Goal: Information Seeking & Learning: Learn about a topic

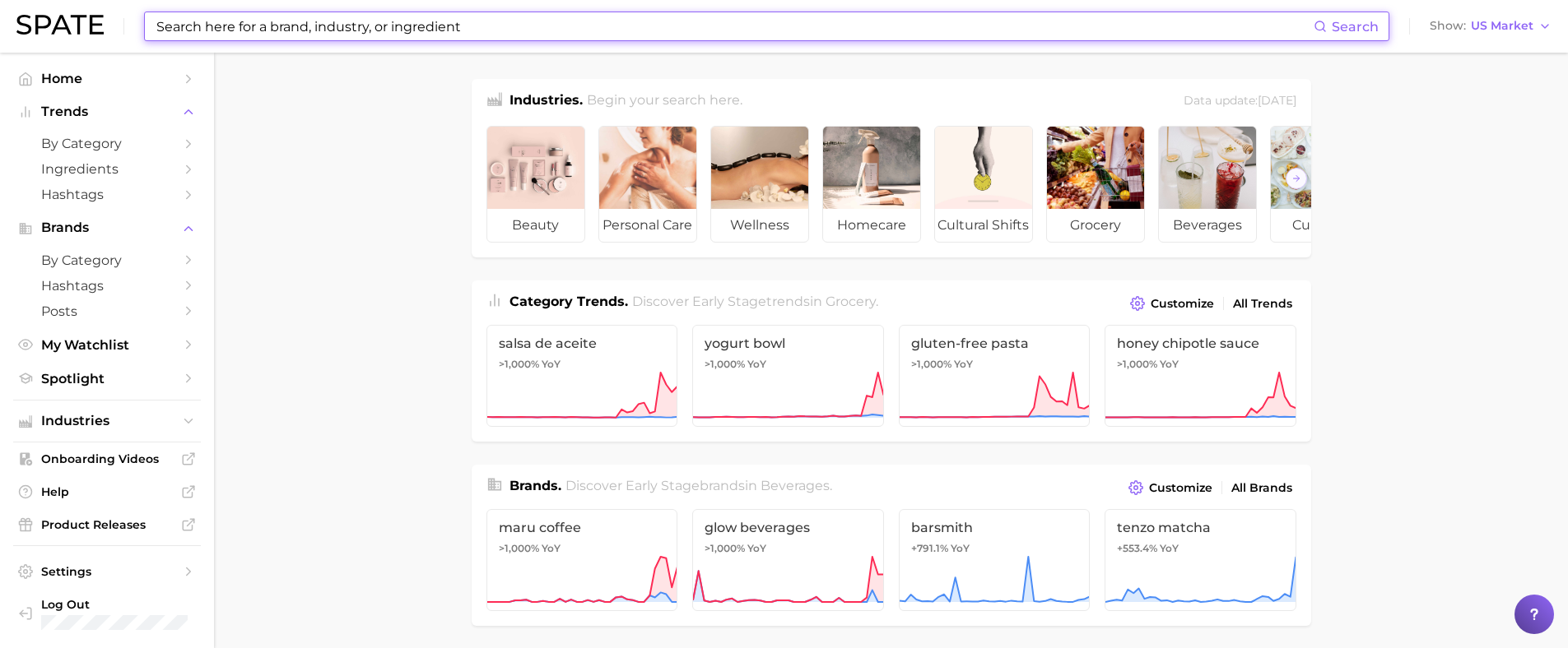
click at [284, 33] on input at bounding box center [734, 26] width 1159 height 28
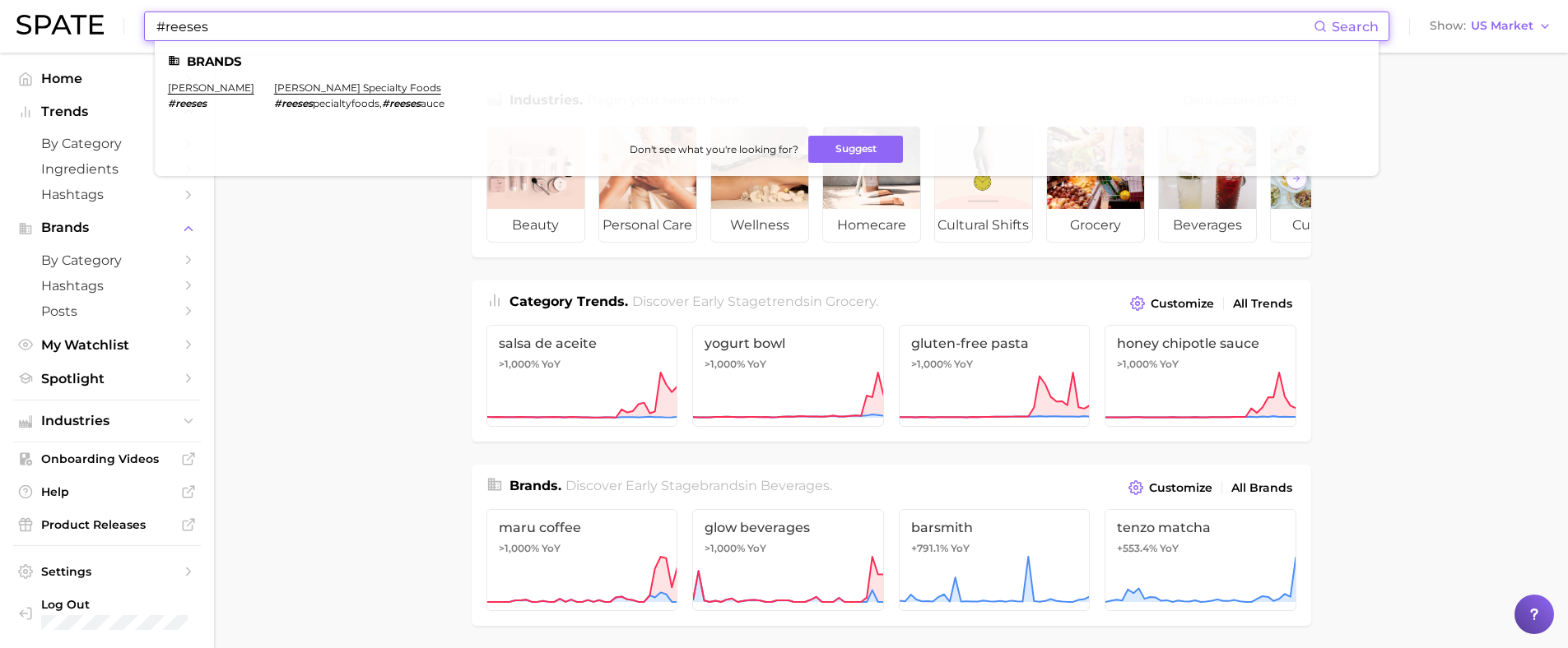
type input "#reeses"
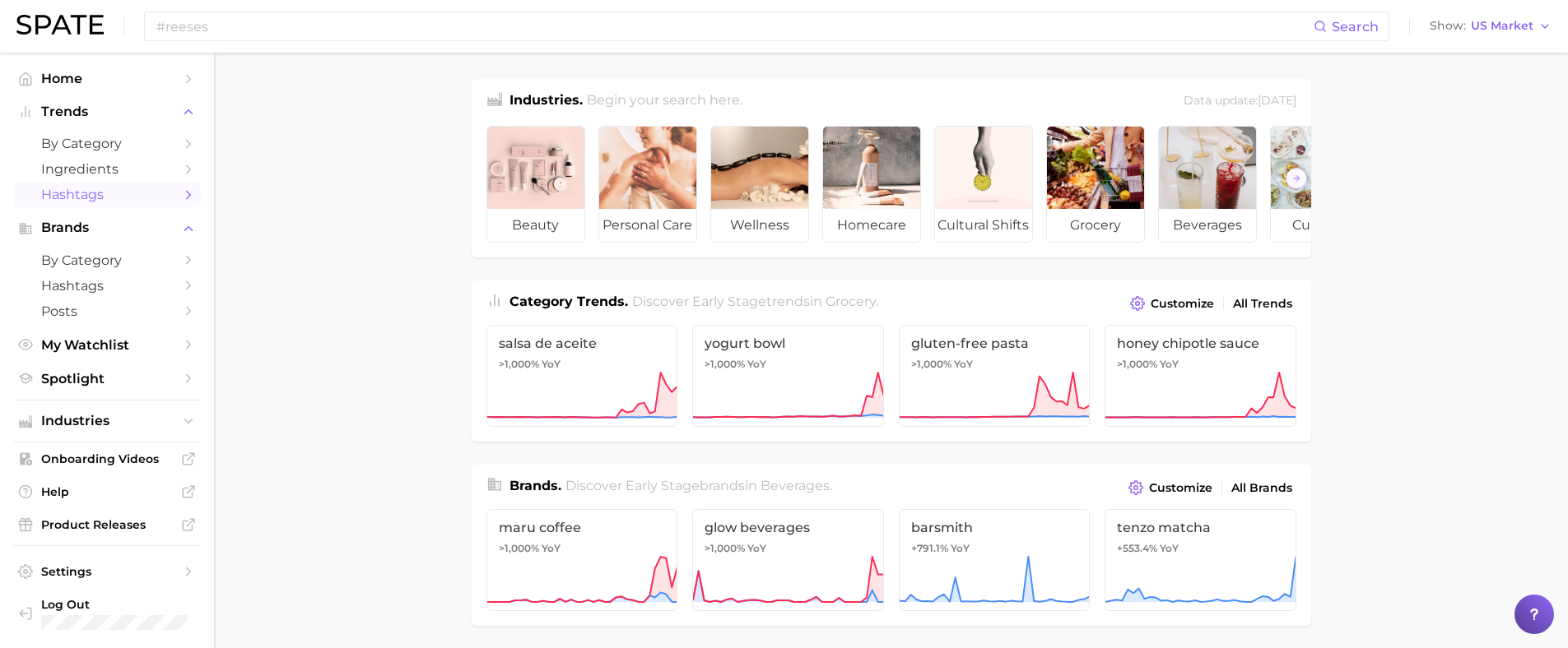
click at [110, 196] on span "Hashtags" at bounding box center [106, 194] width 132 height 16
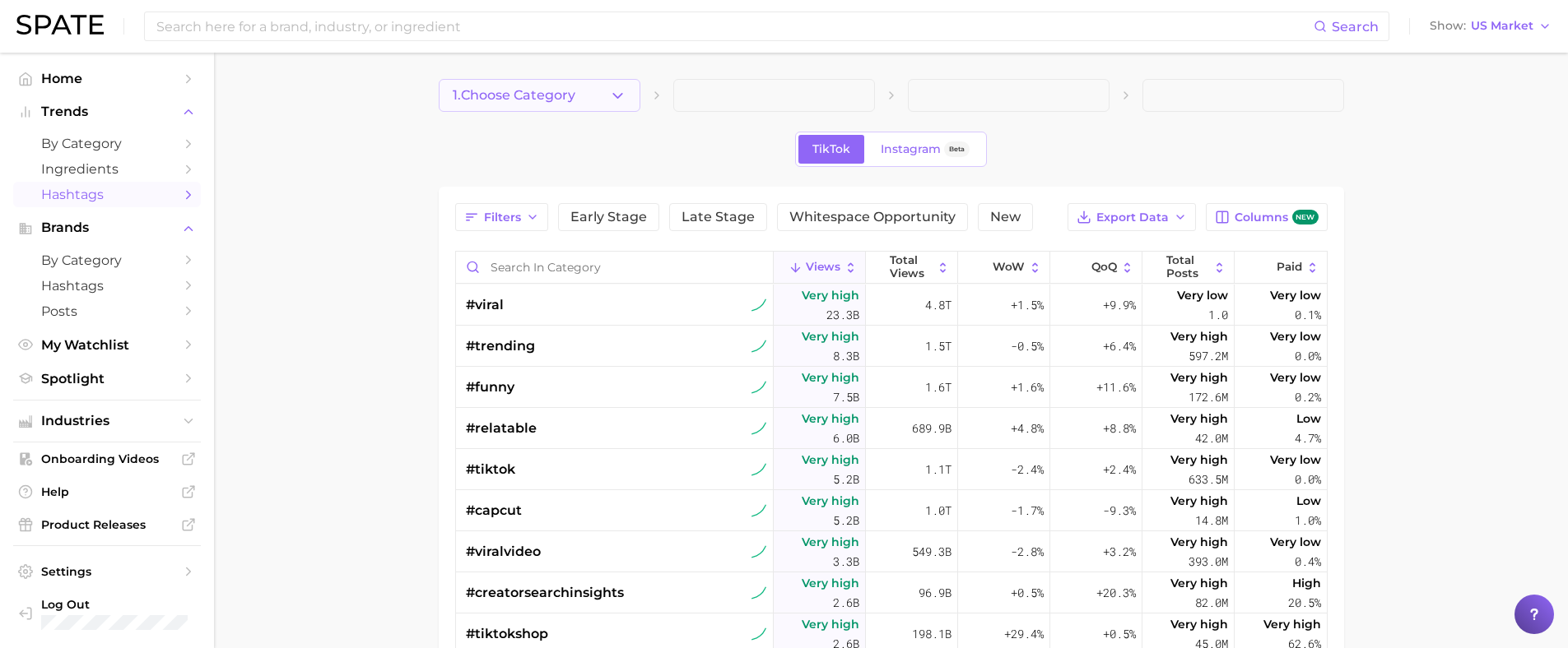
click at [521, 96] on span "1. Choose Category" at bounding box center [513, 95] width 122 height 15
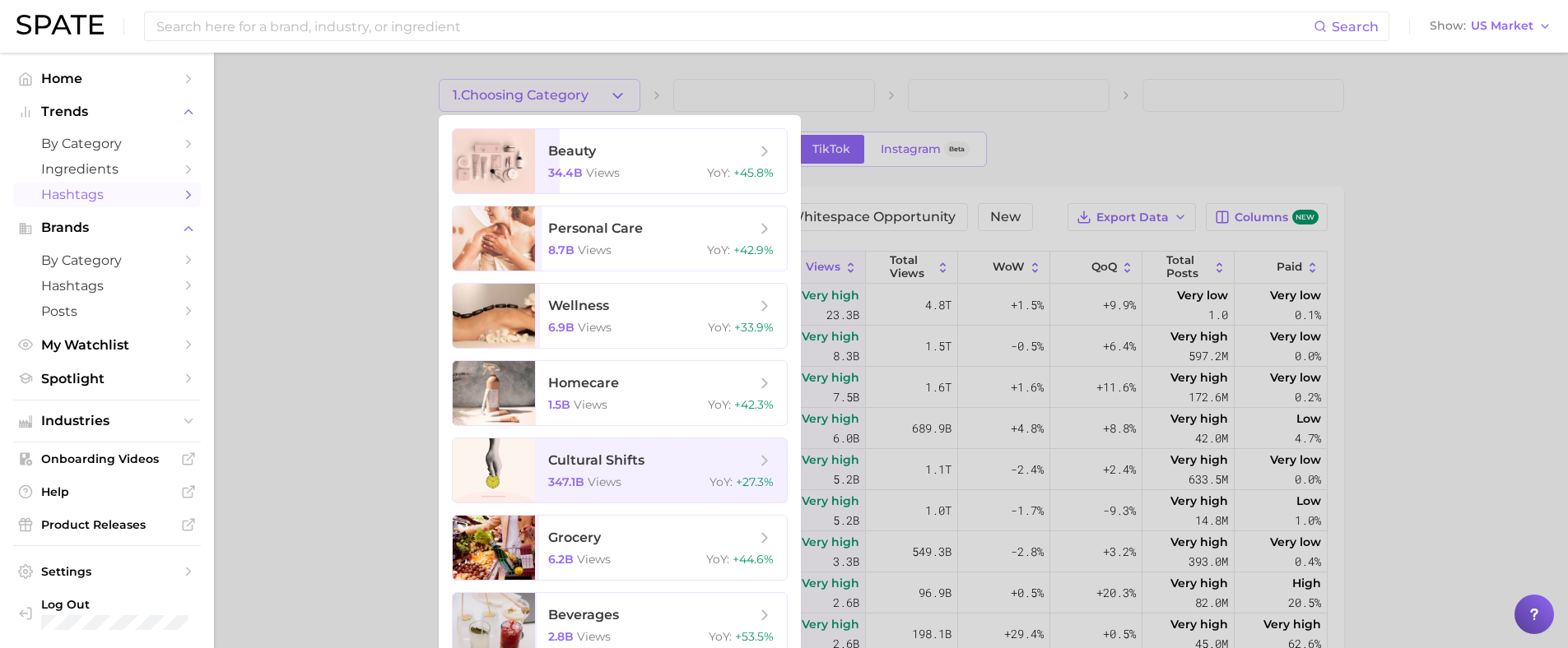
click at [349, 126] on div at bounding box center [784, 324] width 1568 height 648
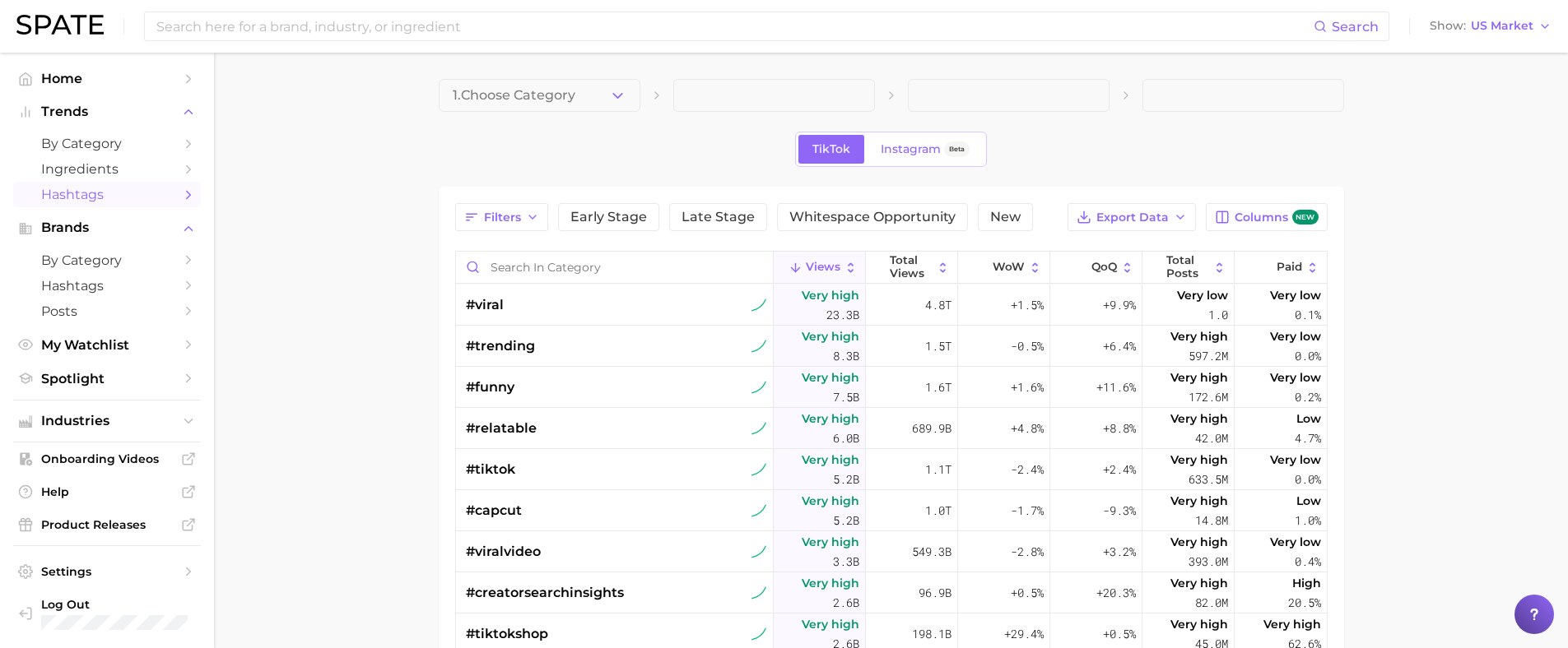
click at [723, 96] on span at bounding box center [774, 95] width 202 height 33
click at [588, 93] on button "1. Choose Category" at bounding box center [539, 95] width 202 height 33
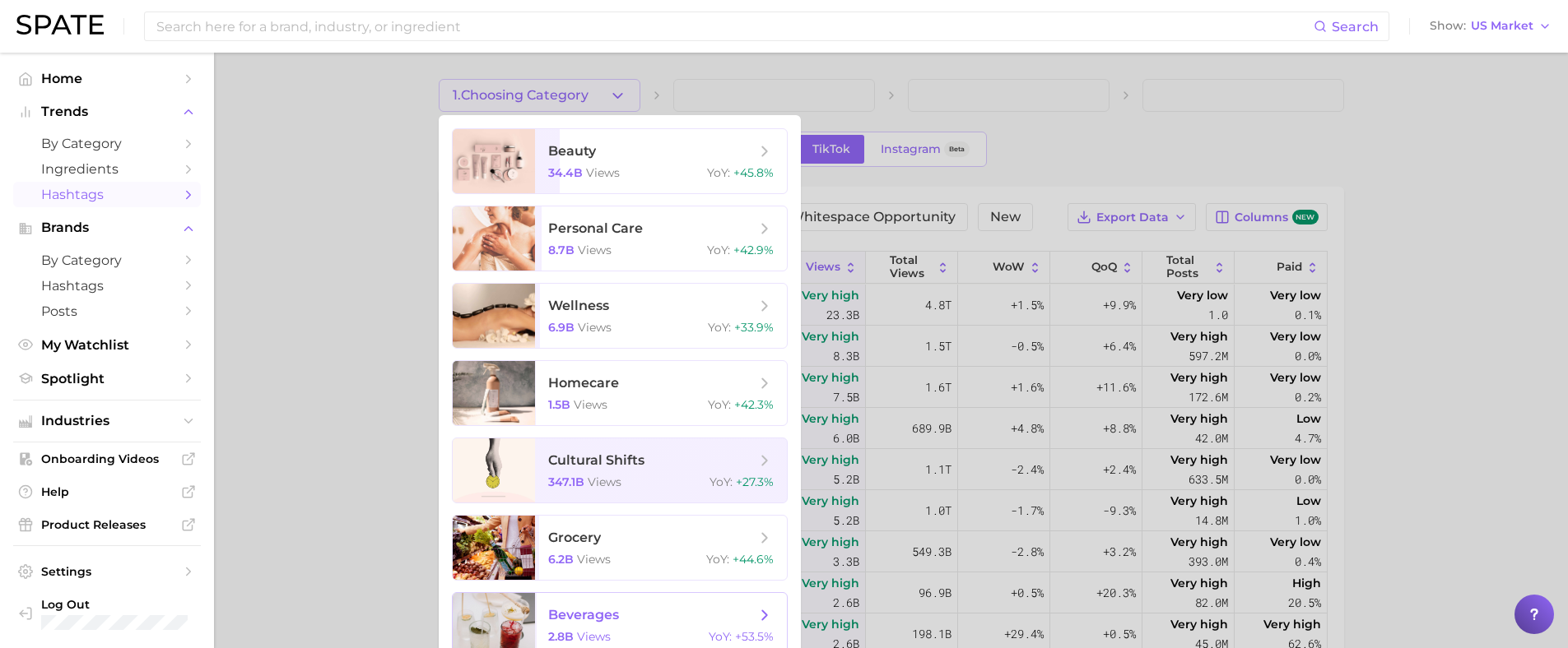
scroll to position [349, 0]
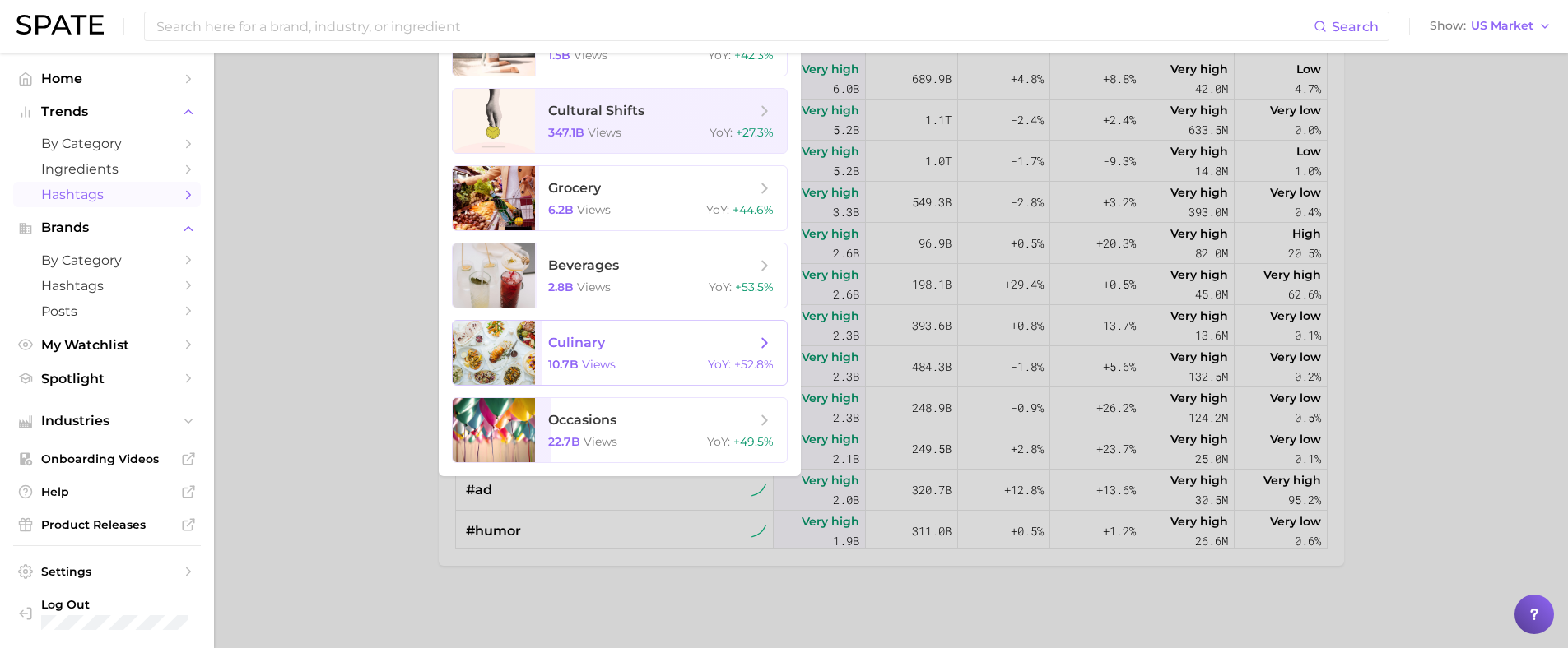
click at [663, 338] on span "culinary" at bounding box center [651, 342] width 208 height 18
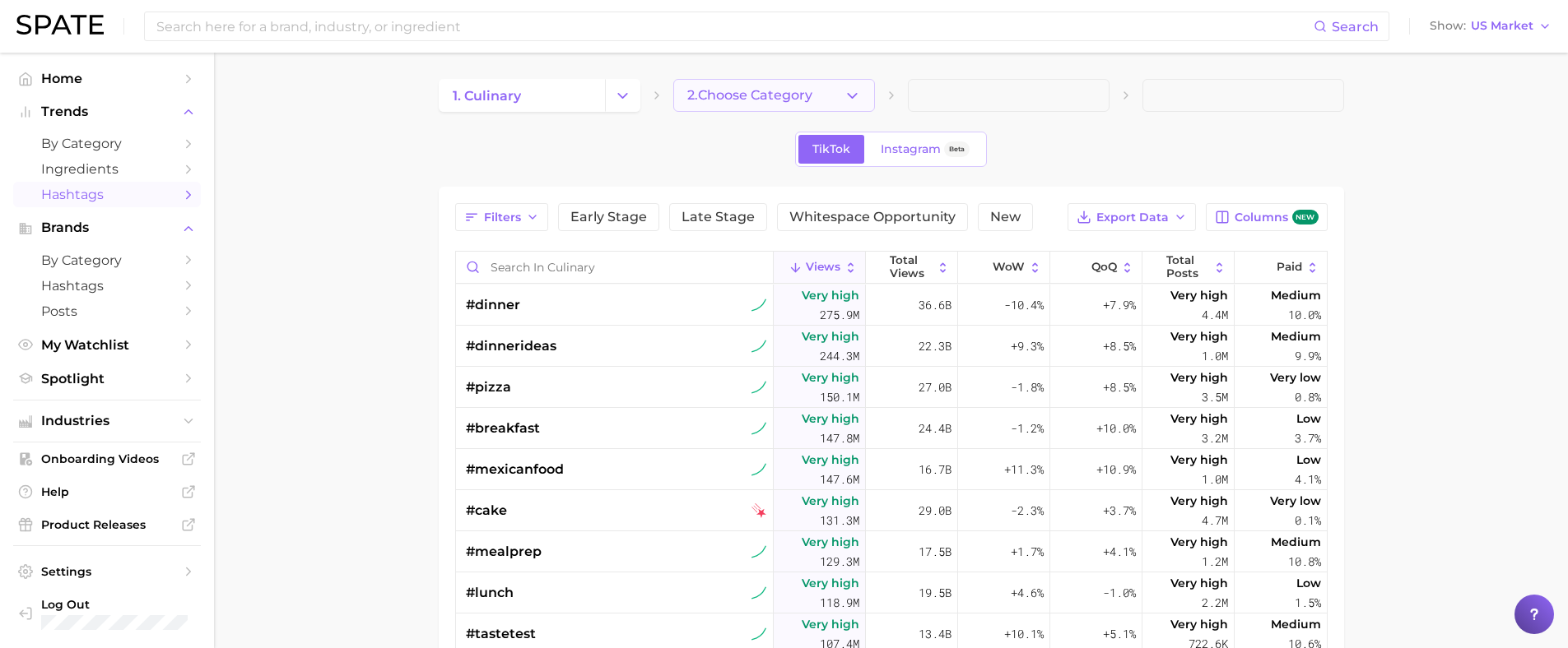
click at [734, 99] on span "2. Choose Category" at bounding box center [750, 95] width 125 height 15
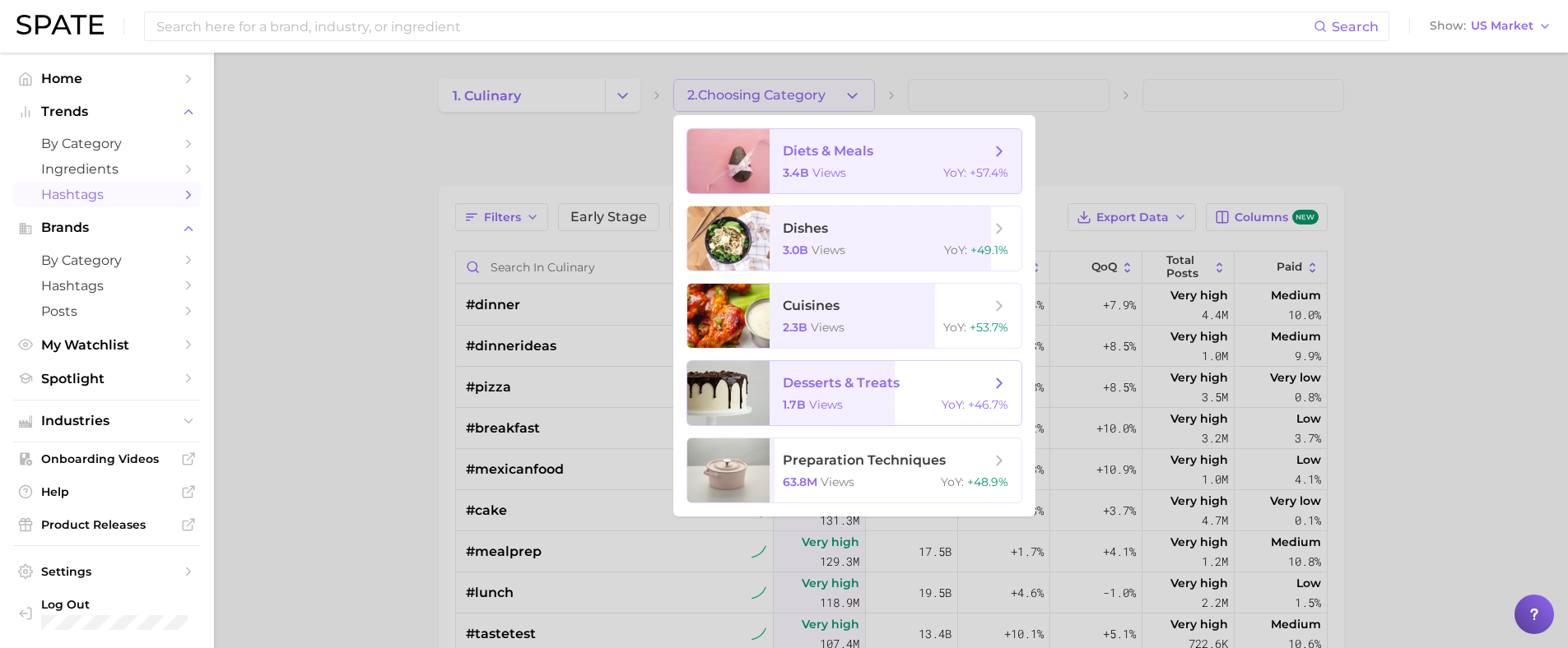
click at [902, 379] on span "desserts & treats" at bounding box center [886, 383] width 208 height 18
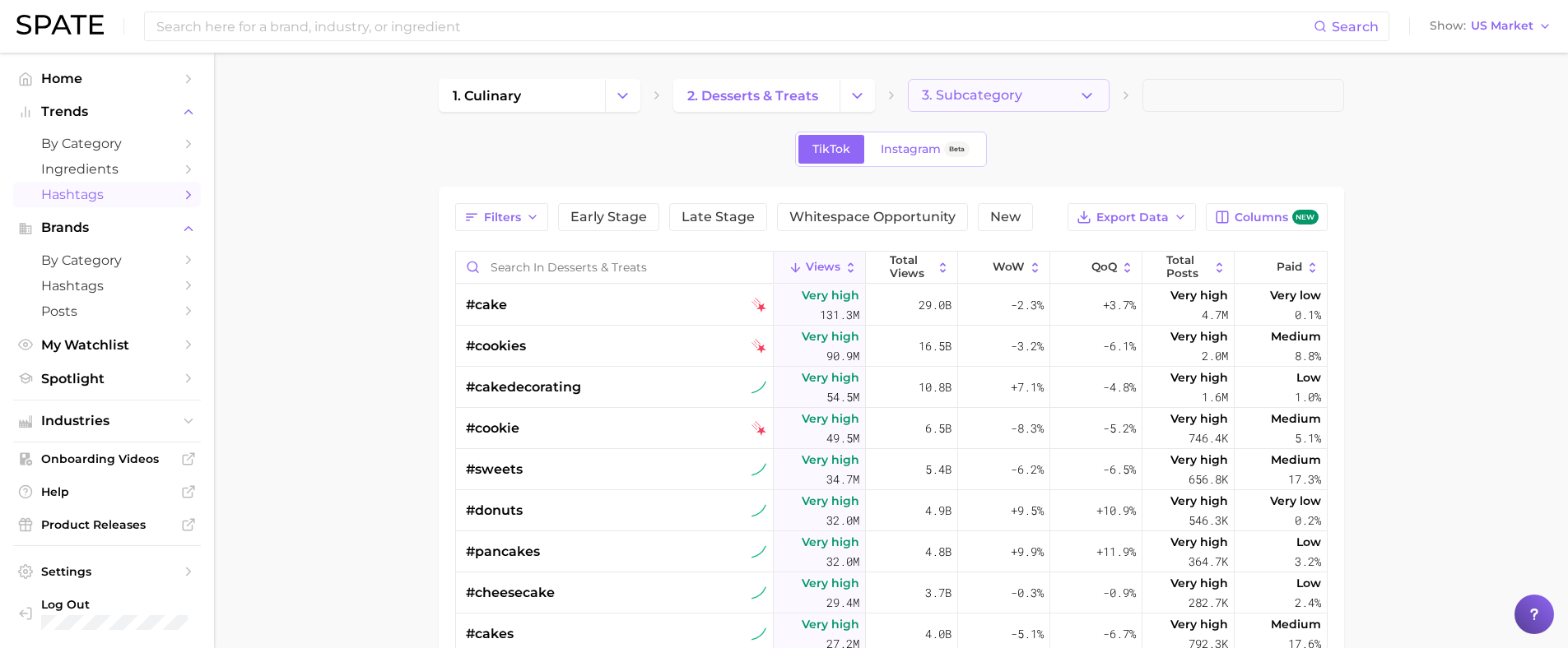
click at [1023, 93] on button "3. Subcategory" at bounding box center [1008, 95] width 202 height 33
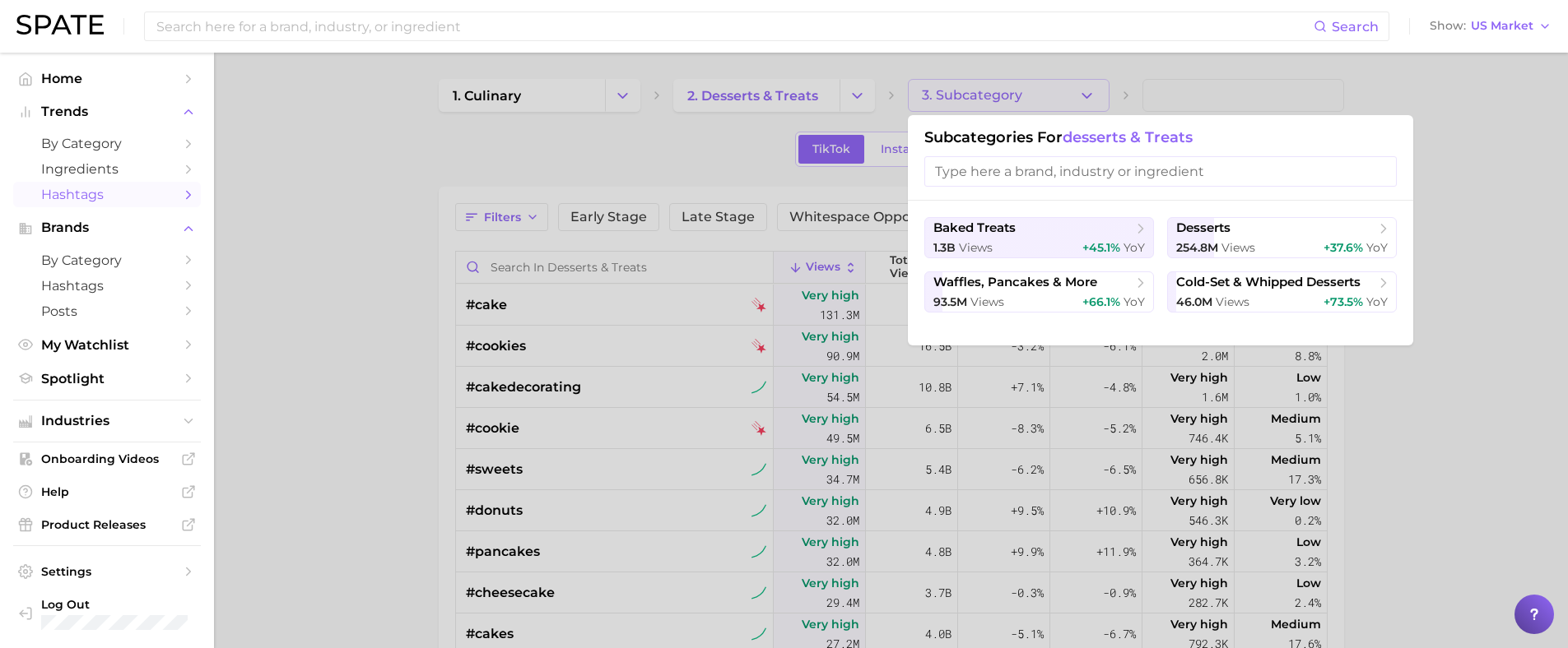
click at [1017, 160] on input "search" at bounding box center [1161, 171] width 473 height 31
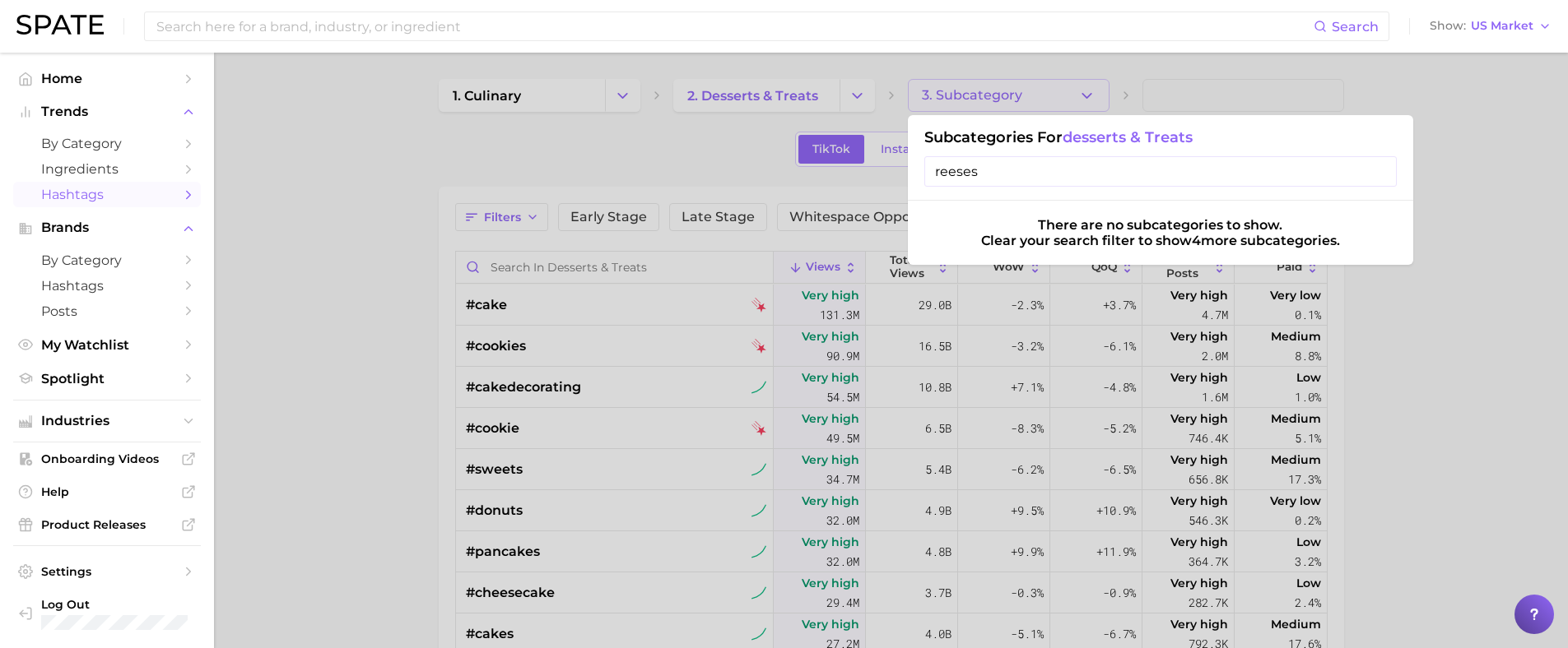
type input "reeses"
click at [680, 148] on div at bounding box center [784, 324] width 1568 height 648
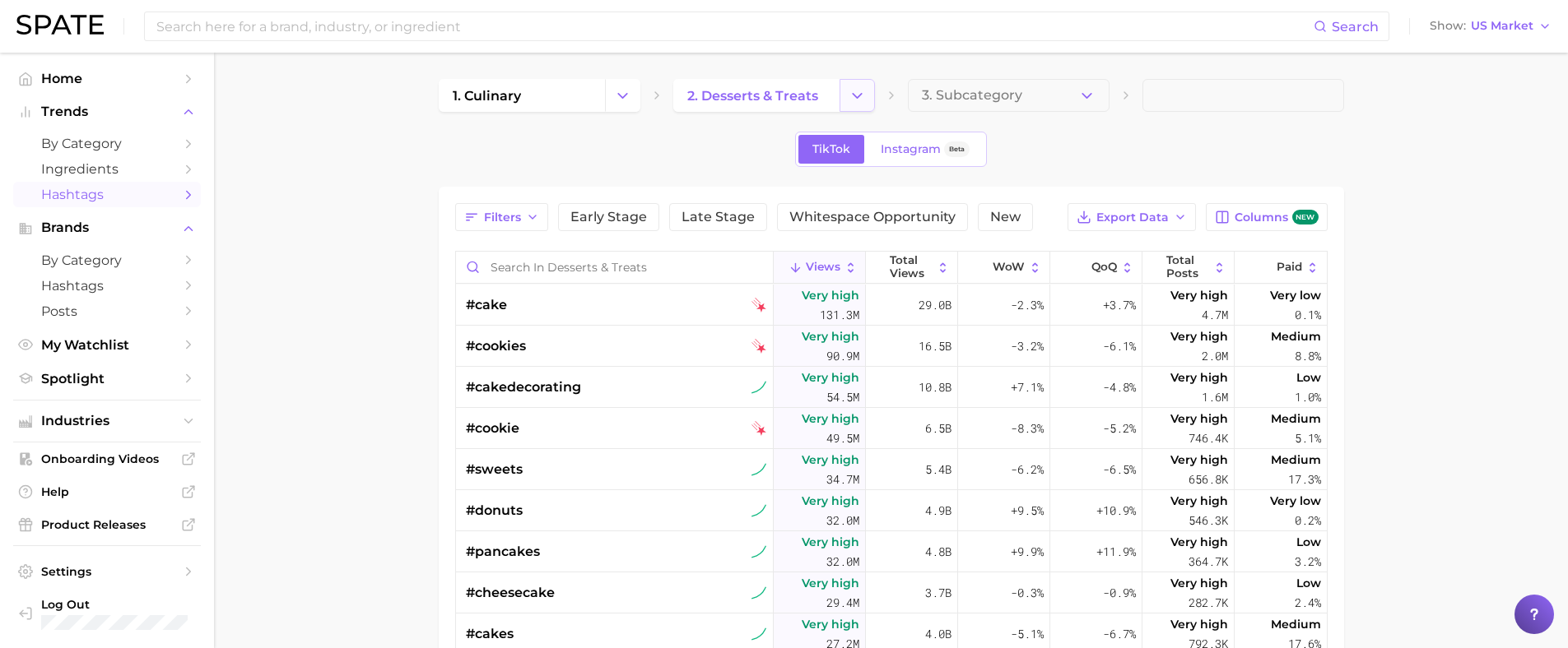
click at [853, 98] on icon "Change Category" at bounding box center [856, 95] width 17 height 17
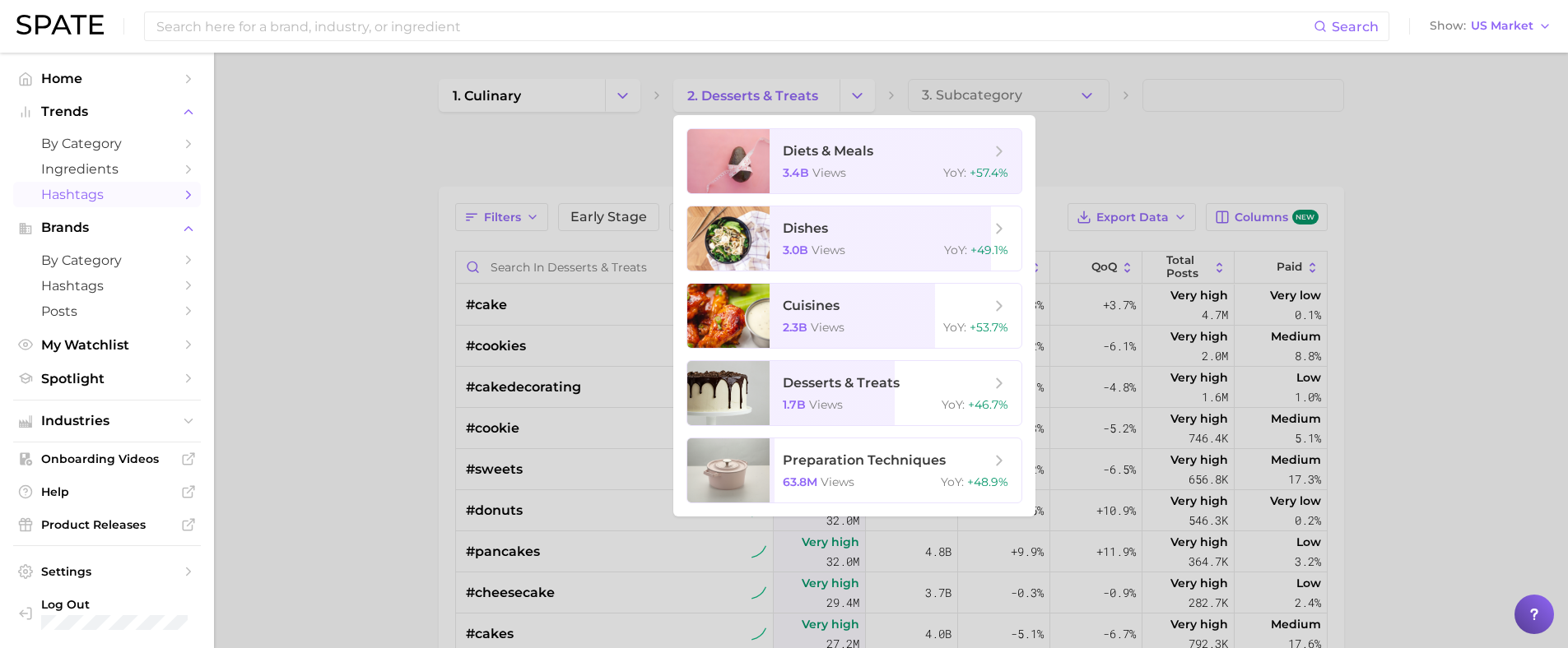
click at [772, 94] on div at bounding box center [784, 324] width 1568 height 648
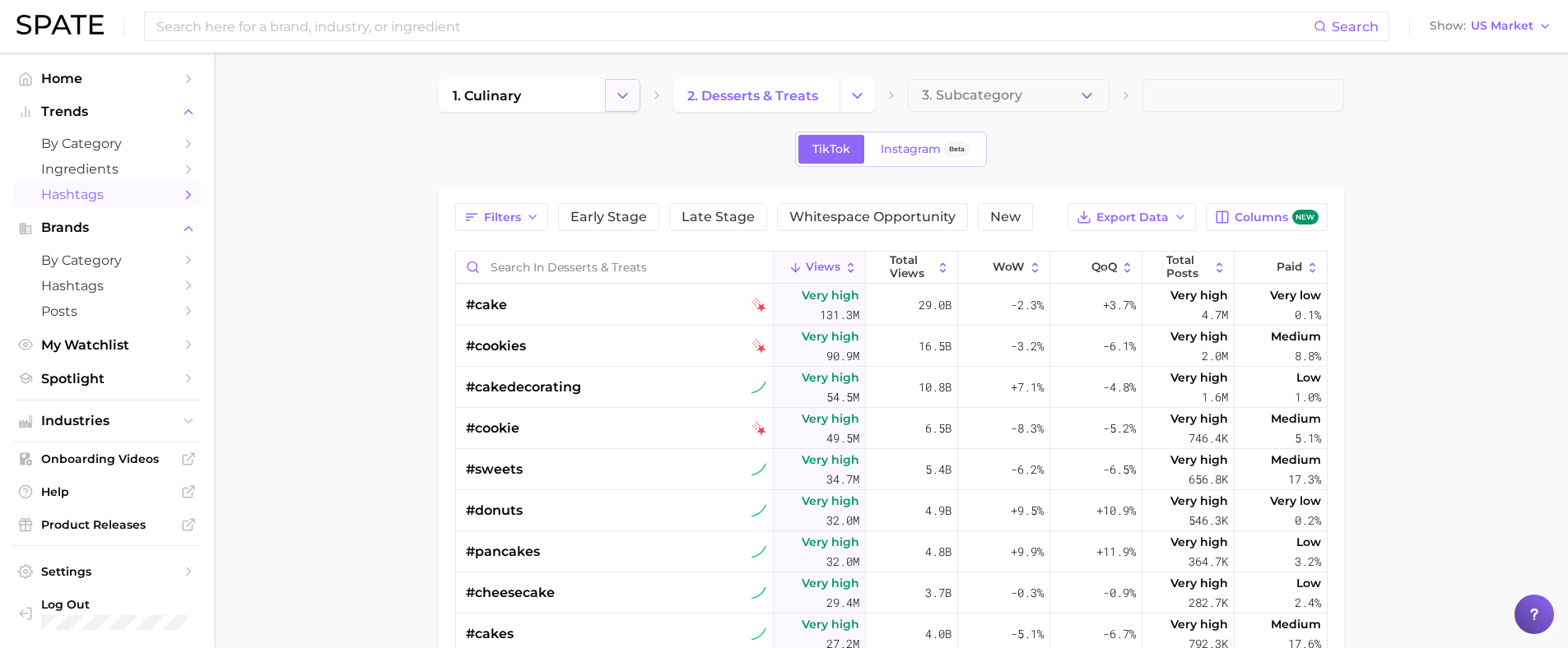
click at [618, 101] on icon "Change Category" at bounding box center [622, 95] width 17 height 17
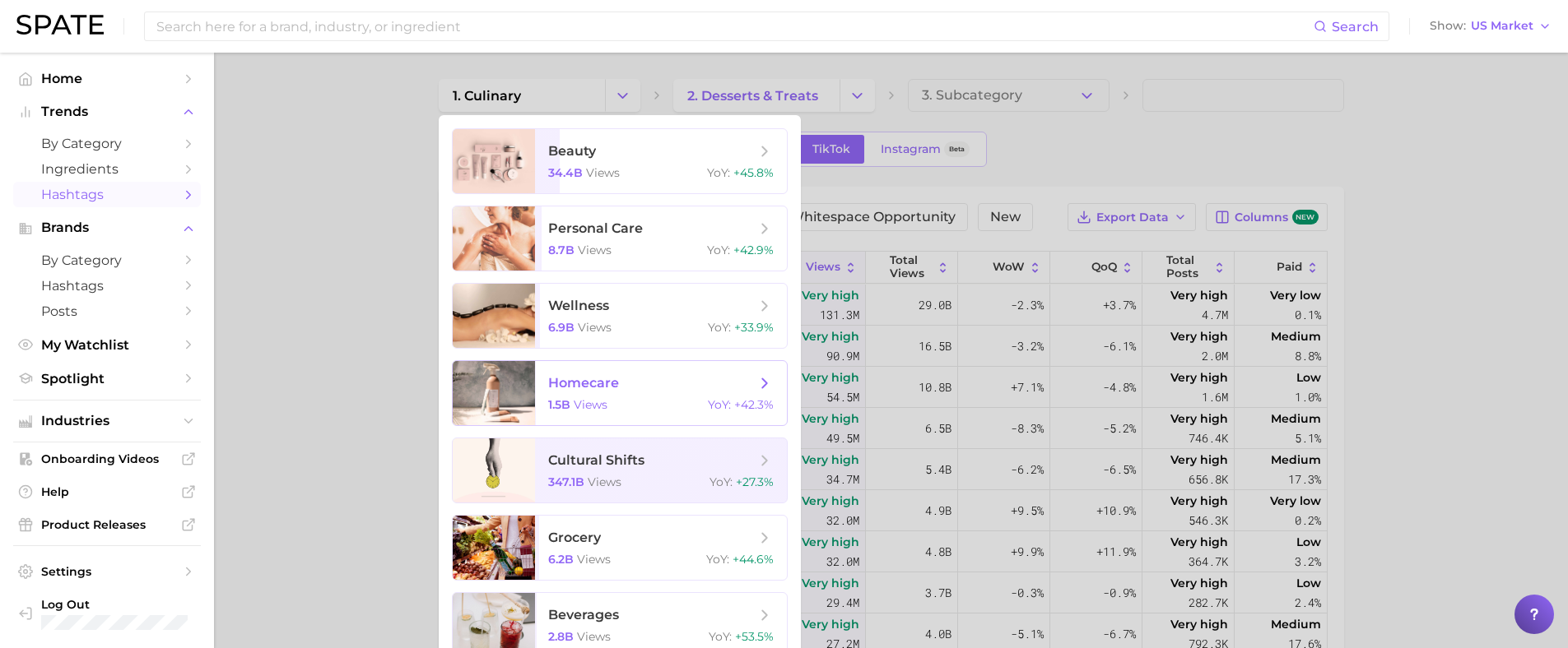
scroll to position [349, 0]
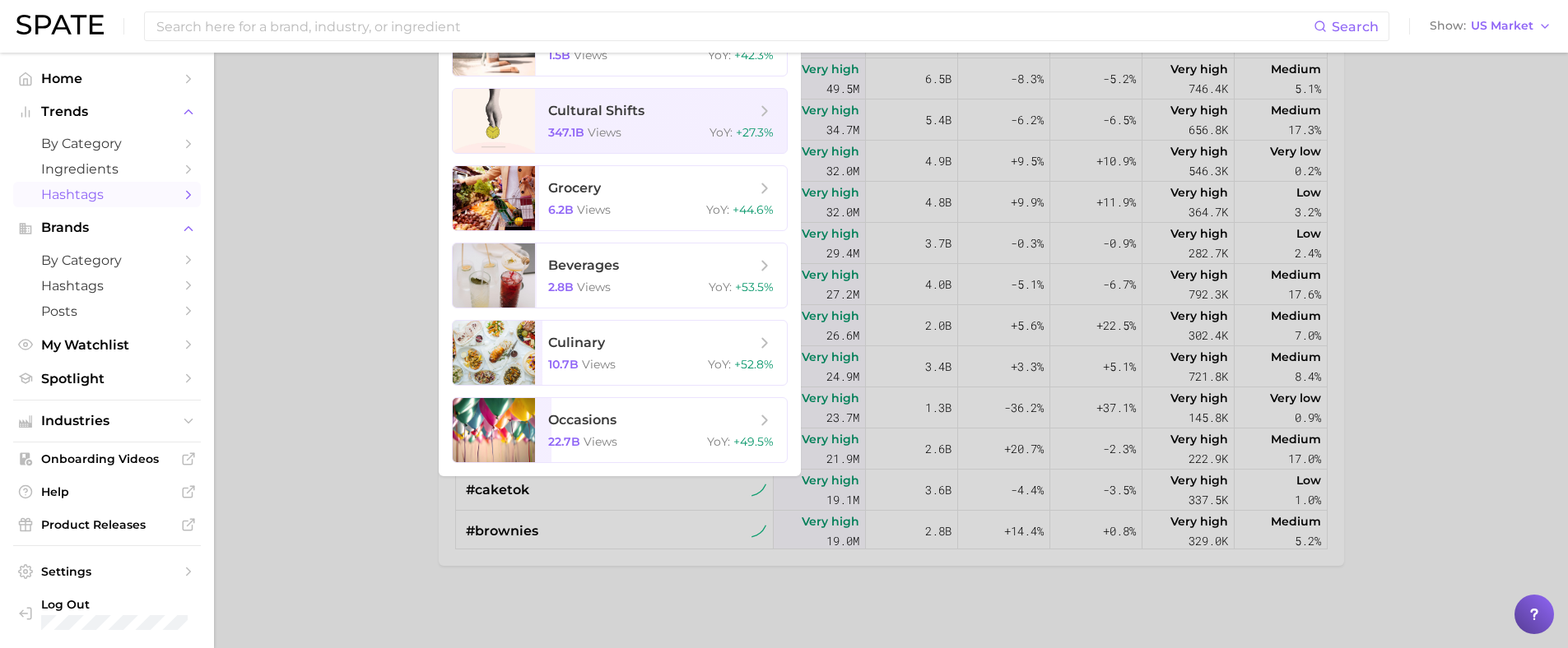
click at [377, 324] on div at bounding box center [784, 324] width 1568 height 648
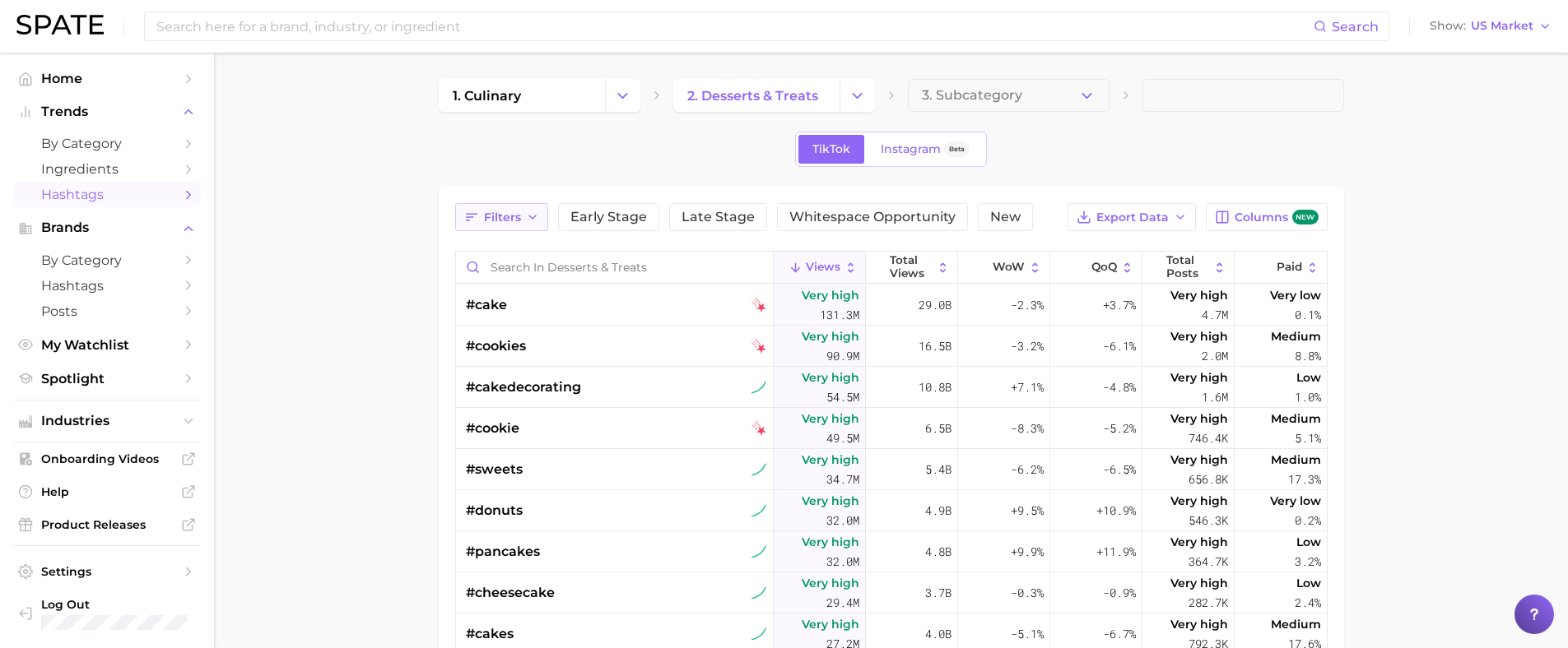
click at [516, 204] on button "Filters" at bounding box center [501, 217] width 93 height 28
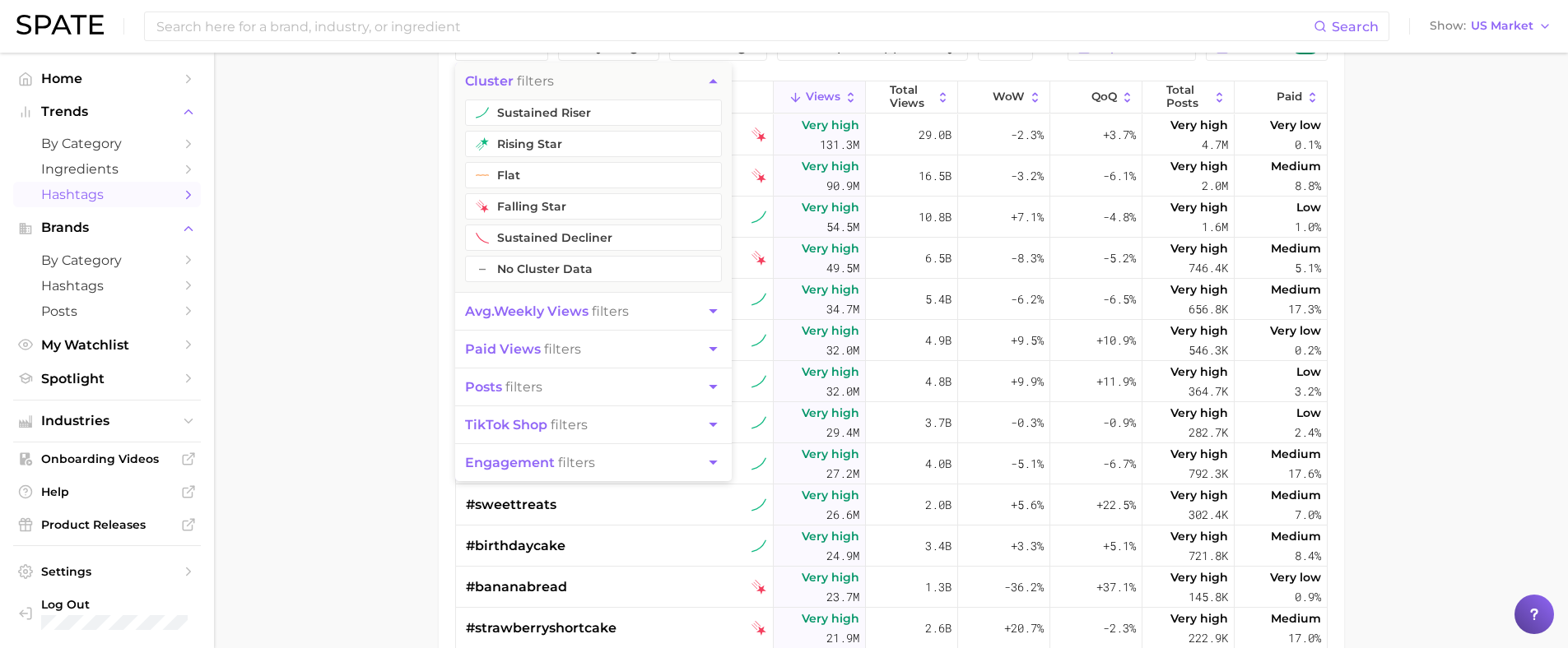
scroll to position [224, 0]
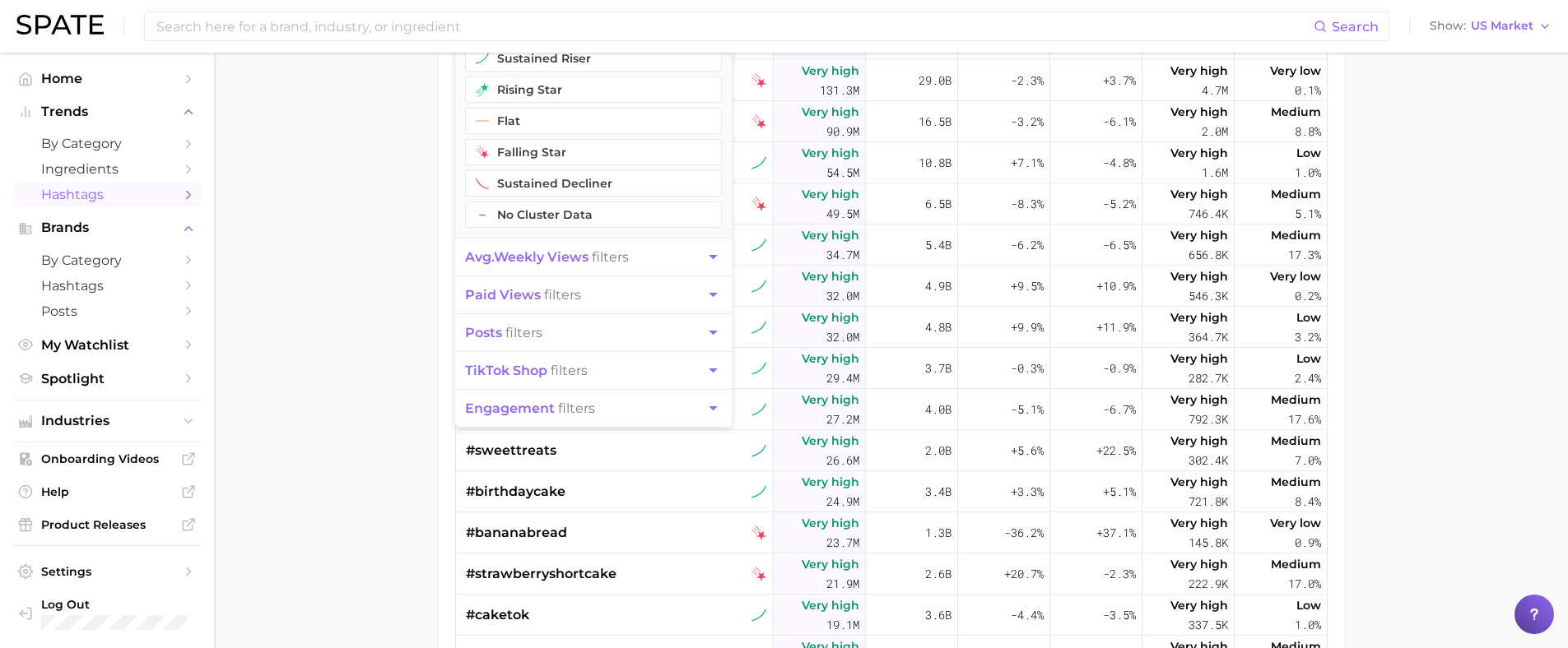
click at [712, 406] on icon "button" at bounding box center [713, 408] width 8 height 4
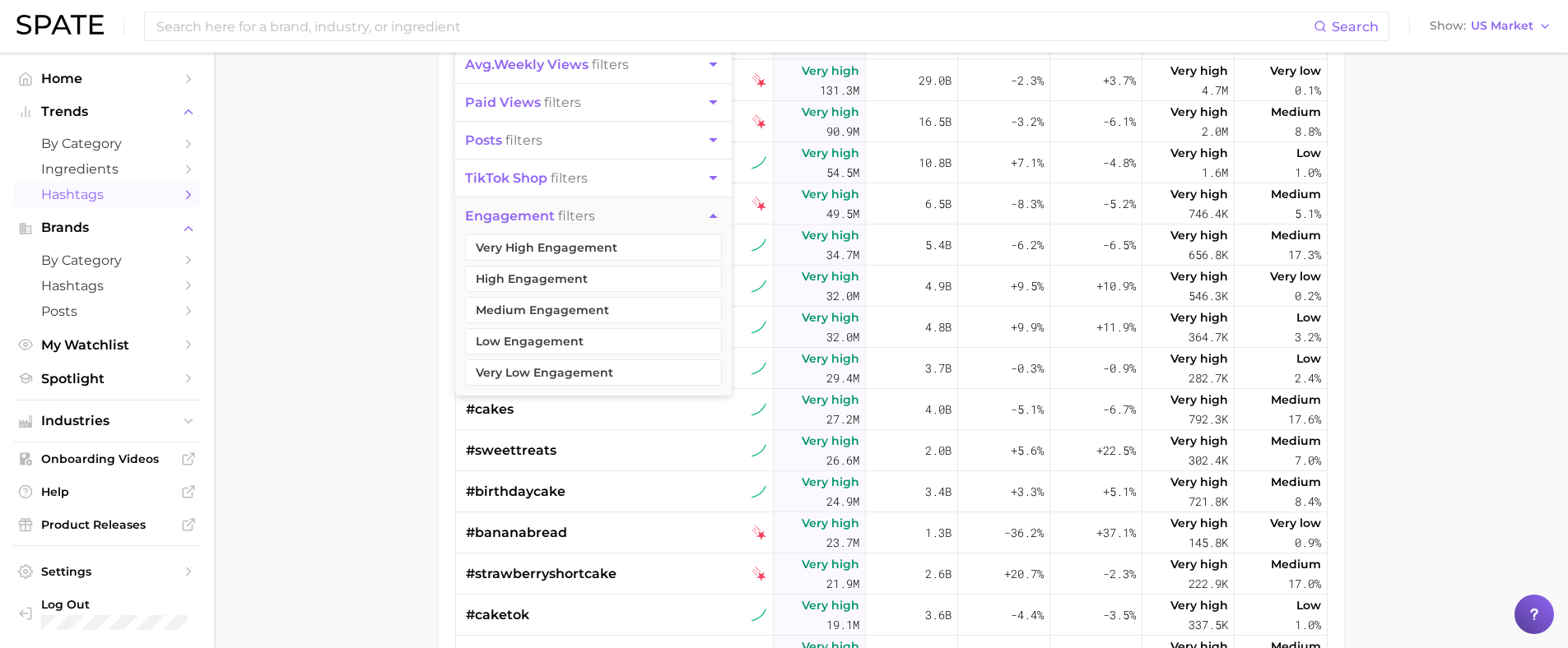
click at [712, 213] on icon "button" at bounding box center [713, 215] width 8 height 4
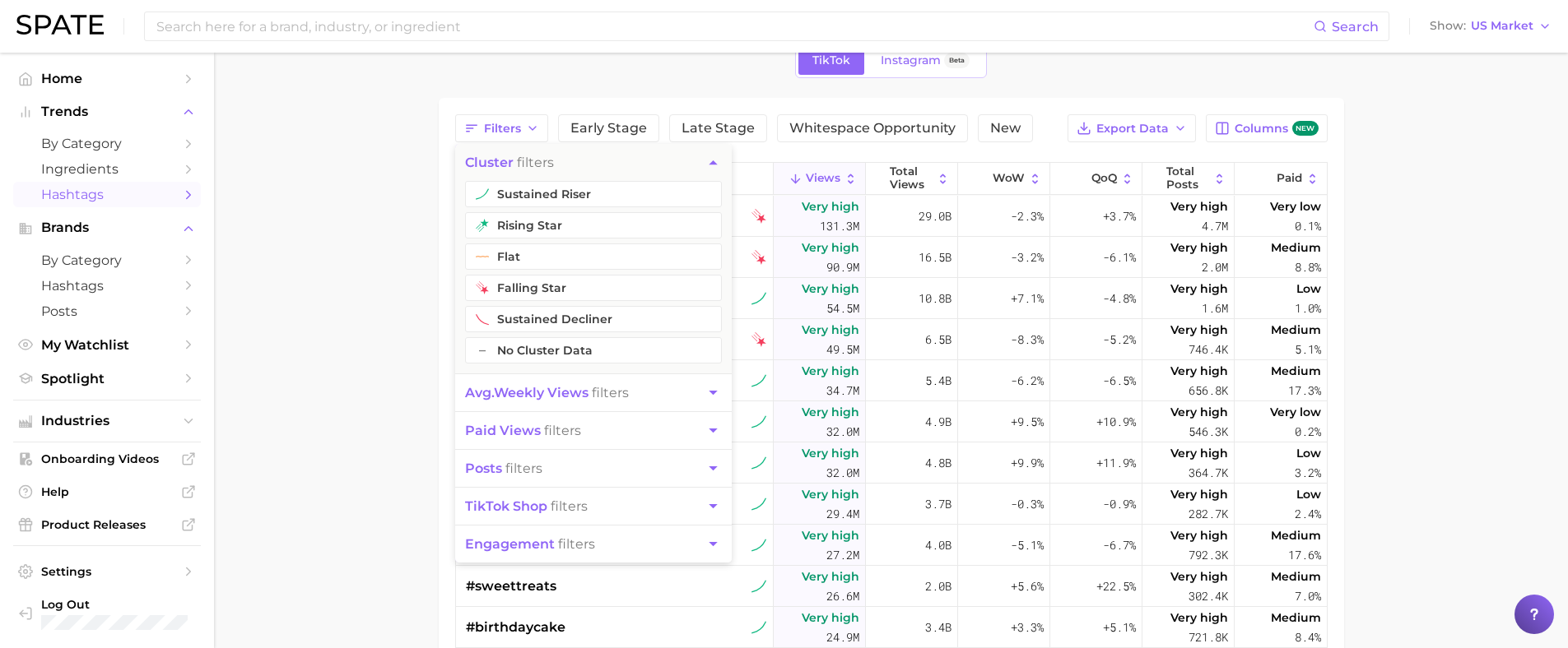
scroll to position [30, 0]
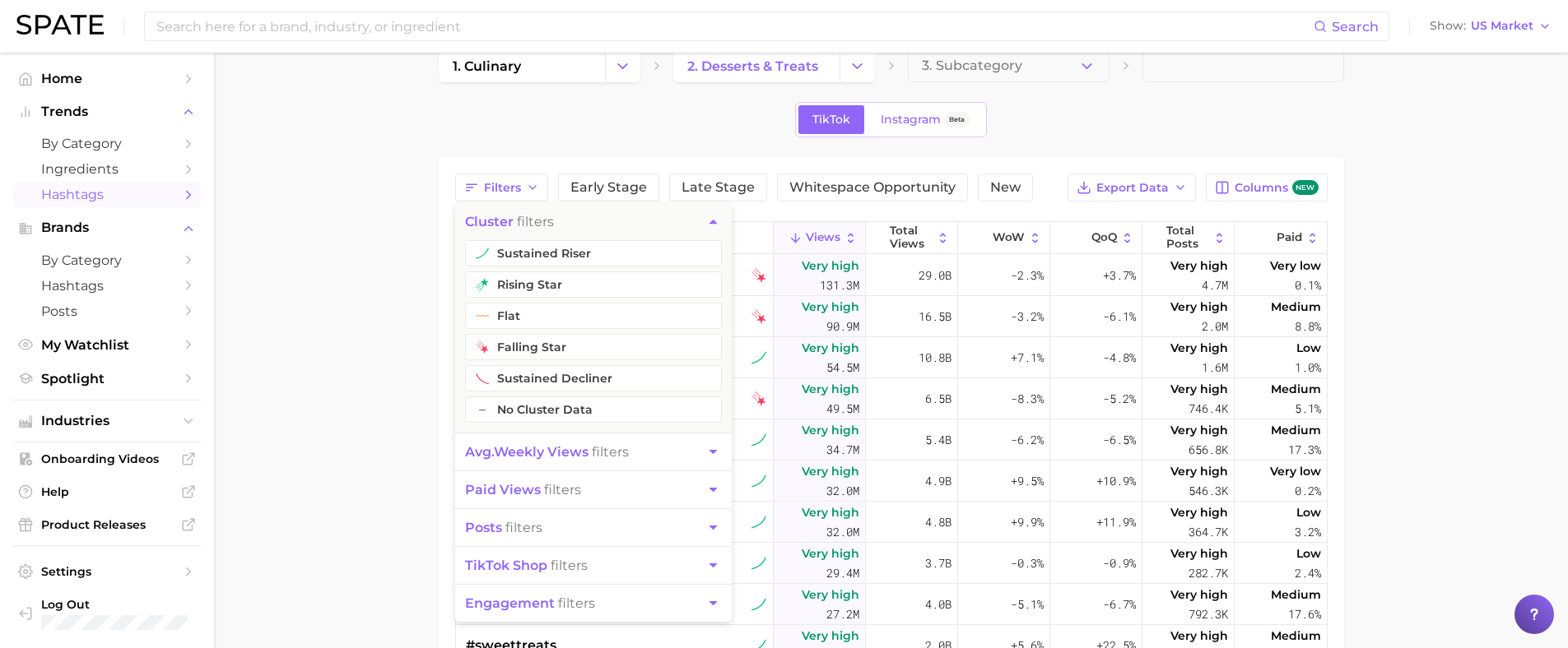
click at [714, 215] on icon "button" at bounding box center [712, 221] width 17 height 17
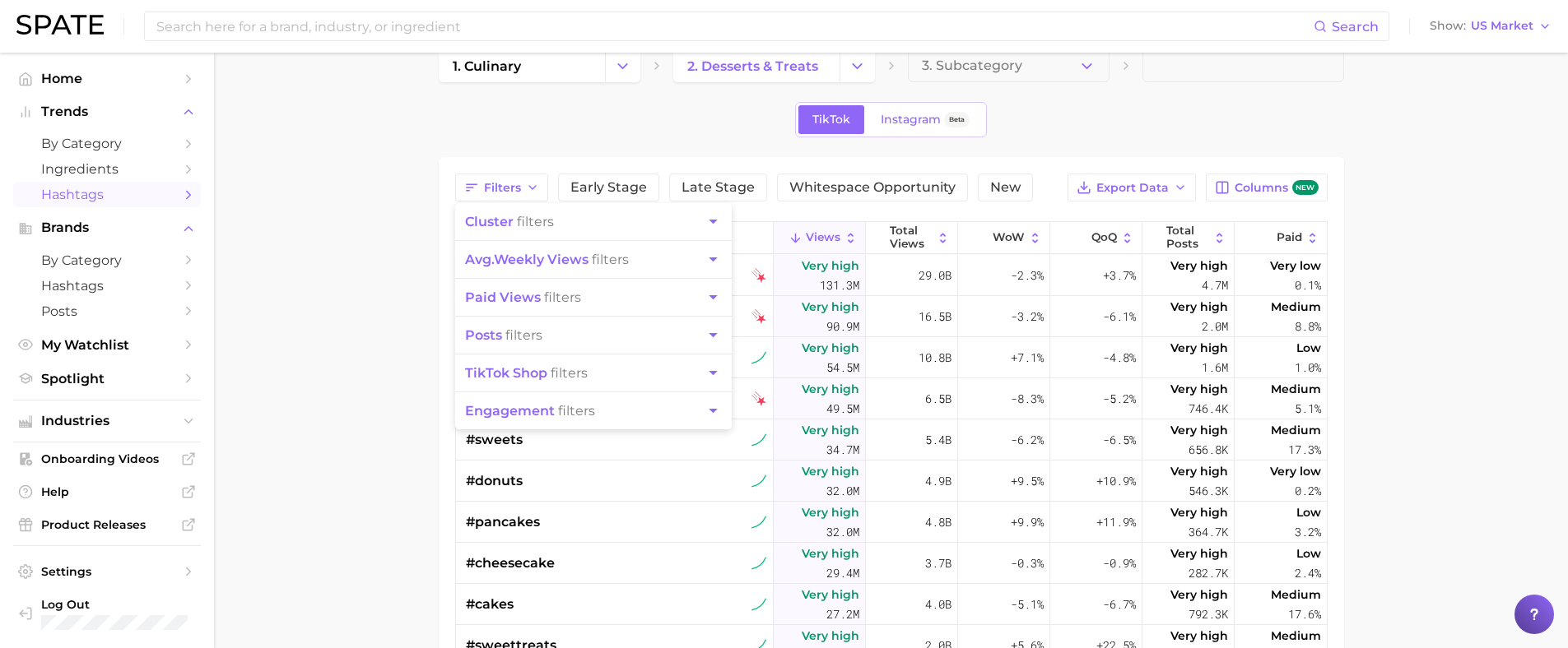
click at [1376, 100] on main "1. culinary 2. desserts & treats 3. Subcategory TikTok Instagram Beta Filters c…" at bounding box center [890, 495] width 1354 height 945
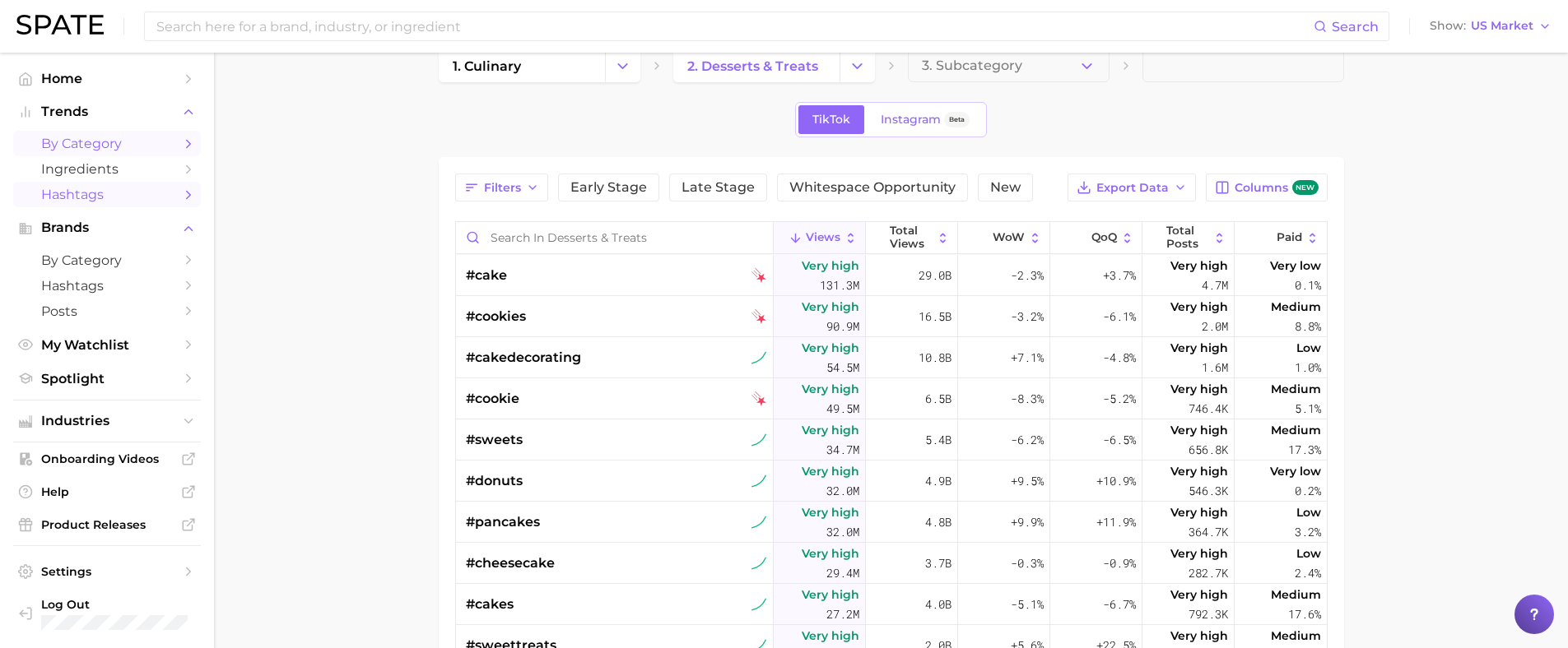
click at [93, 134] on link "by Category" at bounding box center [106, 144] width 188 height 26
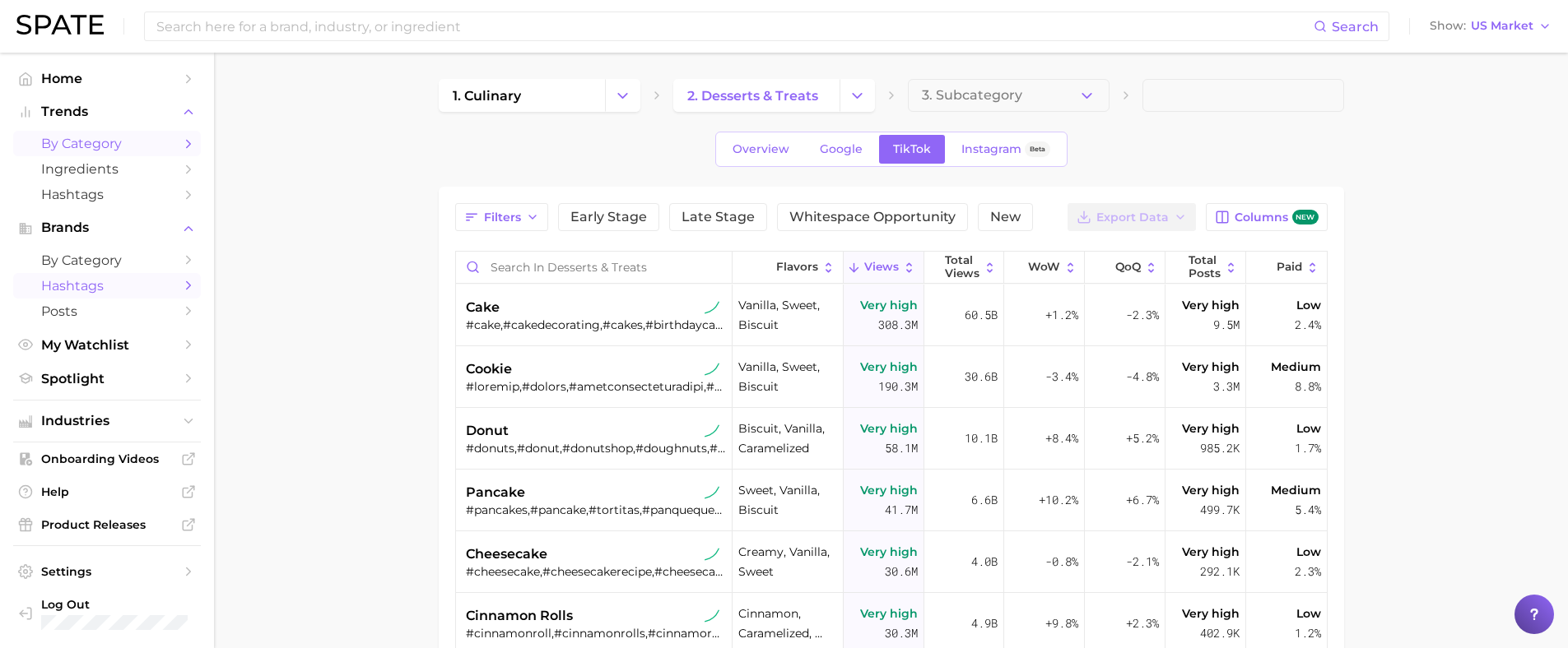
click at [90, 281] on span "Hashtags" at bounding box center [106, 286] width 132 height 16
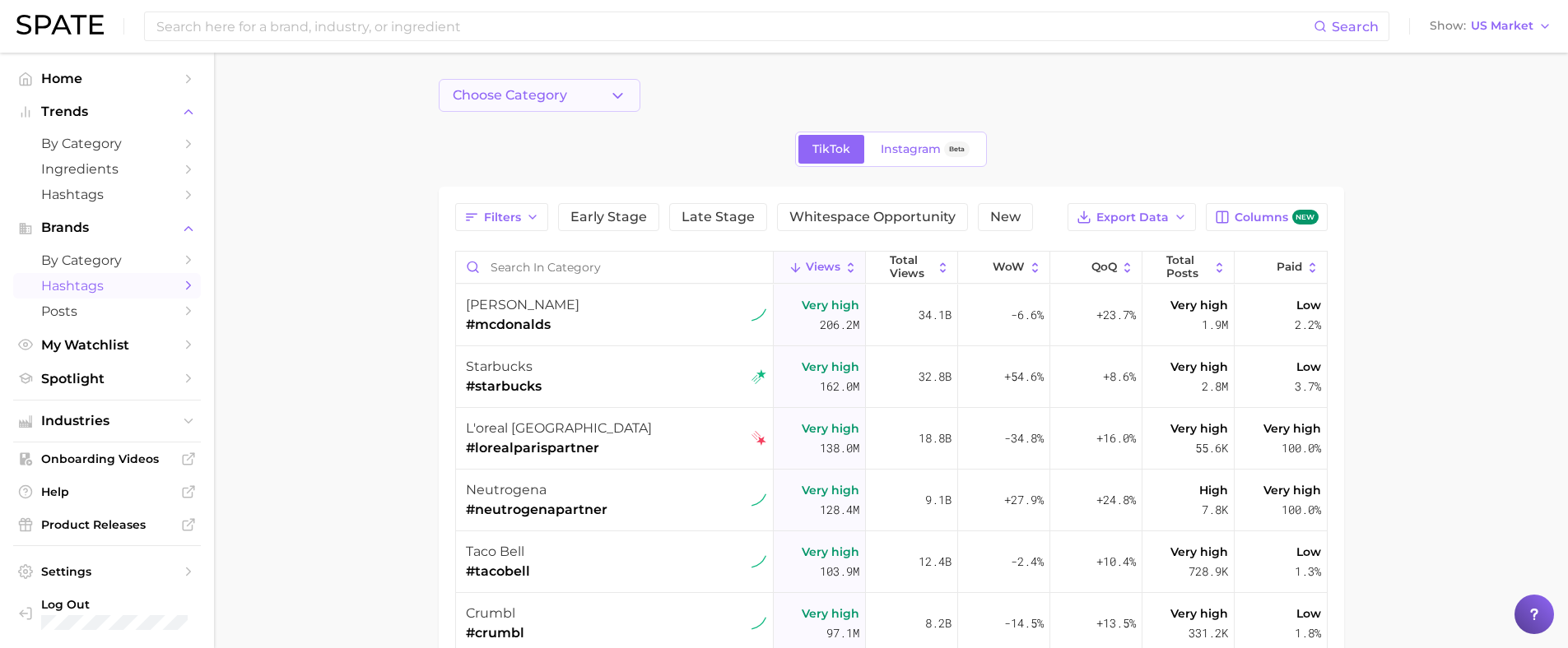
click at [582, 90] on button "Choose Category" at bounding box center [539, 95] width 202 height 33
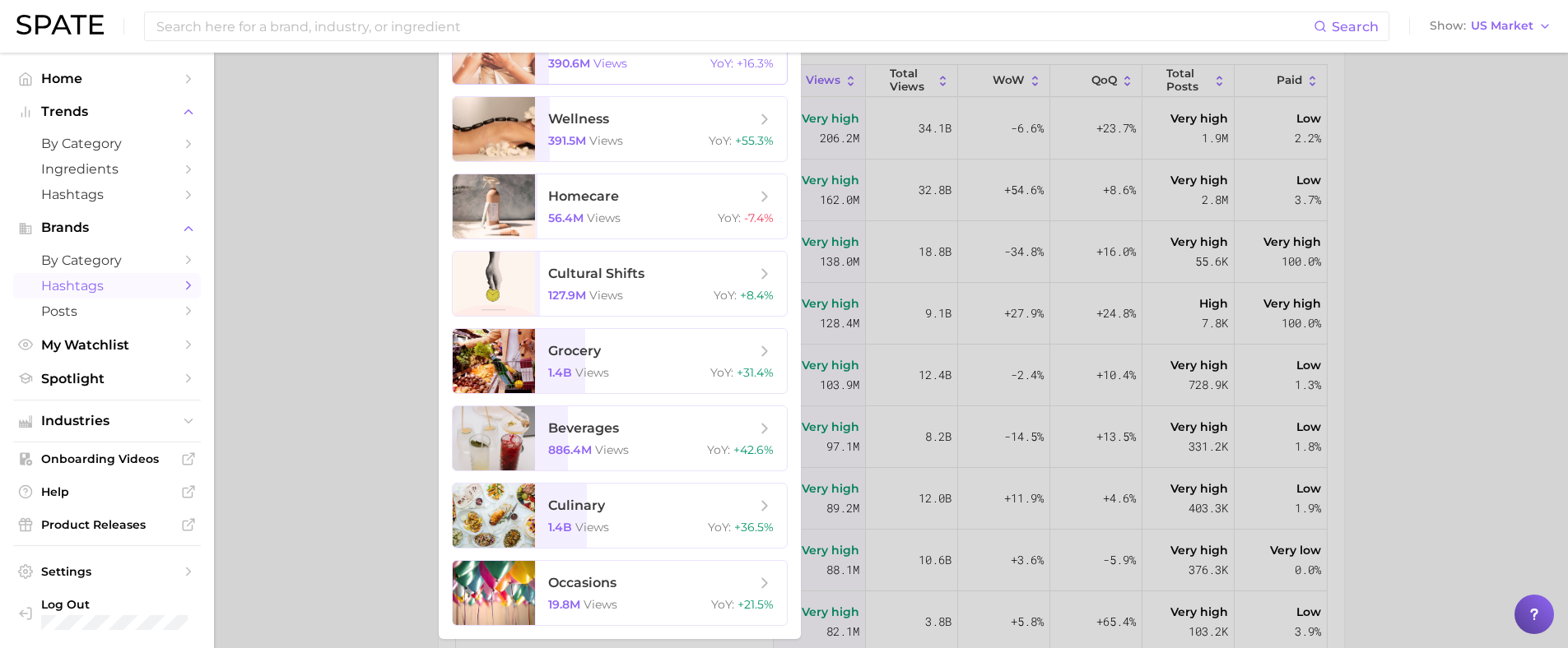
scroll to position [242, 0]
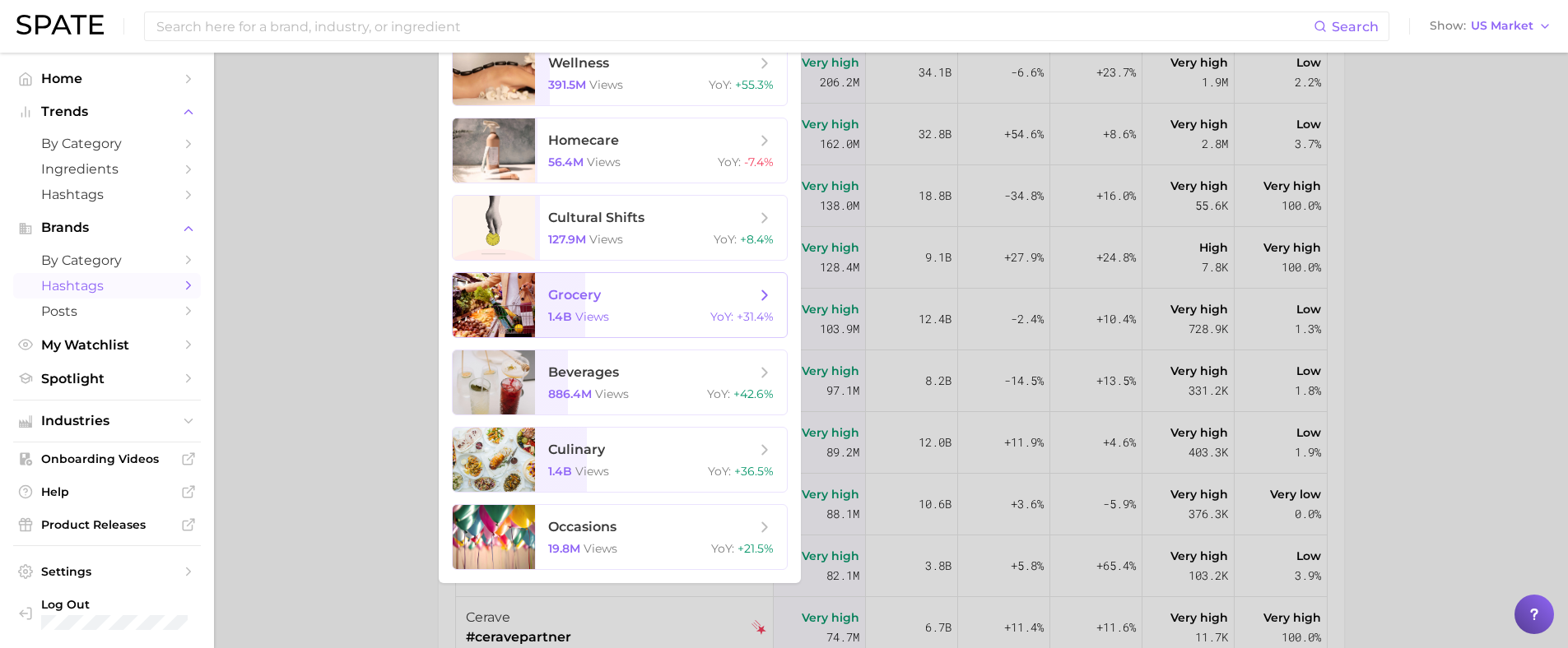
click at [666, 289] on span "grocery" at bounding box center [651, 295] width 208 height 18
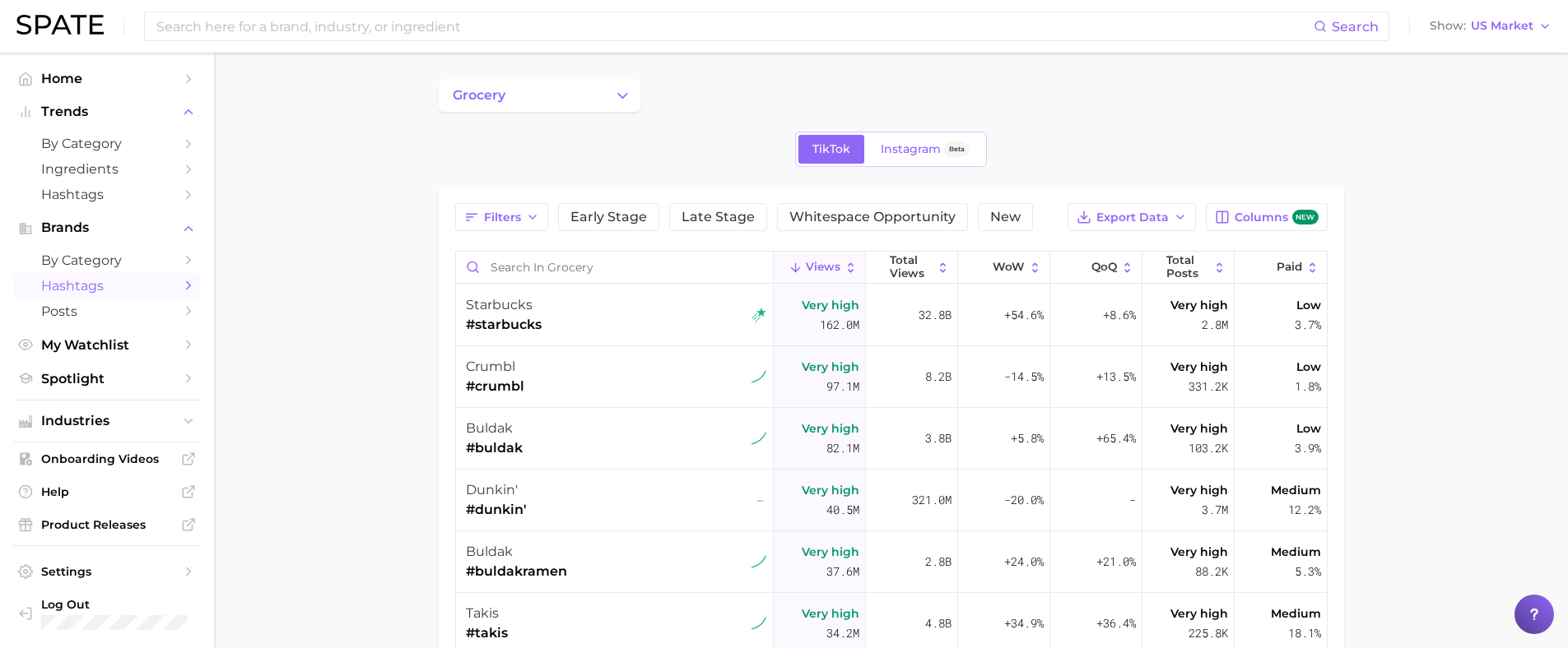
click at [642, 187] on div "Filters Early Stage Late Stage Whitespace Opportunity New Export Data Columns n…" at bounding box center [892, 551] width 906 height 728
click at [507, 266] on input "Search in grocery" at bounding box center [614, 267] width 317 height 31
type input "#reeses"
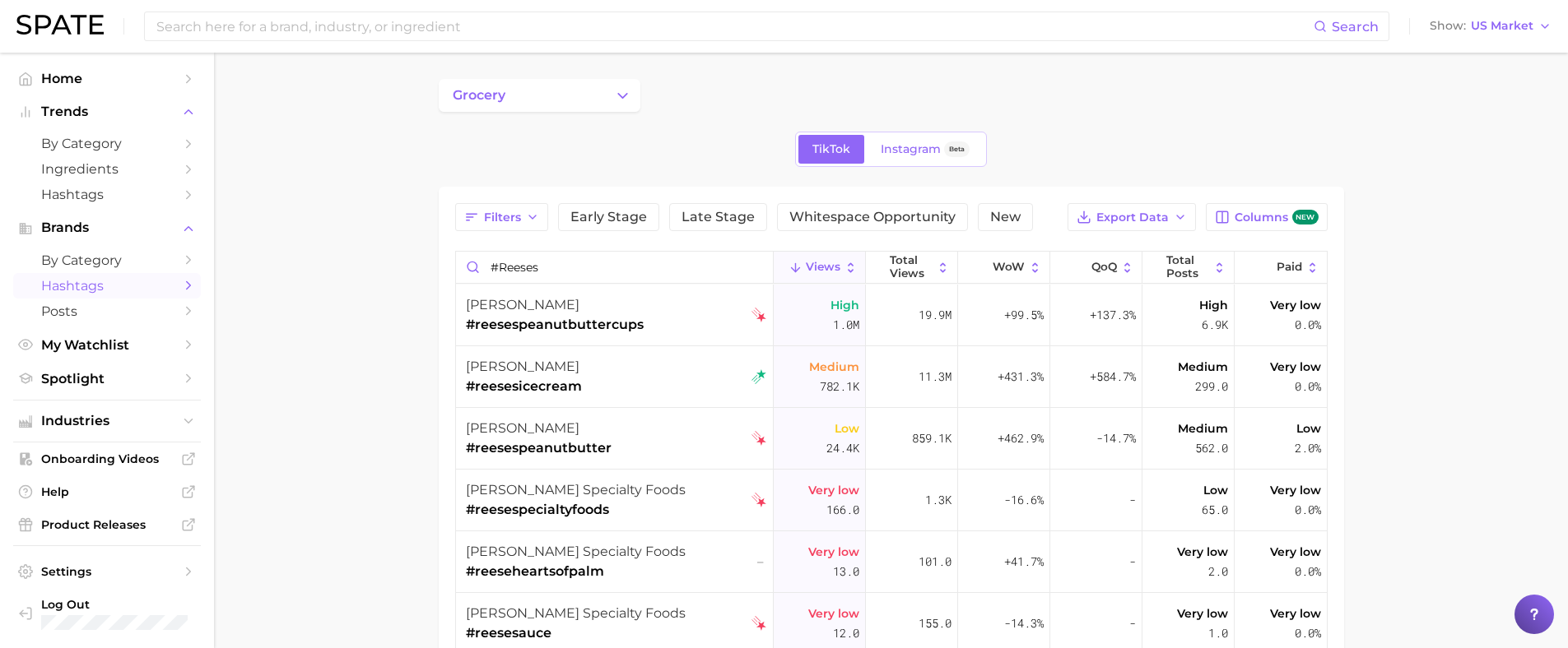
click at [385, 335] on main "grocery TikTok Instagram Beta Filters Early Stage Late Stage Whitespace Opportu…" at bounding box center [890, 434] width 1354 height 763
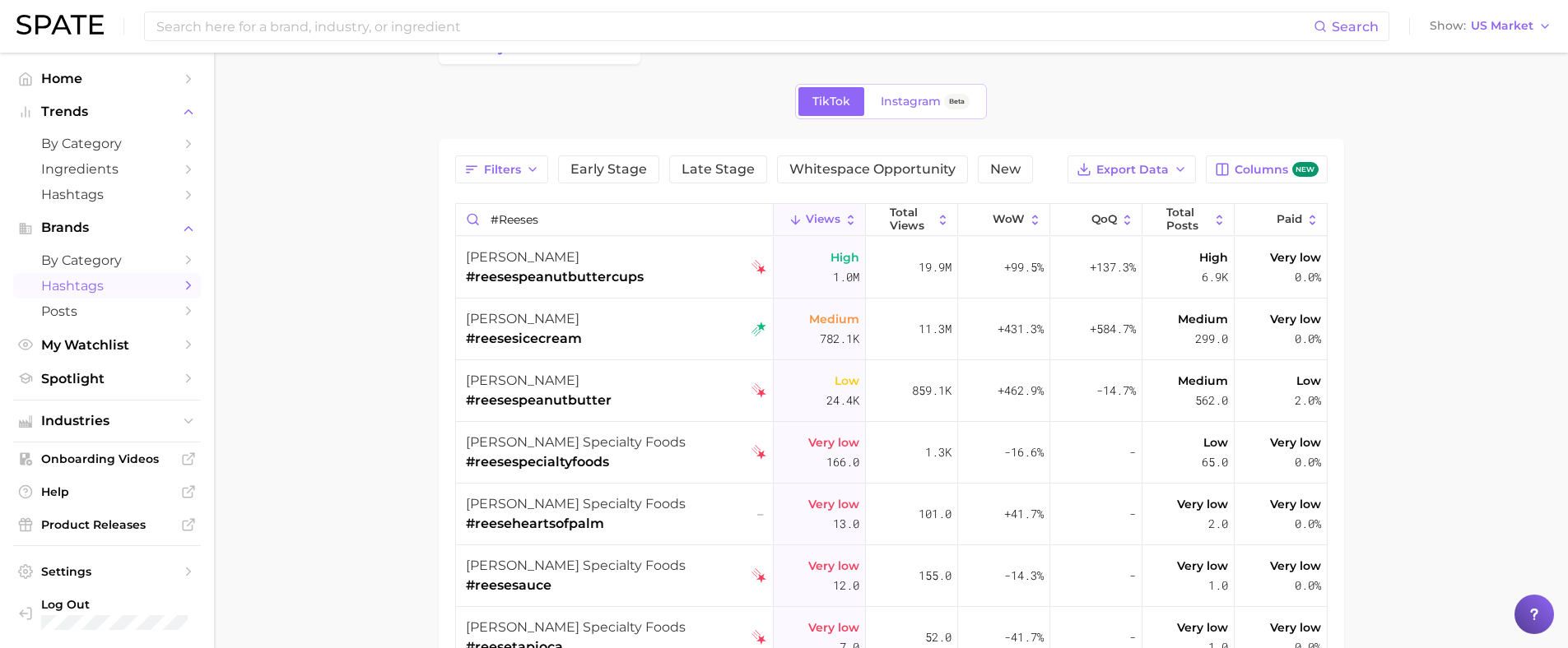
scroll to position [45, 0]
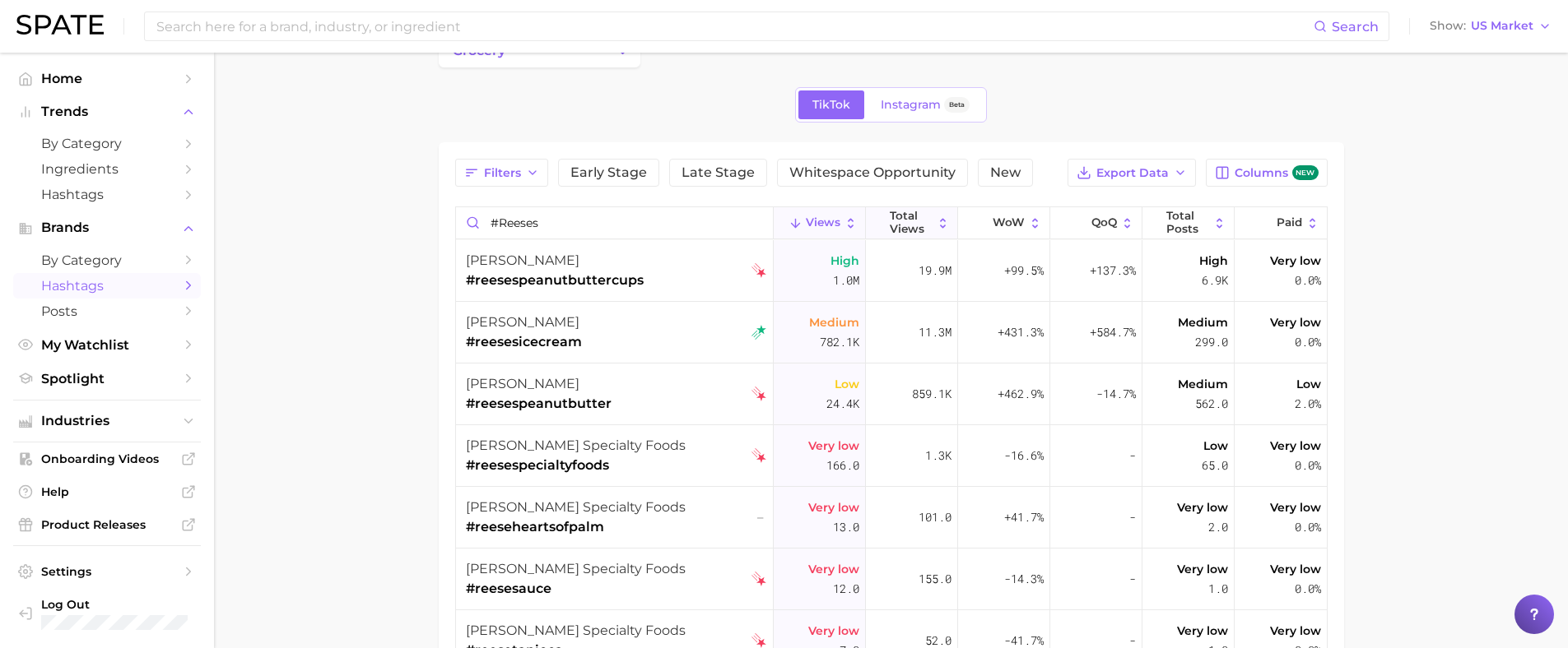
click at [912, 227] on span "Total Views" at bounding box center [911, 222] width 43 height 26
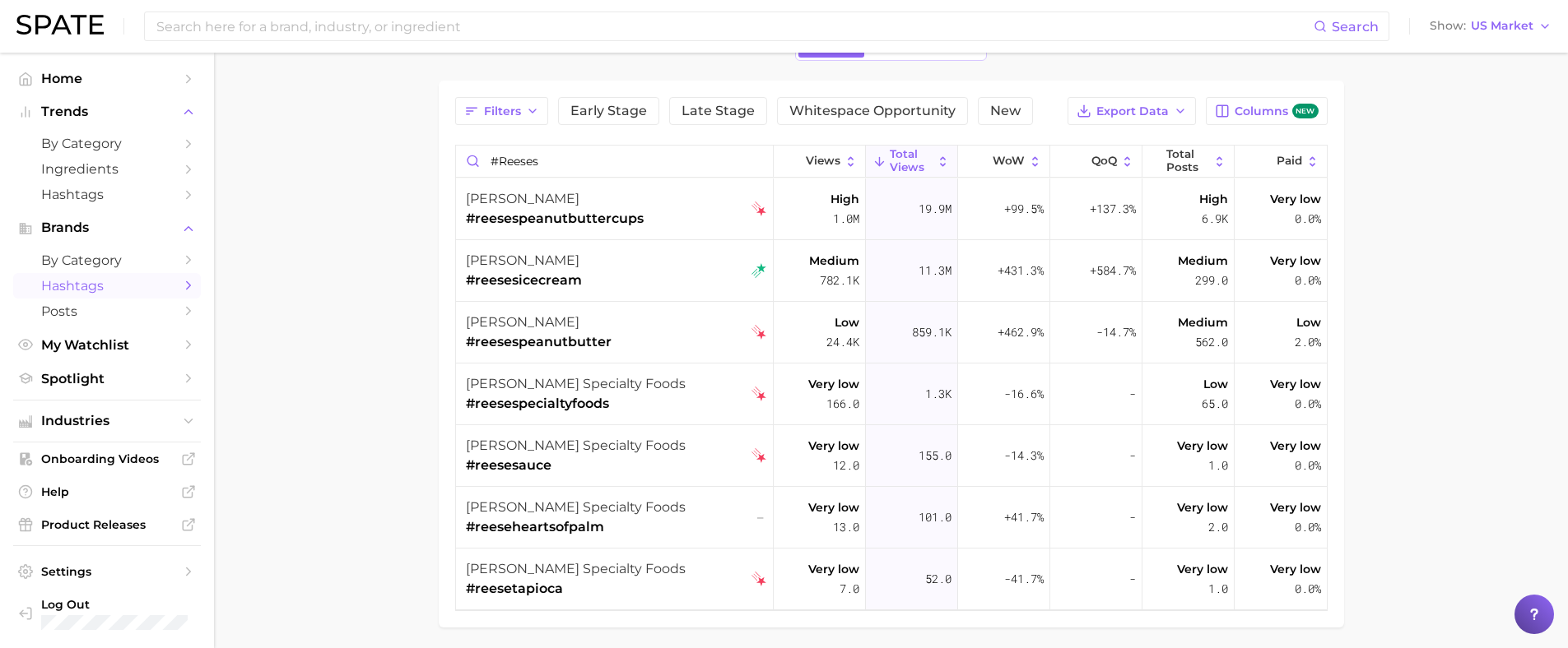
scroll to position [121, 0]
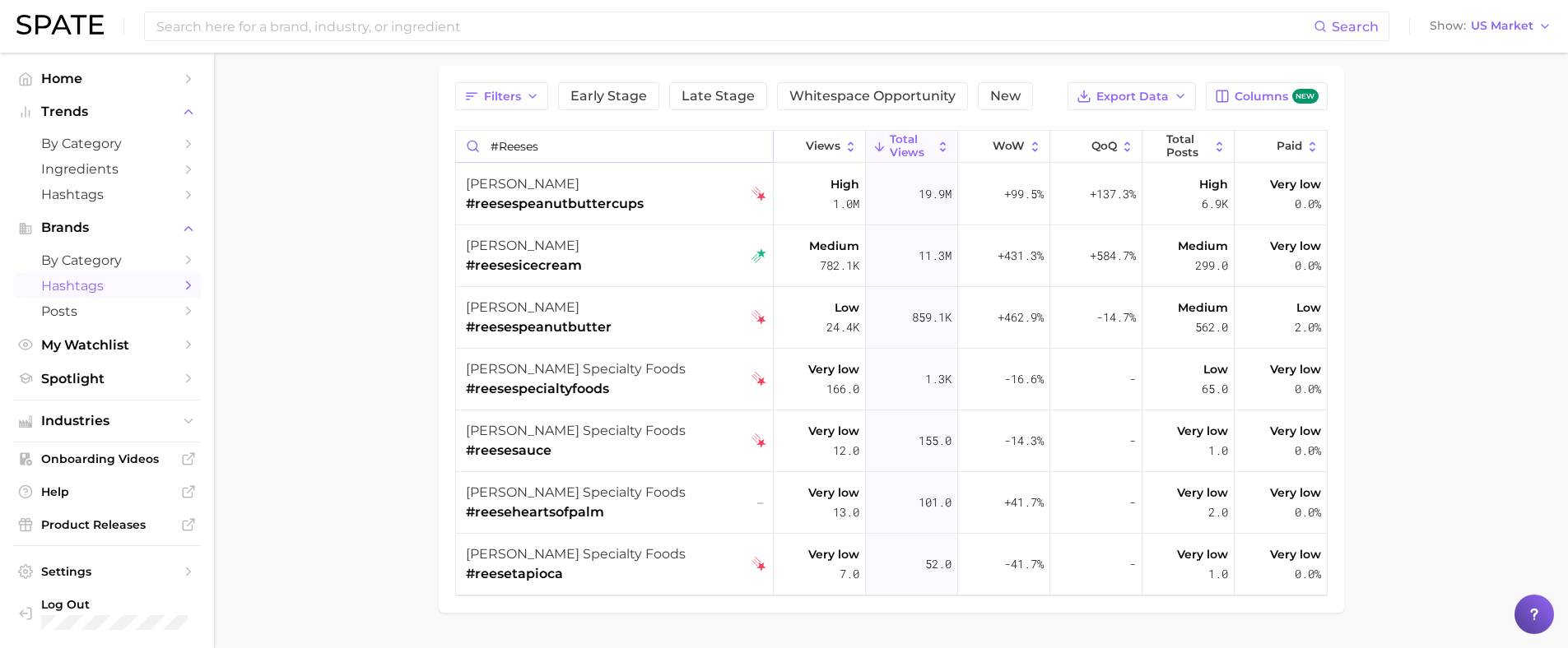
click at [503, 142] on input "#reeses" at bounding box center [614, 146] width 317 height 31
click at [637, 146] on input "#reeses" at bounding box center [614, 146] width 317 height 31
click at [757, 147] on input "#reeses" at bounding box center [614, 146] width 317 height 31
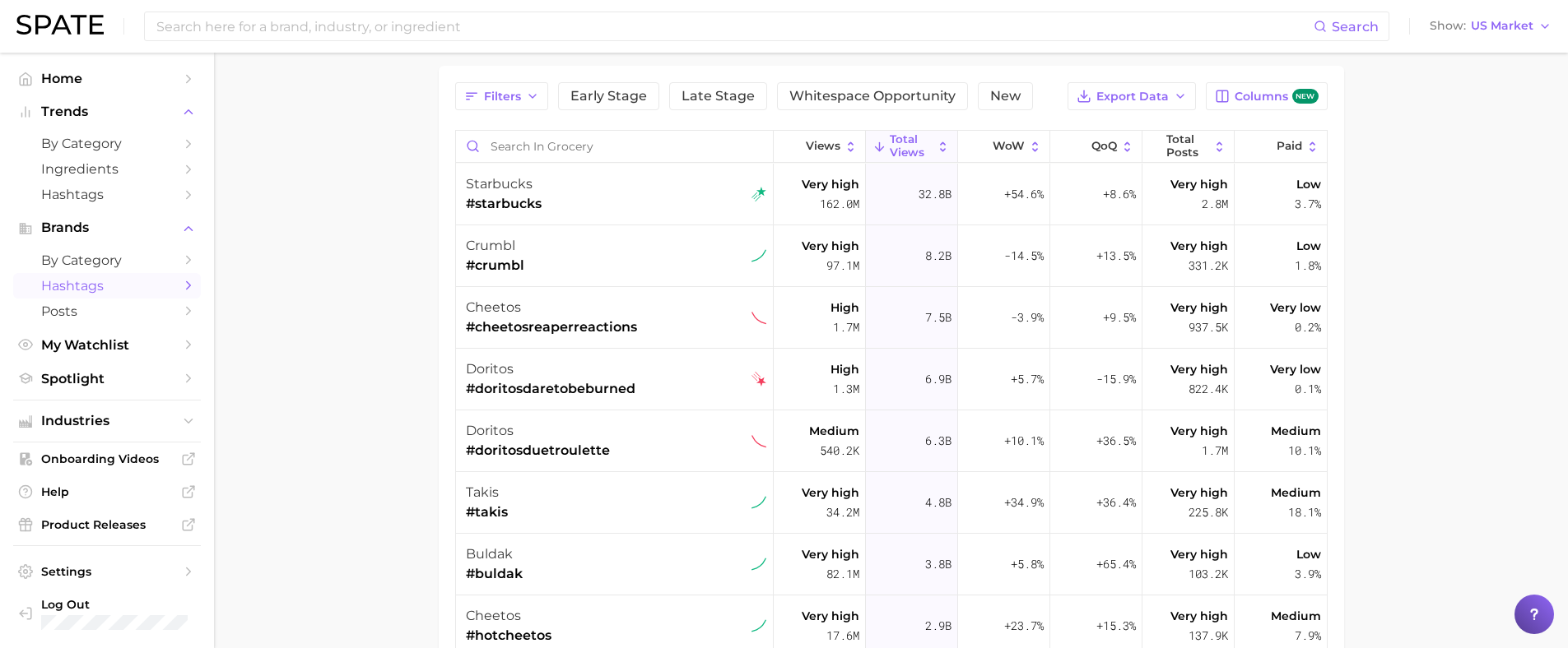
click at [341, 293] on main "grocery TikTok Instagram Beta Filters Early Stage Late Stage Whitespace Opportu…" at bounding box center [890, 404] width 1354 height 945
click at [510, 152] on input "Search in grocery" at bounding box center [614, 146] width 317 height 31
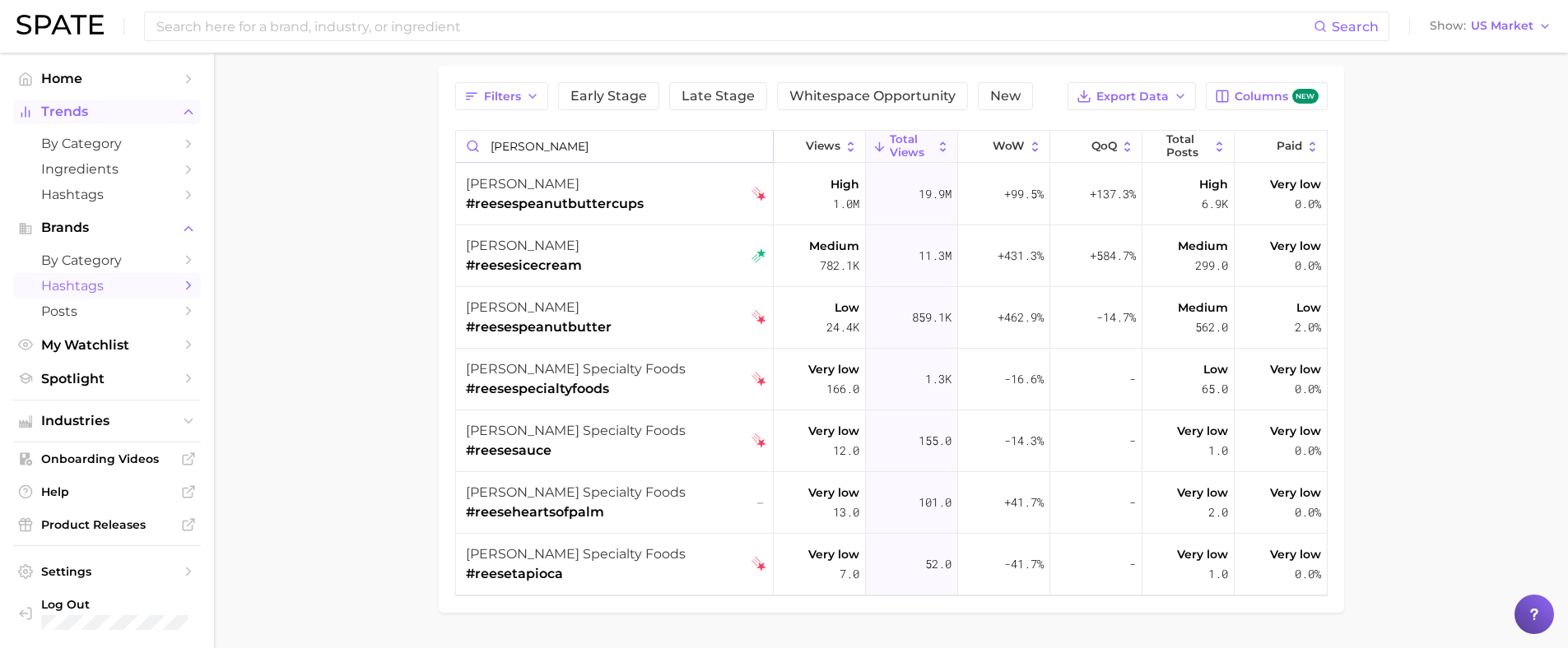
type input "[PERSON_NAME]"
click at [71, 111] on span "Trends" at bounding box center [106, 111] width 132 height 15
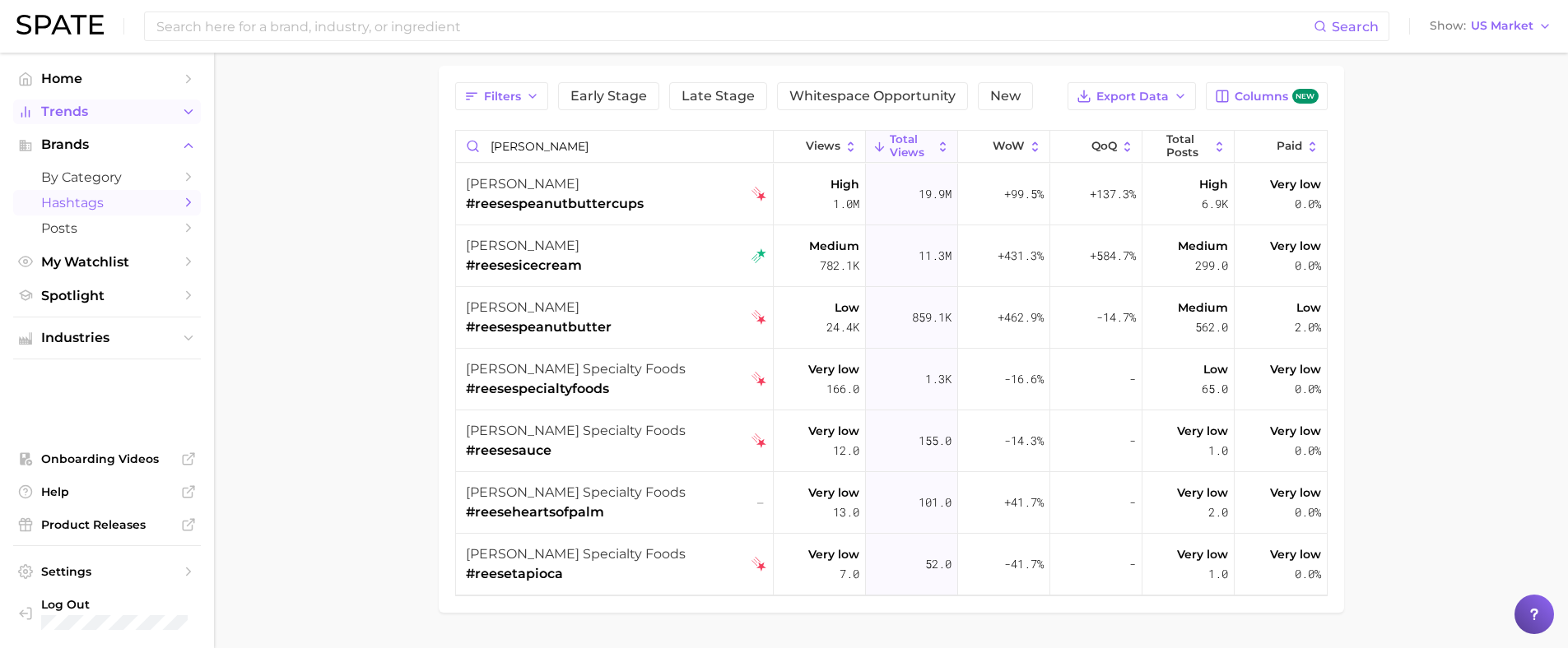
click at [71, 111] on span "Trends" at bounding box center [106, 111] width 132 height 15
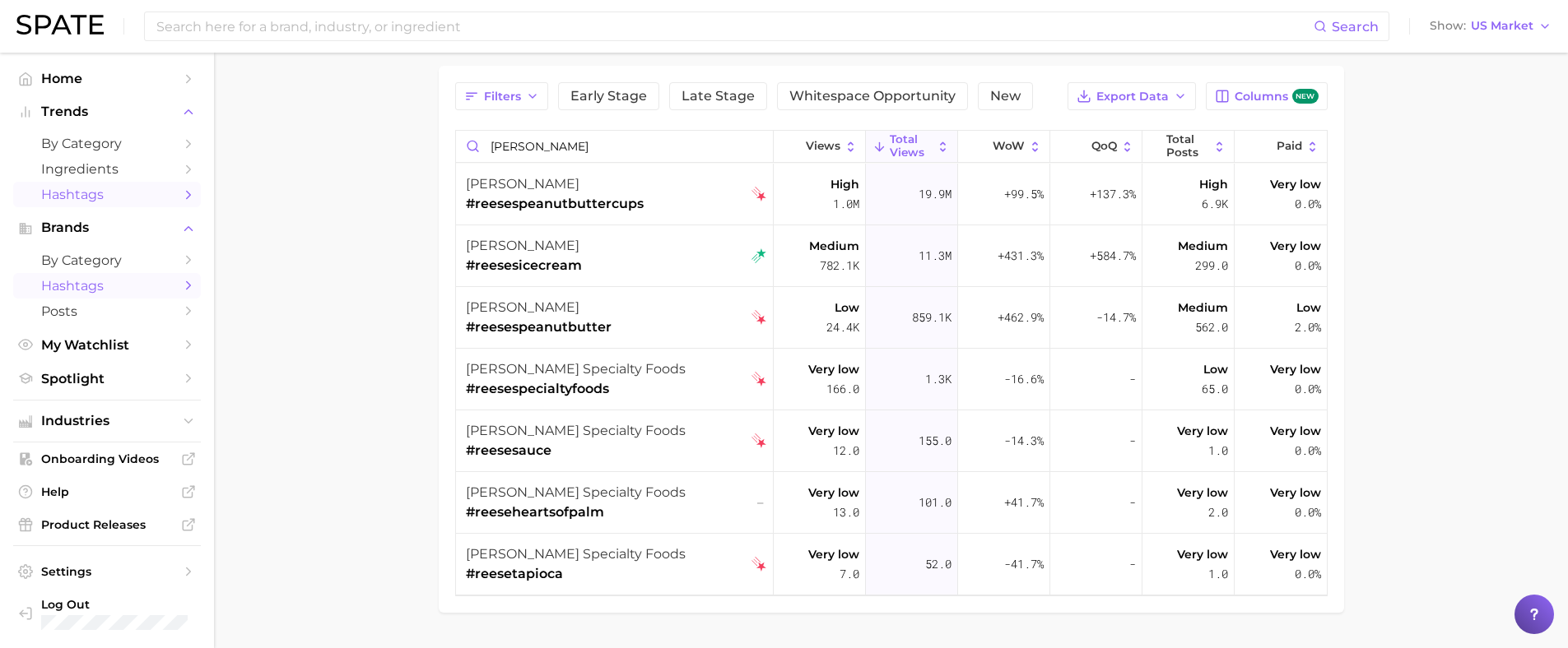
click at [94, 193] on span "Hashtags" at bounding box center [106, 194] width 132 height 16
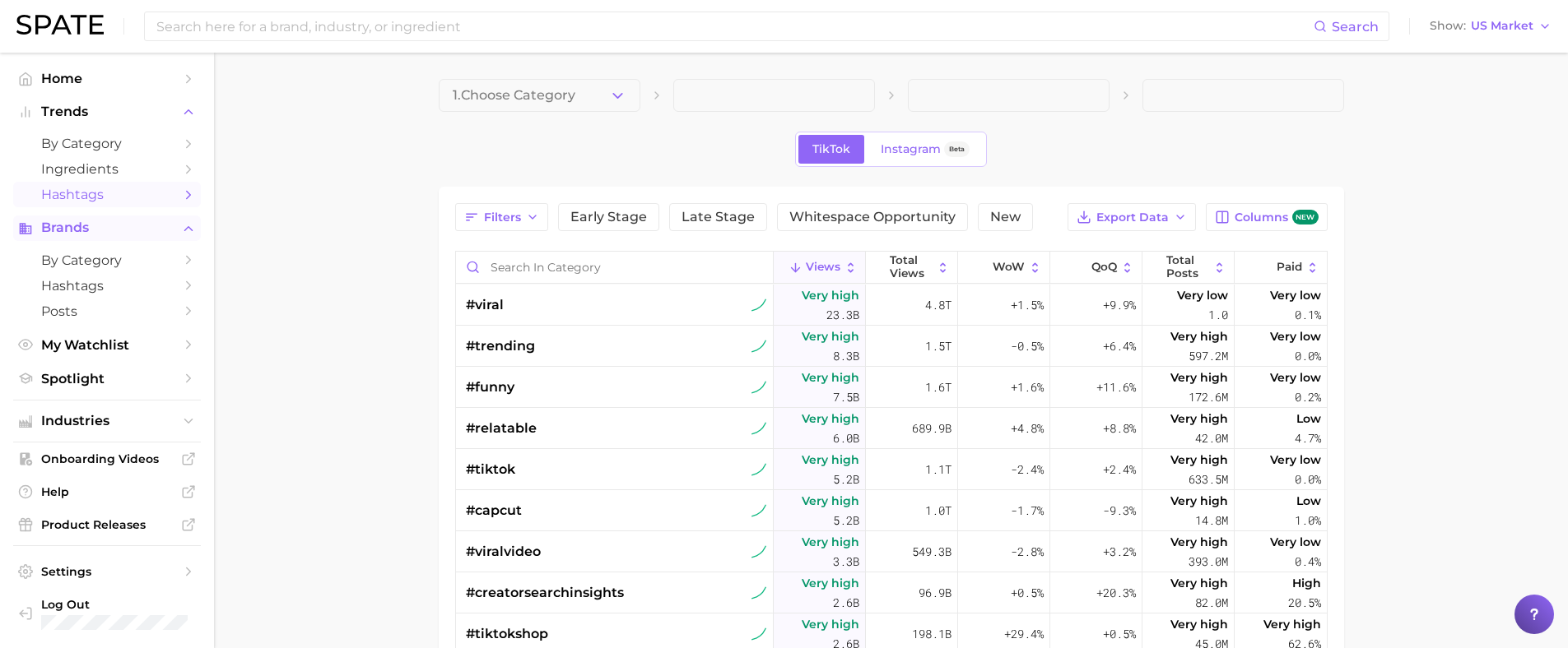
click at [66, 222] on span "Brands" at bounding box center [106, 227] width 132 height 15
click at [74, 108] on span "Trends" at bounding box center [106, 111] width 132 height 15
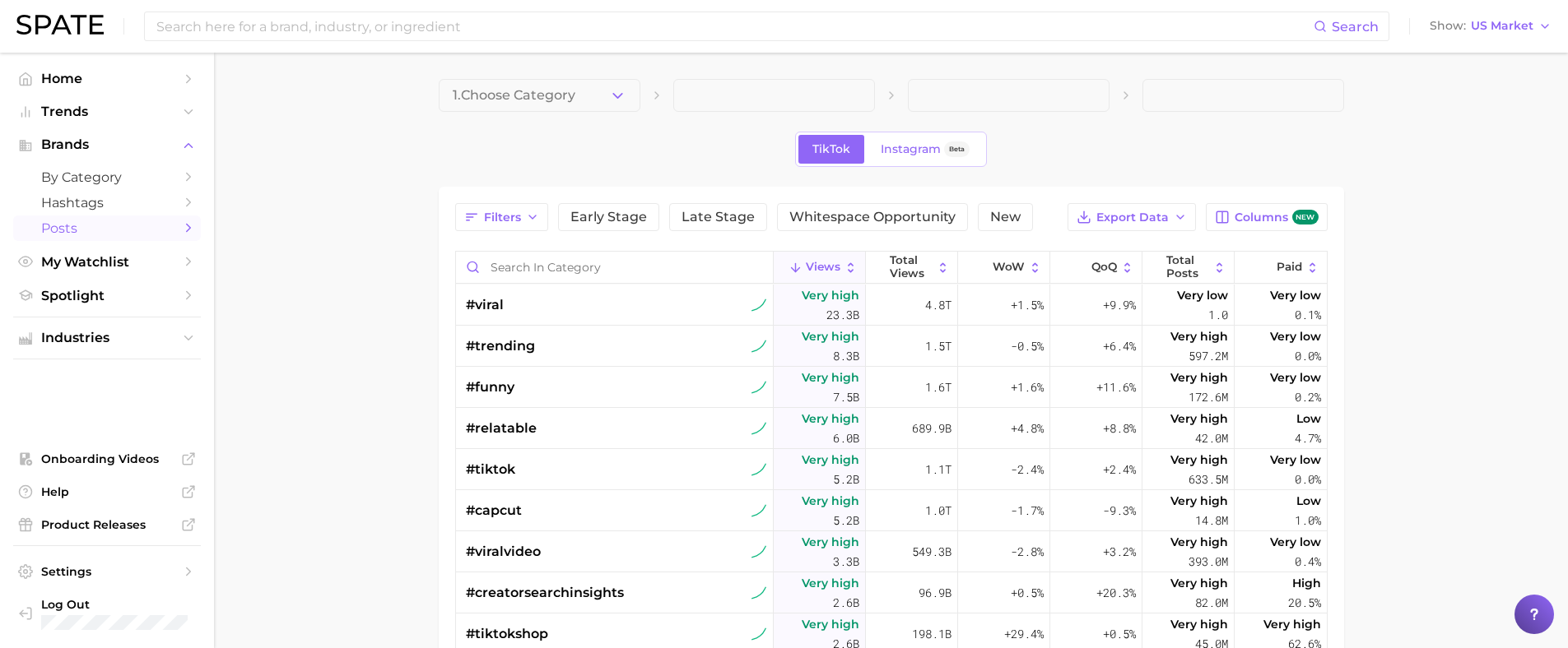
click at [89, 230] on span "Posts" at bounding box center [106, 228] width 132 height 16
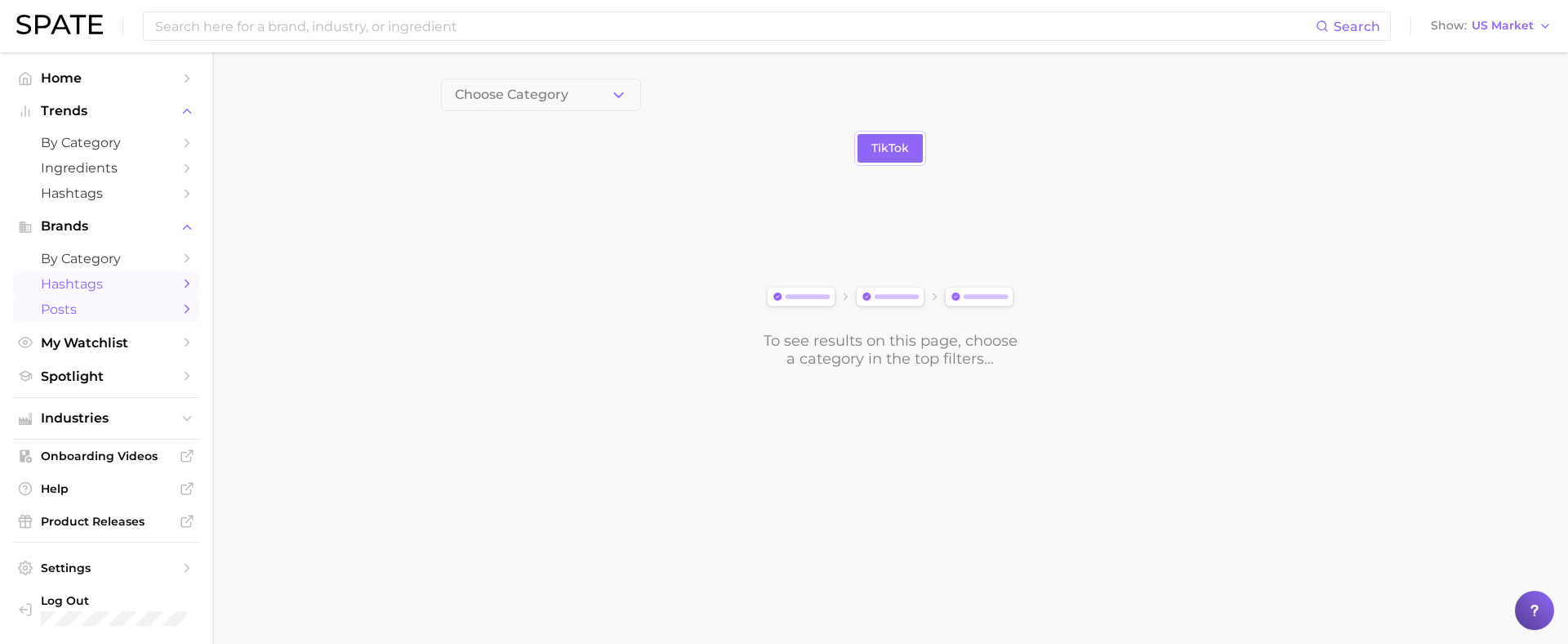
click at [89, 279] on span "Hashtags" at bounding box center [105, 284] width 131 height 16
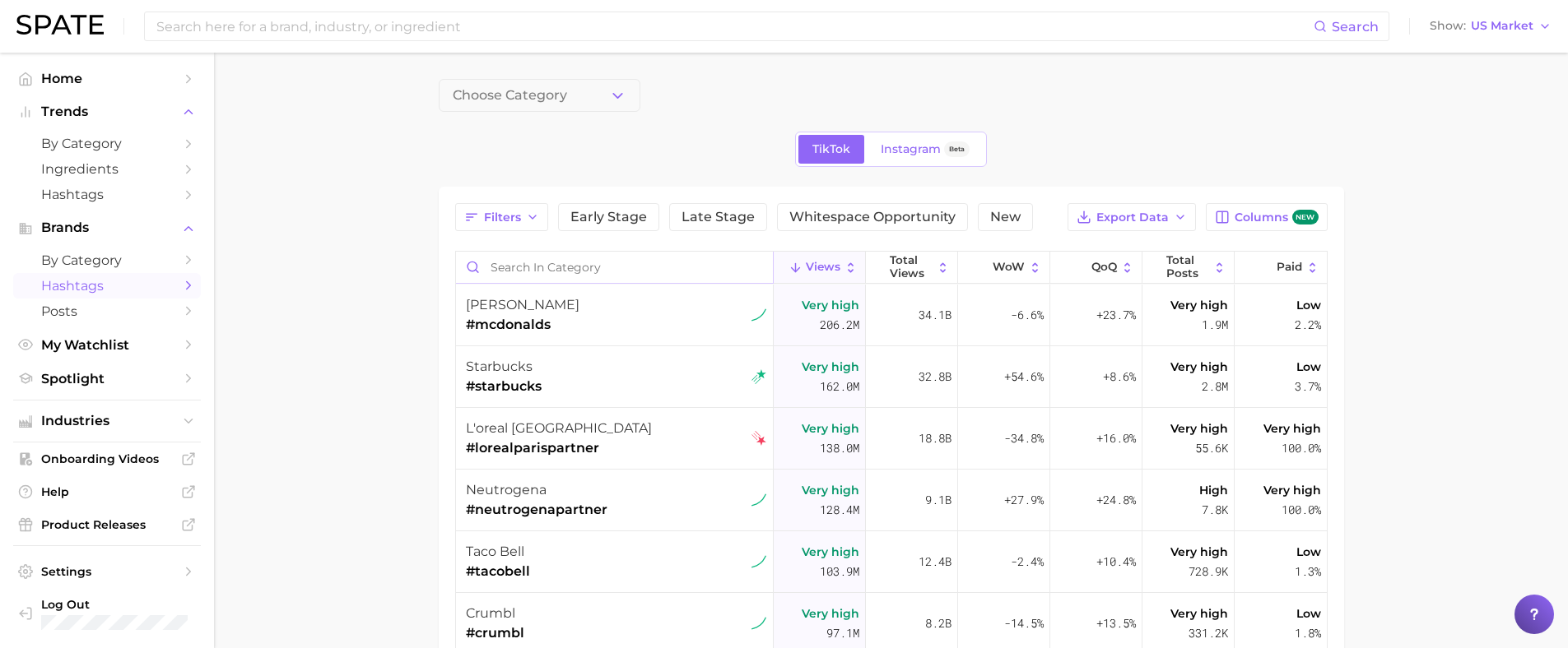
click at [613, 270] on input "Search in category" at bounding box center [614, 267] width 317 height 31
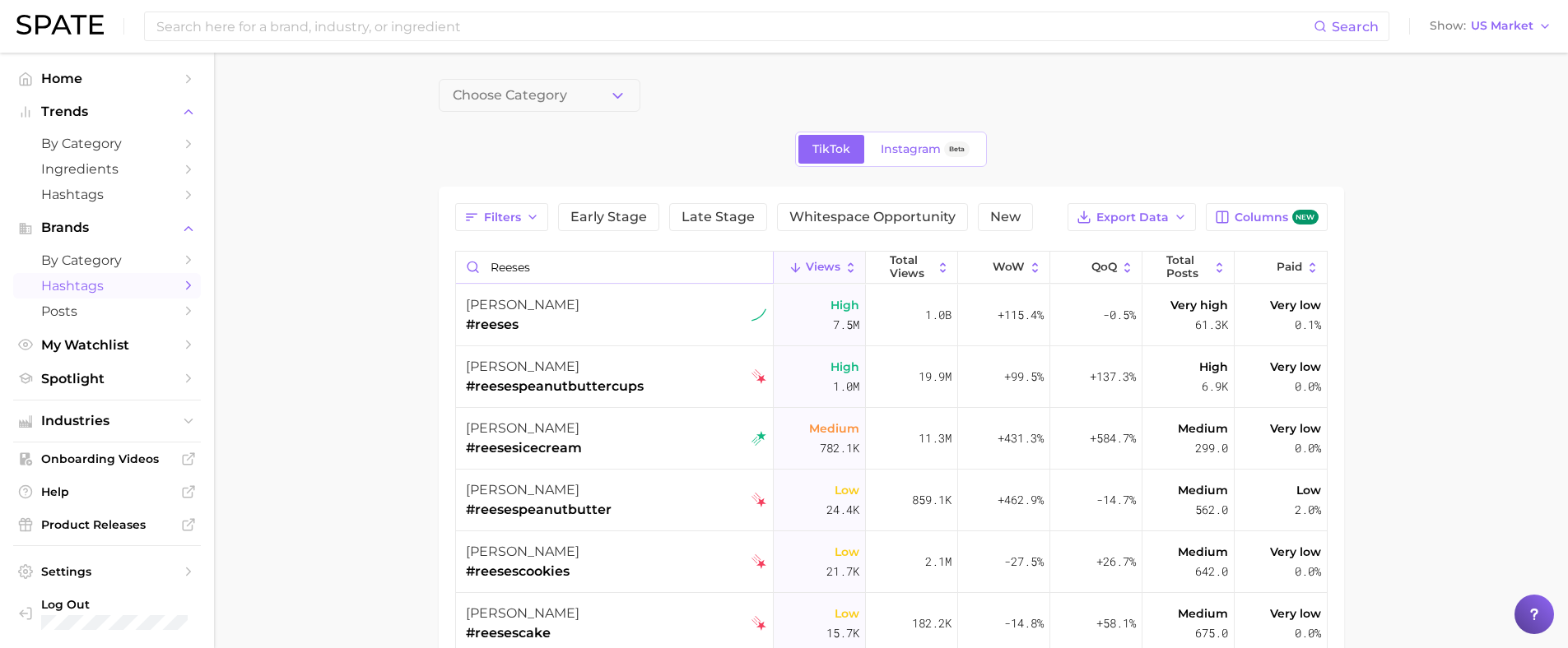
type input "reeses"
click at [317, 223] on main "Choose Category TikTok Instagram Beta Filters Early Stage Late Stage Whitespace…" at bounding box center [890, 525] width 1354 height 945
click at [902, 150] on span "Instagram" at bounding box center [911, 149] width 61 height 14
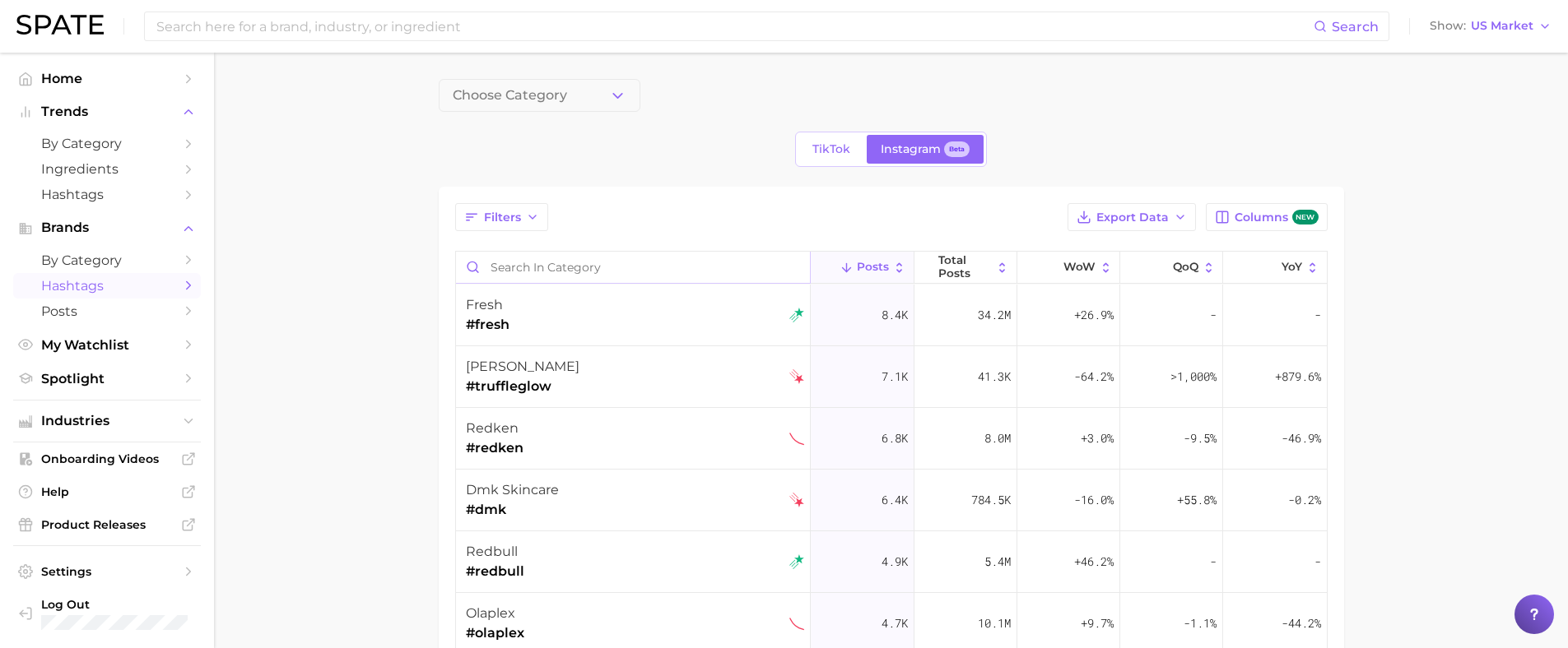
click at [514, 267] on input "Search in category" at bounding box center [633, 267] width 355 height 31
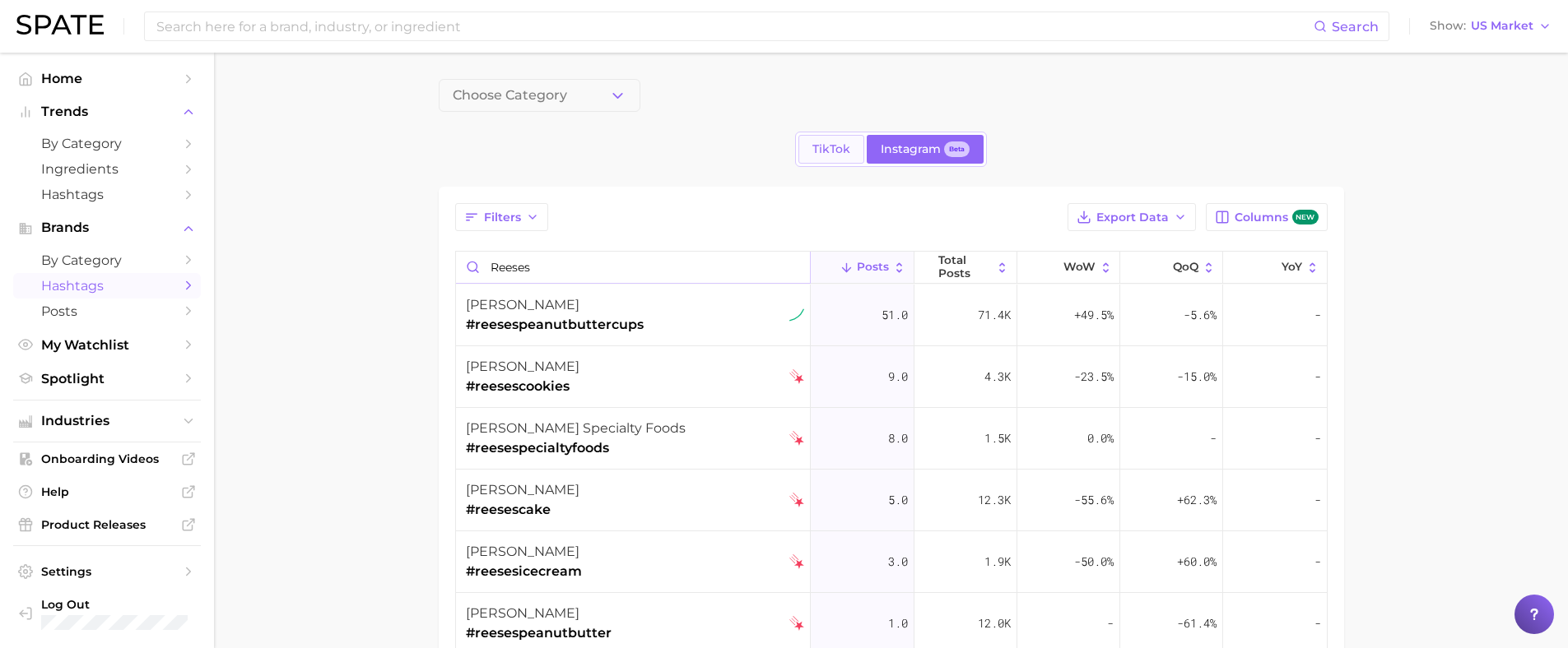
type input "reeses"
click at [840, 153] on span "TikTok" at bounding box center [831, 149] width 38 height 14
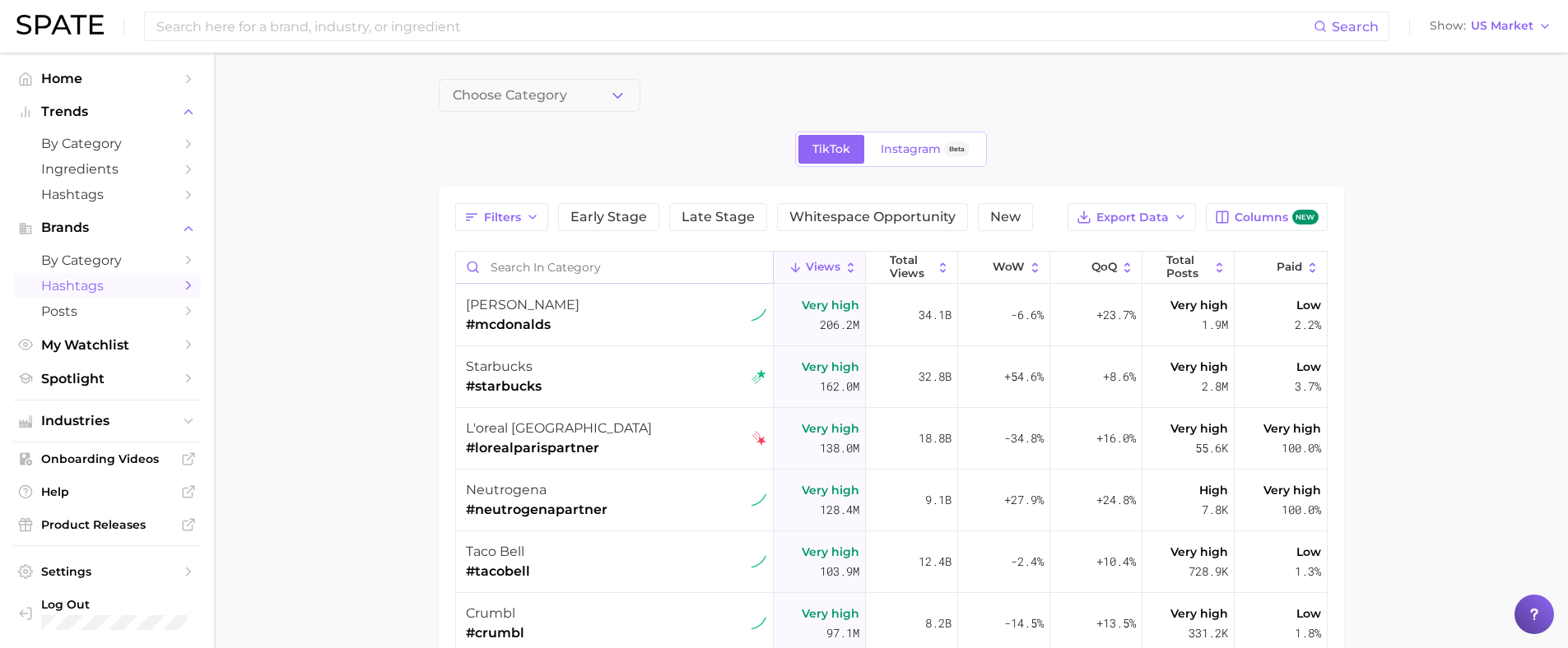
click at [567, 262] on input "Search in category" at bounding box center [614, 267] width 317 height 31
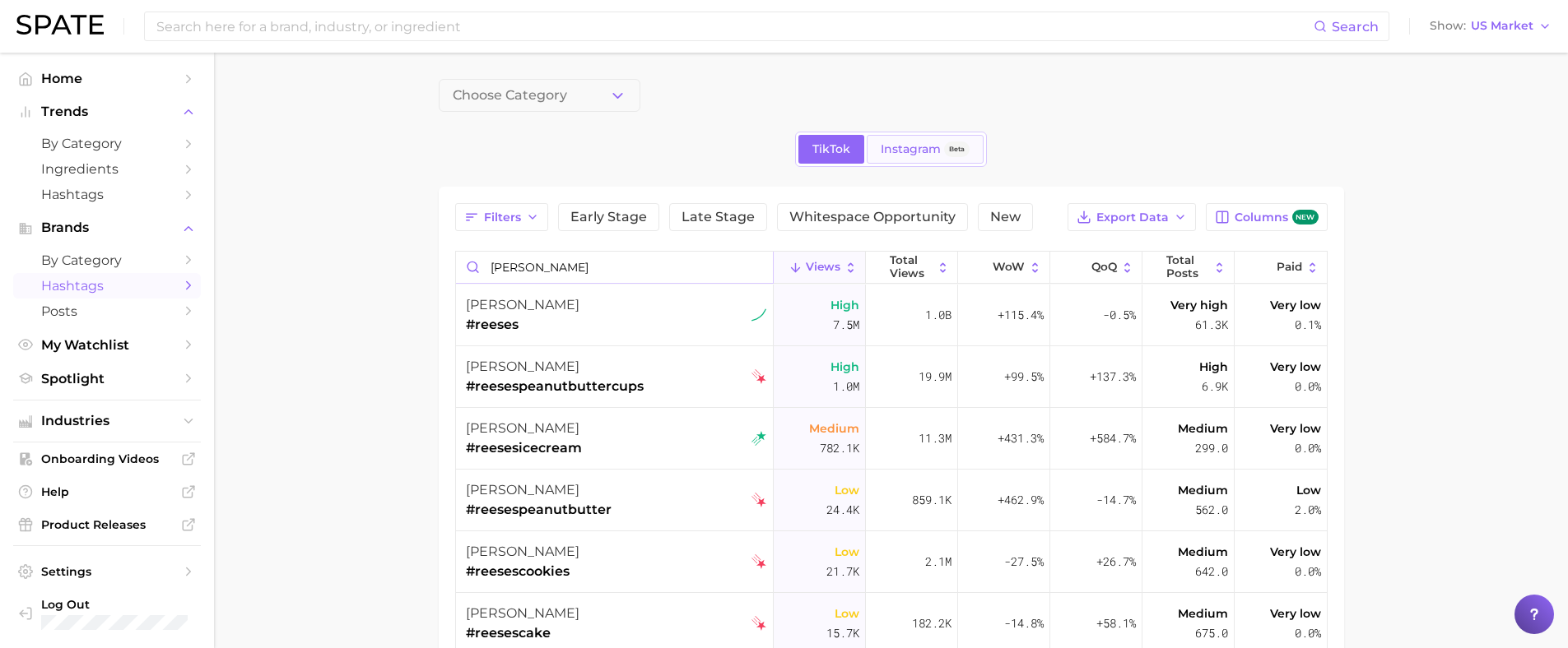
type input "[PERSON_NAME]"
click at [902, 150] on span "Instagram" at bounding box center [911, 149] width 61 height 14
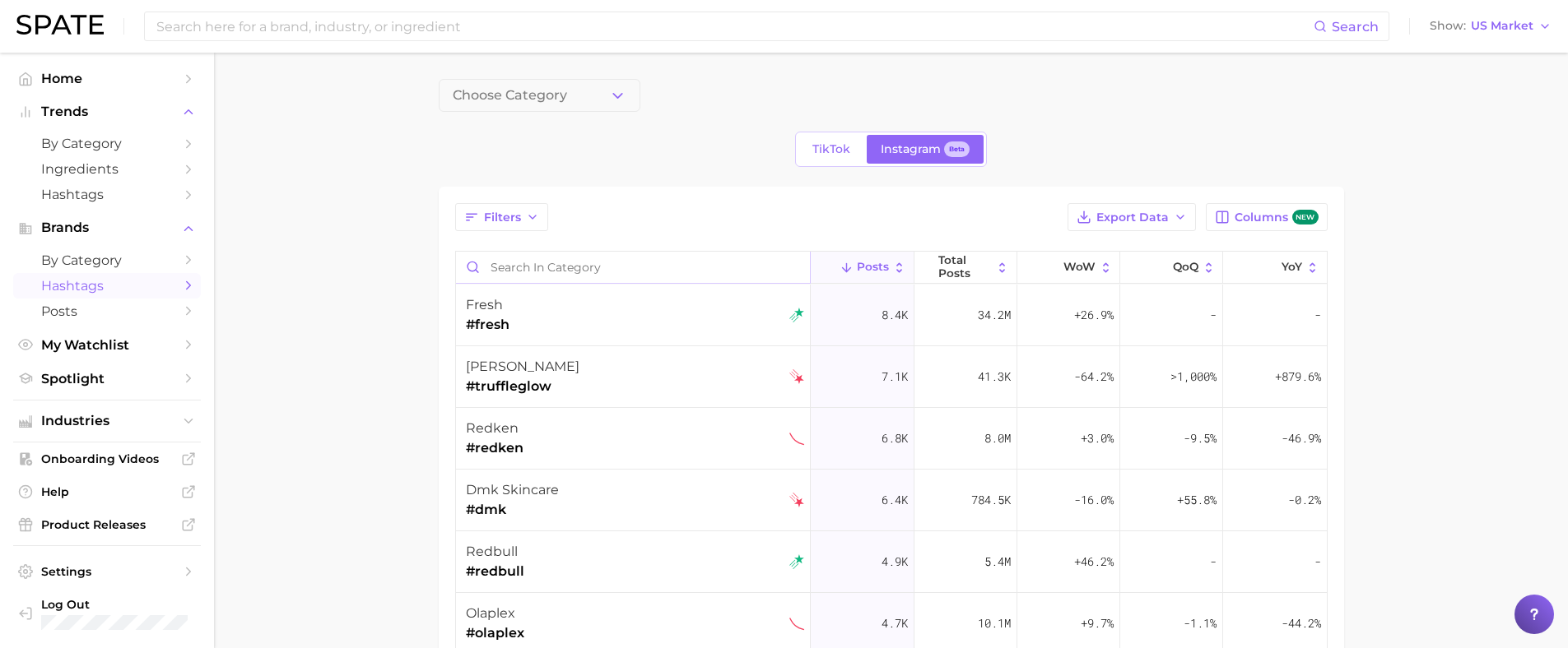
click at [560, 267] on input "Search in category" at bounding box center [633, 267] width 355 height 31
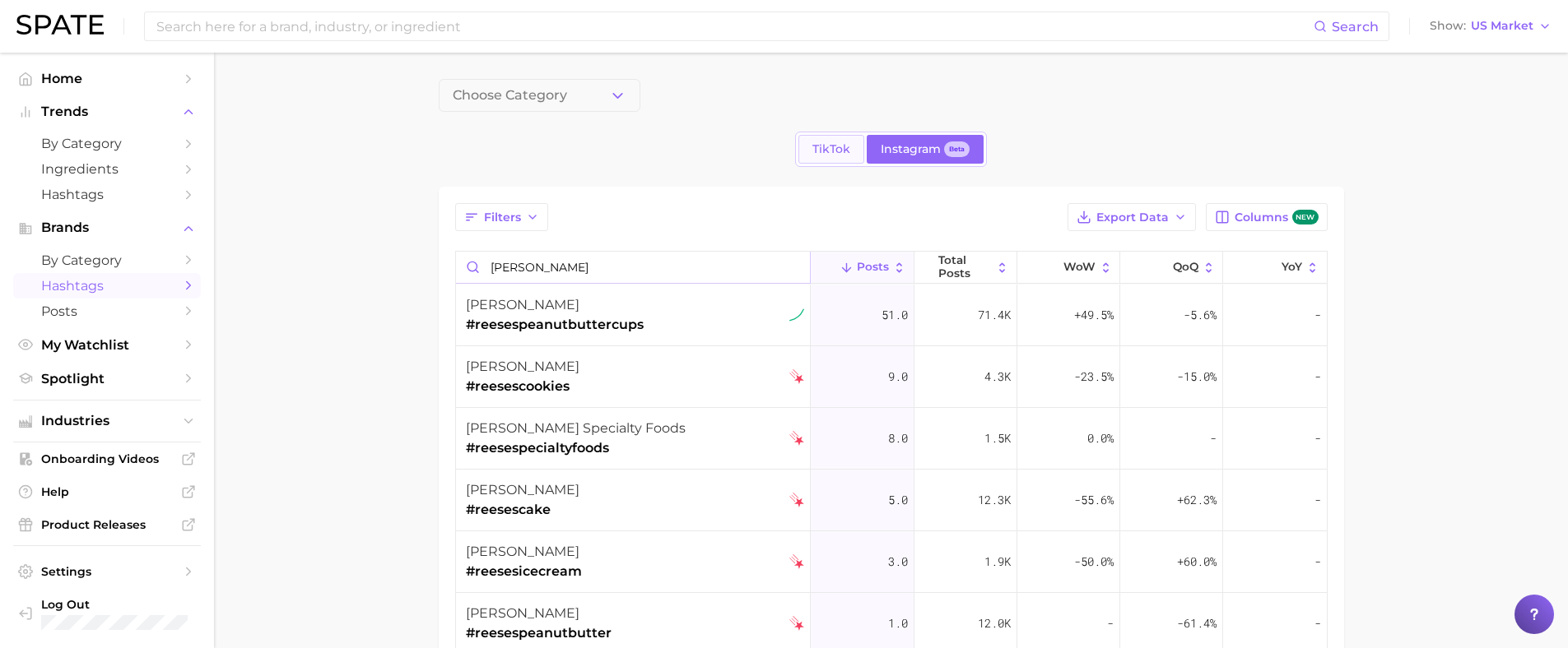
type input "[PERSON_NAME]"
click at [838, 161] on link "TikTok" at bounding box center [831, 149] width 66 height 29
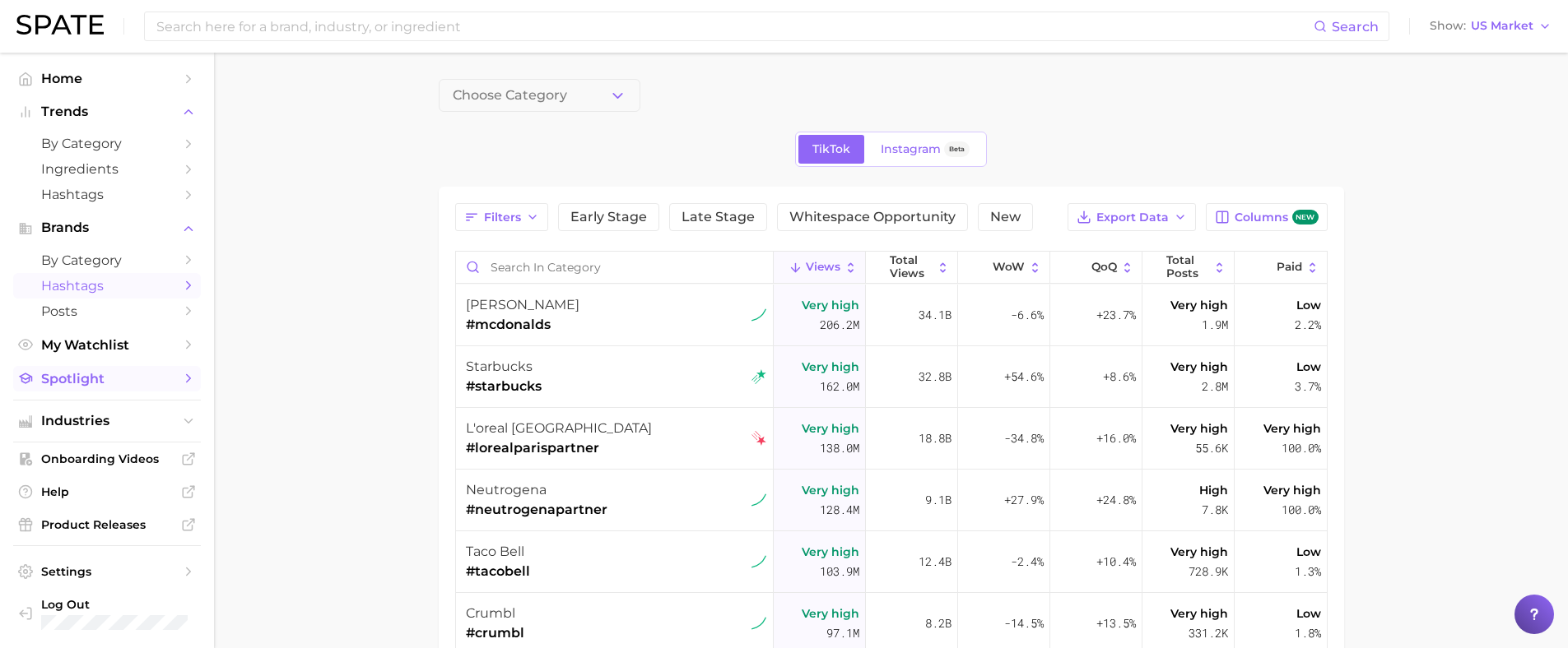
click at [127, 388] on link "Spotlight" at bounding box center [106, 379] width 188 height 26
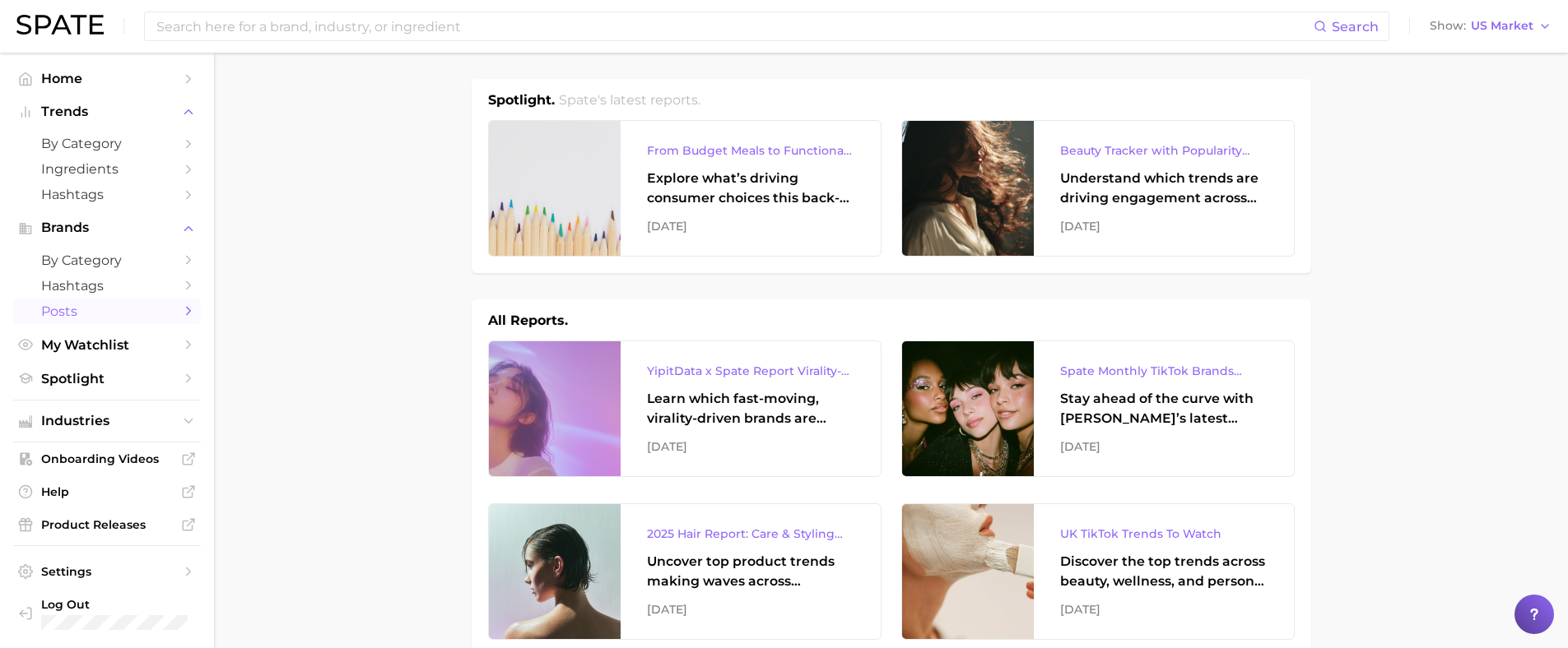
click at [130, 314] on span "Posts" at bounding box center [106, 312] width 132 height 16
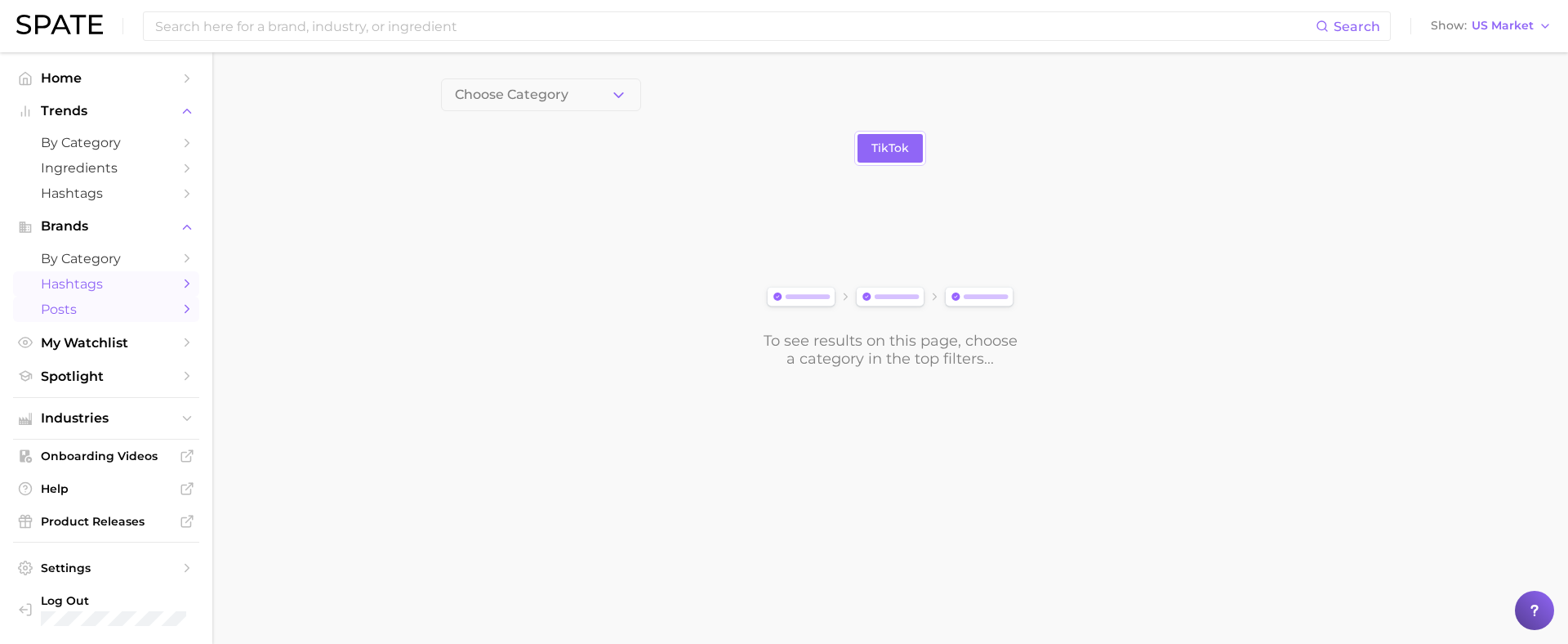
click at [133, 288] on span "Hashtags" at bounding box center [105, 284] width 131 height 16
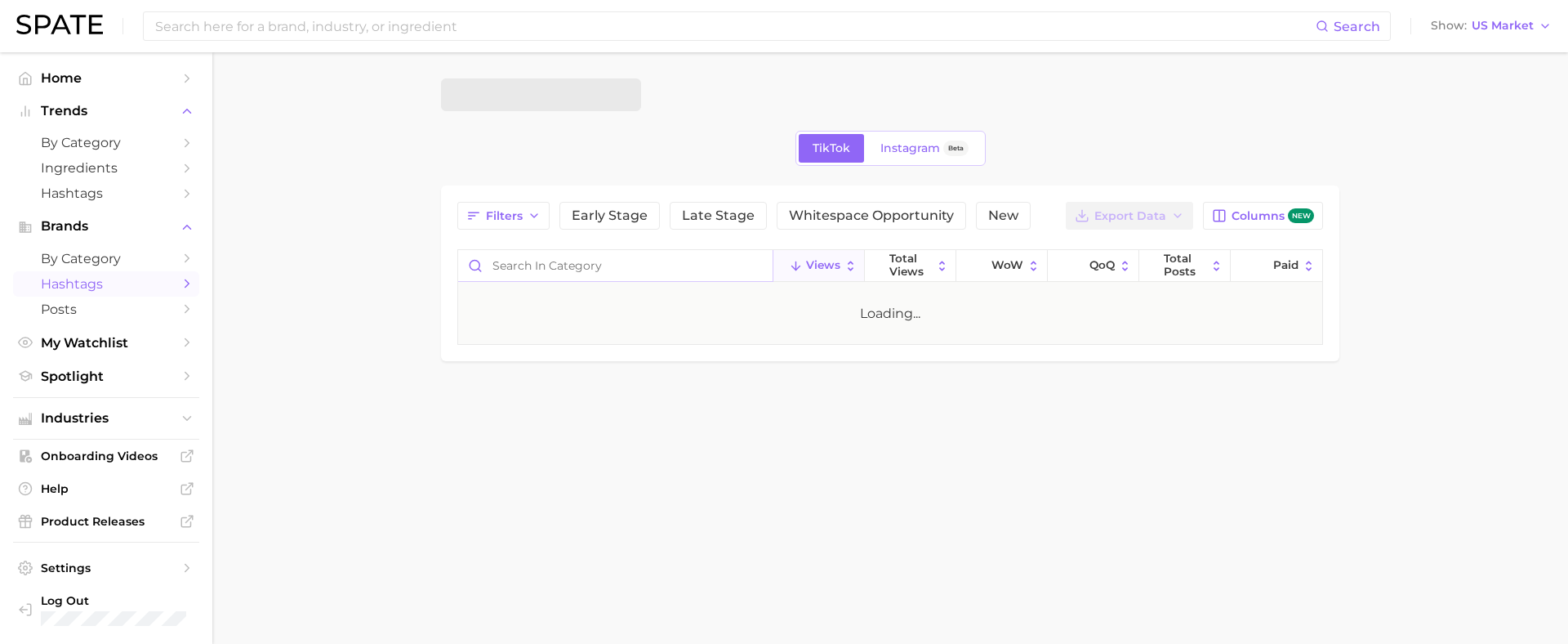
click at [558, 260] on input "Search in category" at bounding box center [615, 265] width 314 height 31
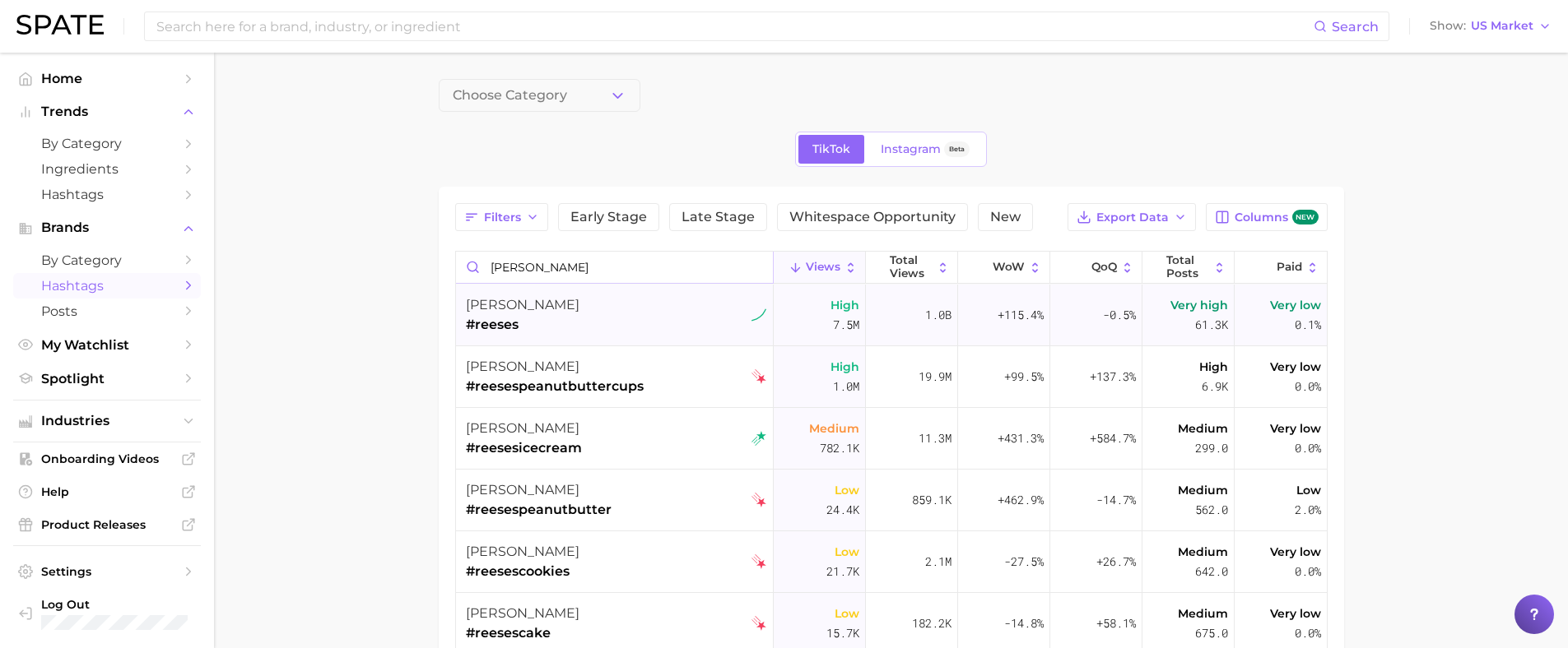
type input "[PERSON_NAME]"
click at [1191, 304] on span "Very high" at bounding box center [1200, 306] width 58 height 20
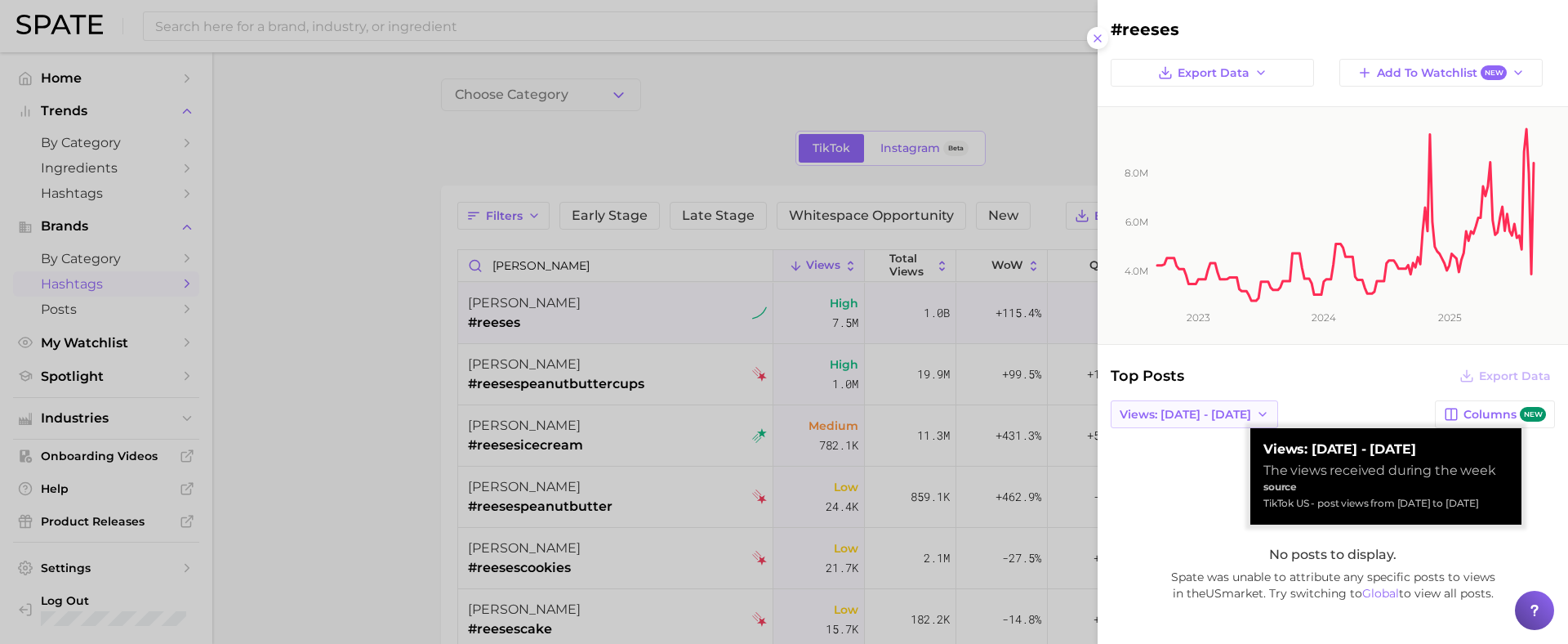
click at [1207, 408] on span "Views: Aug 24 - 31" at bounding box center [1185, 415] width 131 height 14
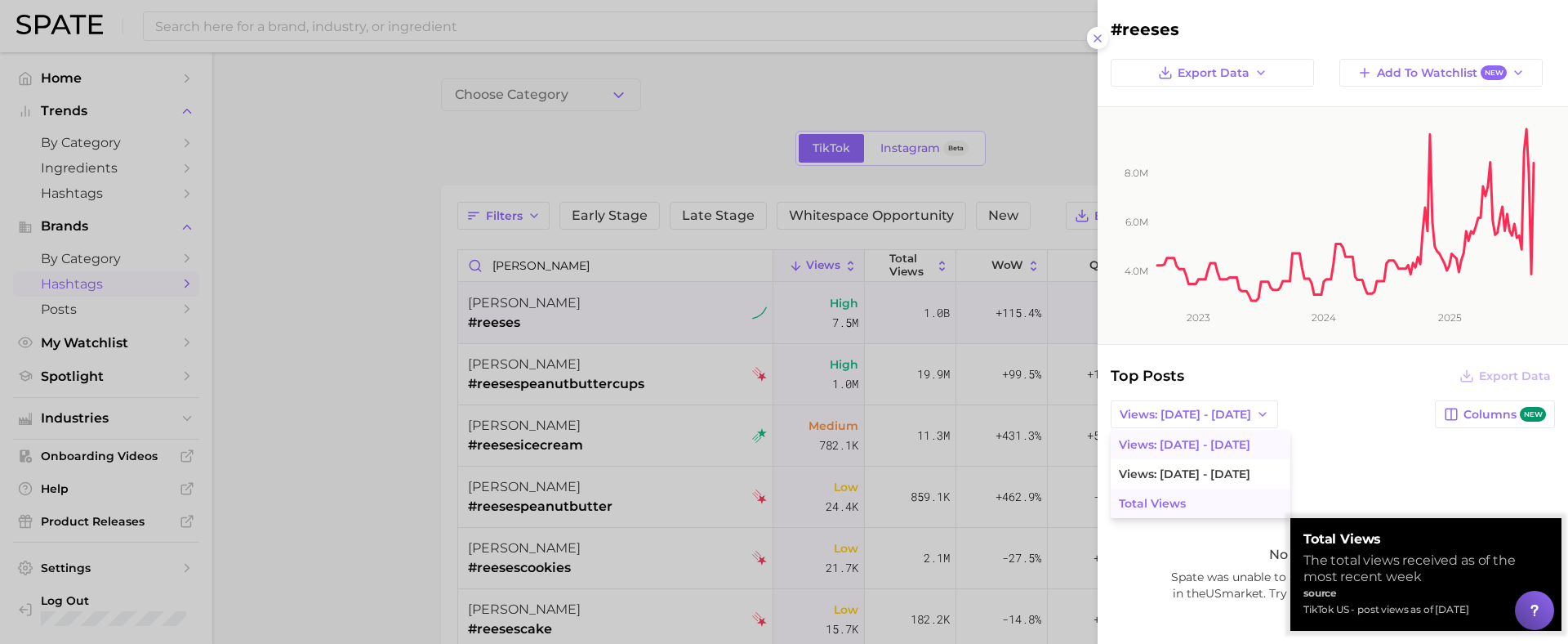
click at [1186, 504] on button "Total Views" at bounding box center [1200, 504] width 179 height 30
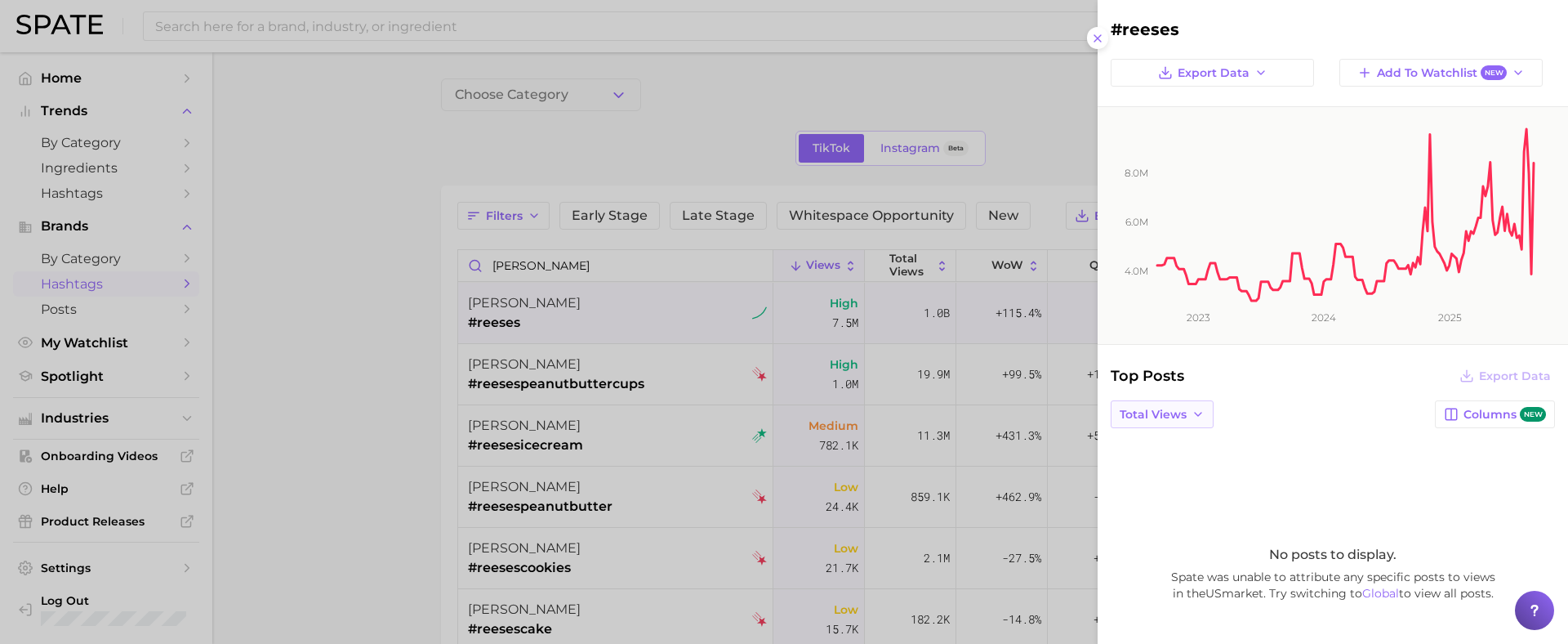
click at [1178, 408] on span "Total Views" at bounding box center [1153, 415] width 67 height 14
click at [1298, 382] on div "Top Posts Export Data" at bounding box center [1332, 376] width 444 height 23
click at [1100, 37] on icon at bounding box center [1097, 37] width 13 height 13
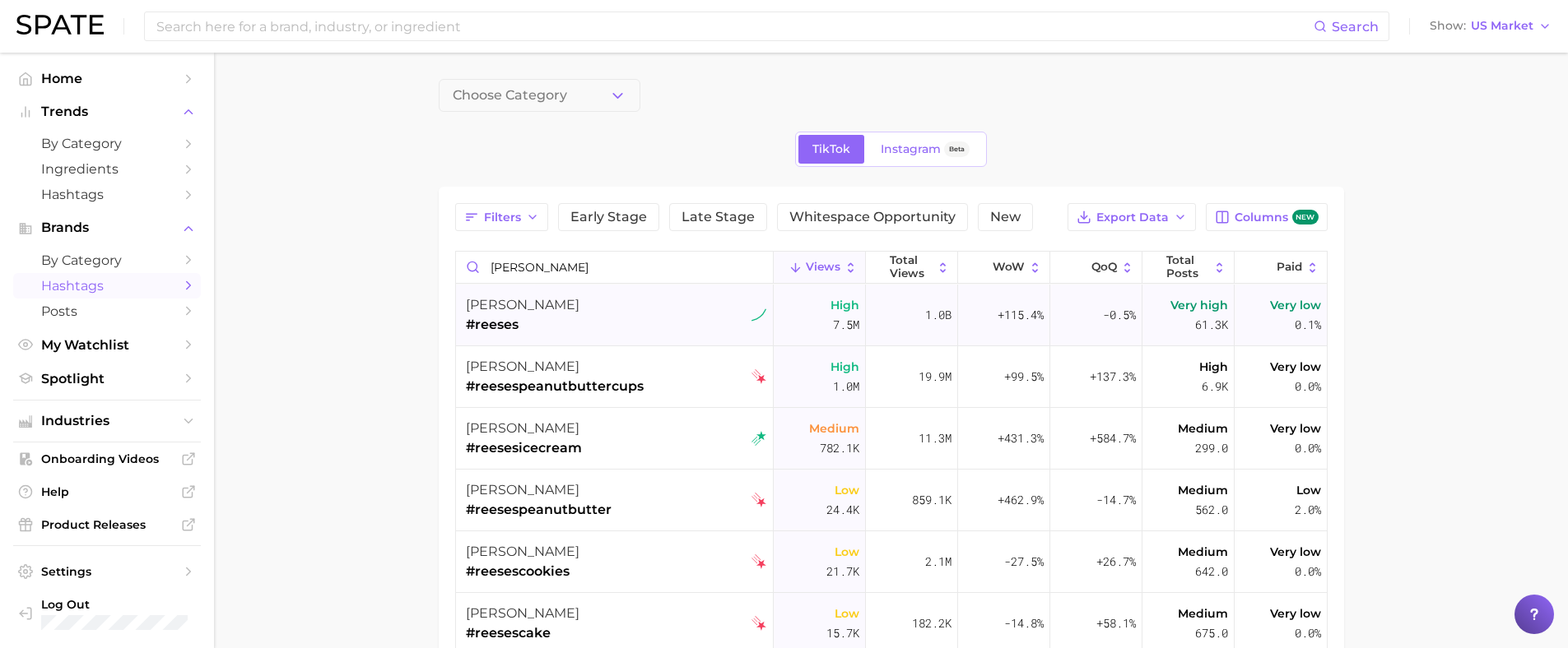
click at [1423, 163] on main "Choose Category TikTok Instagram Beta Filters Early Stage Late Stage Whitespace…" at bounding box center [890, 525] width 1354 height 945
click at [1195, 329] on span "61.3k" at bounding box center [1211, 324] width 33 height 20
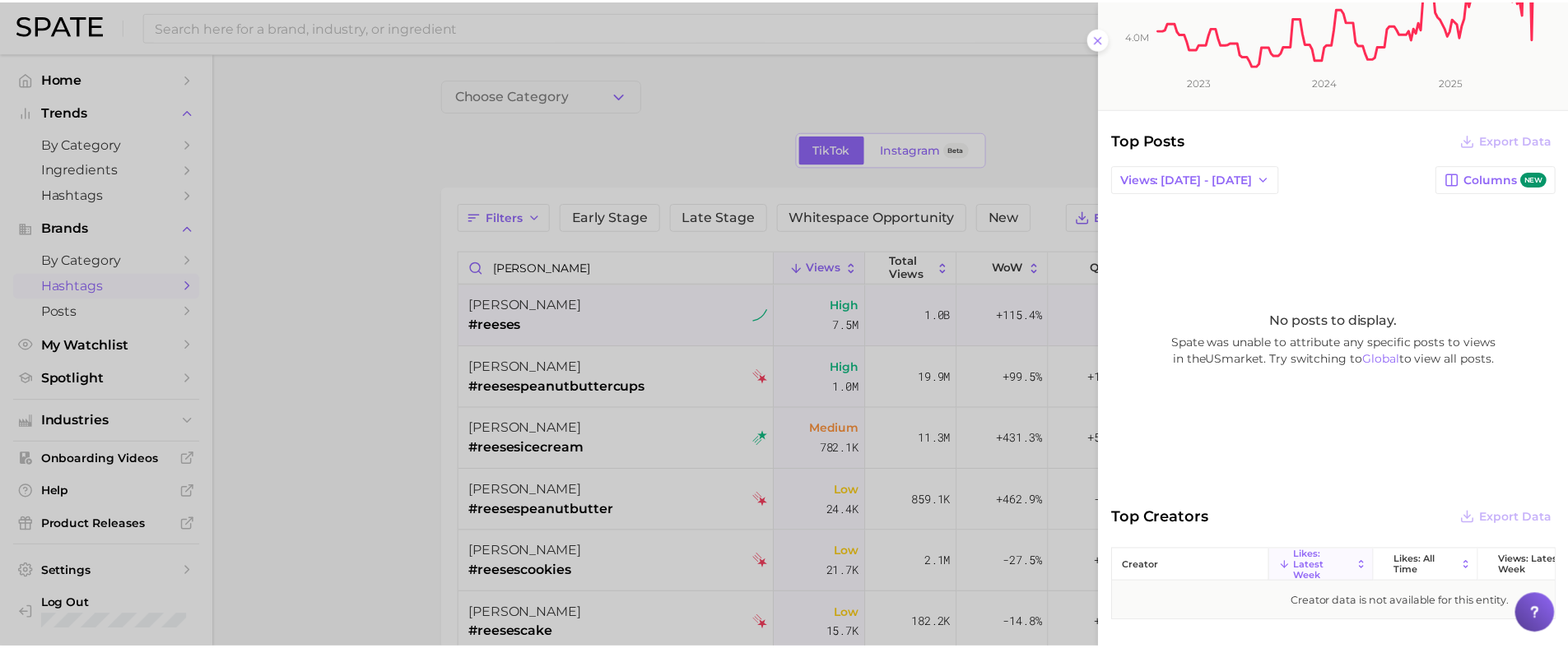
scroll to position [316, 0]
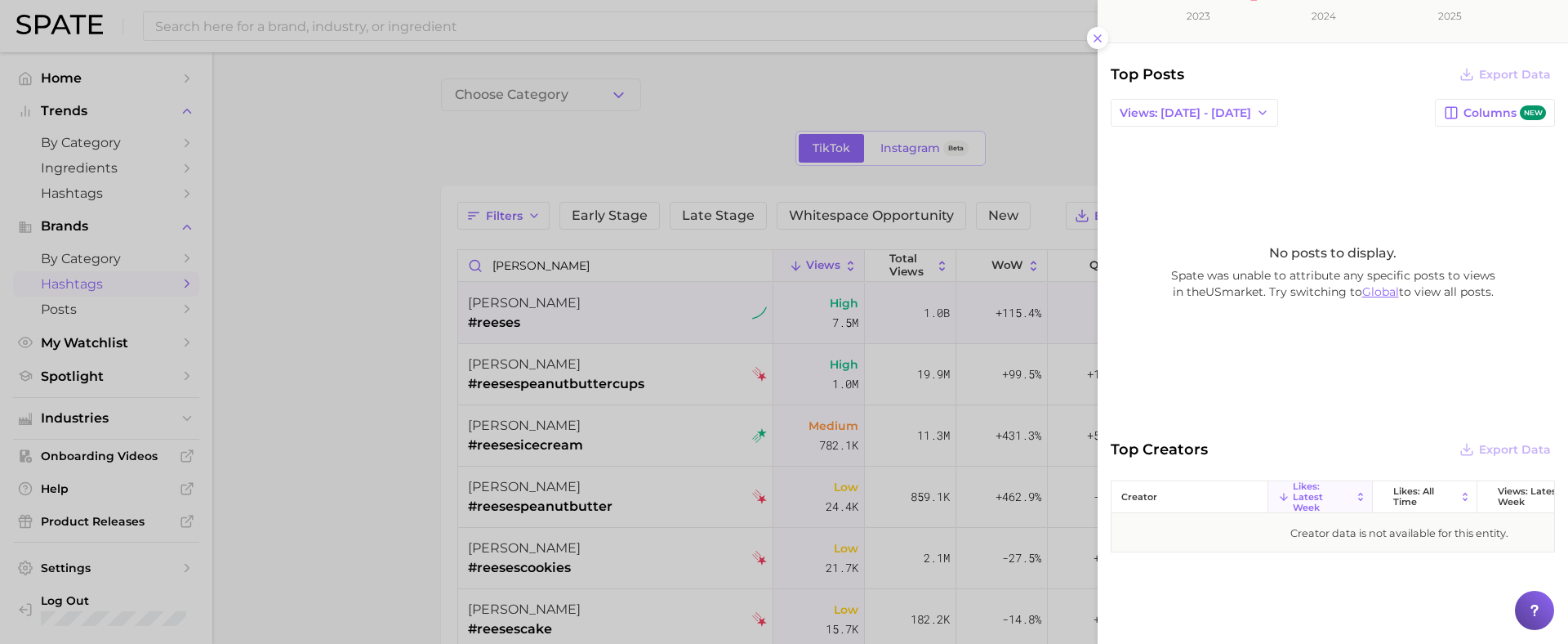
click at [1381, 284] on link "Global" at bounding box center [1380, 291] width 36 height 15
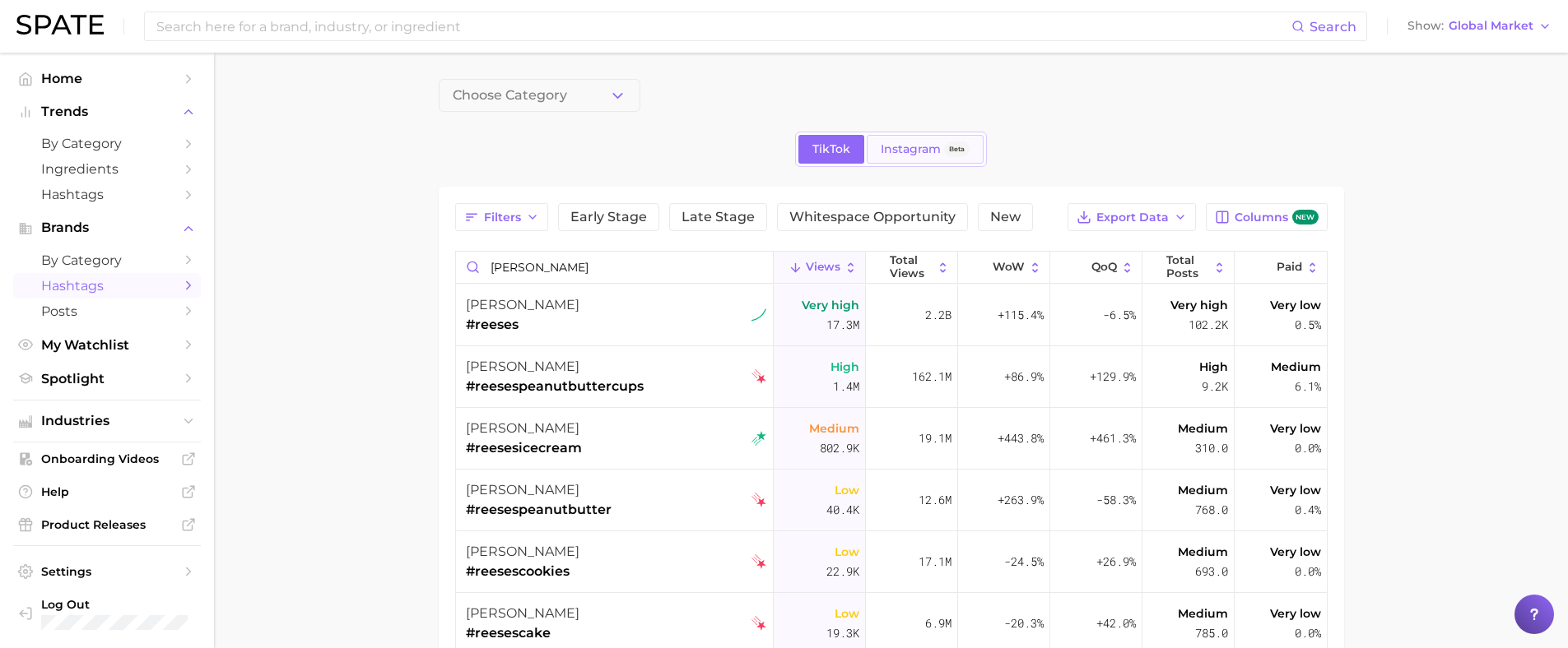
click at [916, 147] on span "Instagram" at bounding box center [911, 149] width 61 height 14
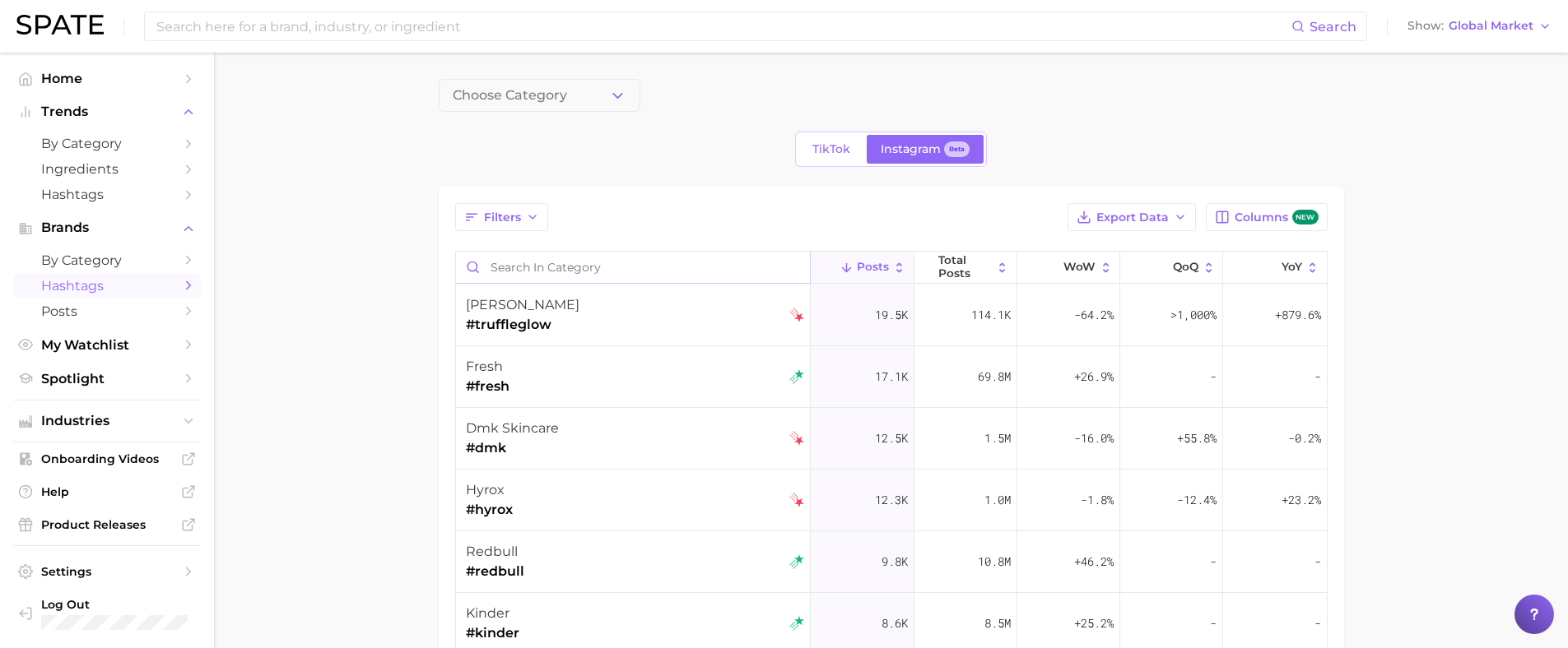
click at [532, 267] on input "Search in category" at bounding box center [633, 267] width 355 height 31
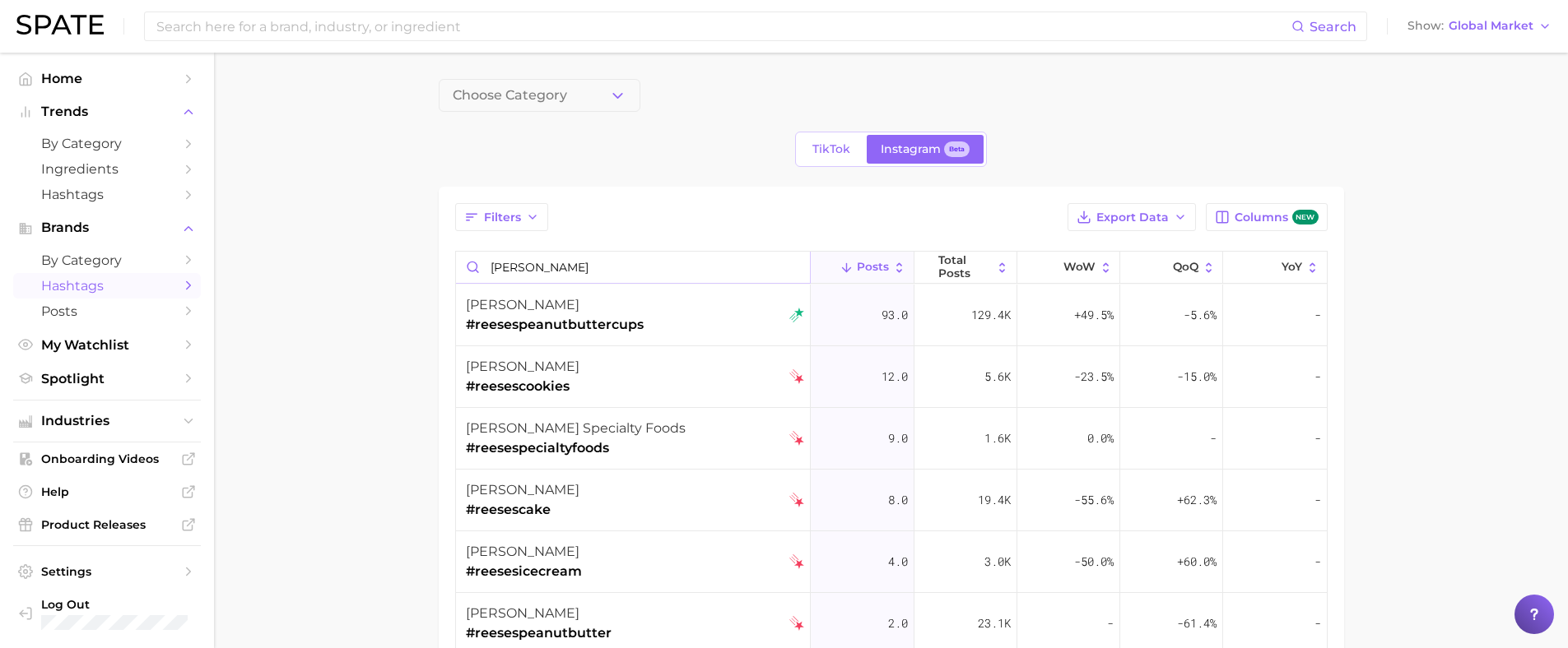
type input "[PERSON_NAME]"
click at [324, 324] on main "Choose Category TikTok Instagram Beta Filters Export Data Columns new reese Pos…" at bounding box center [890, 525] width 1354 height 945
click at [834, 153] on span "TikTok" at bounding box center [831, 149] width 38 height 14
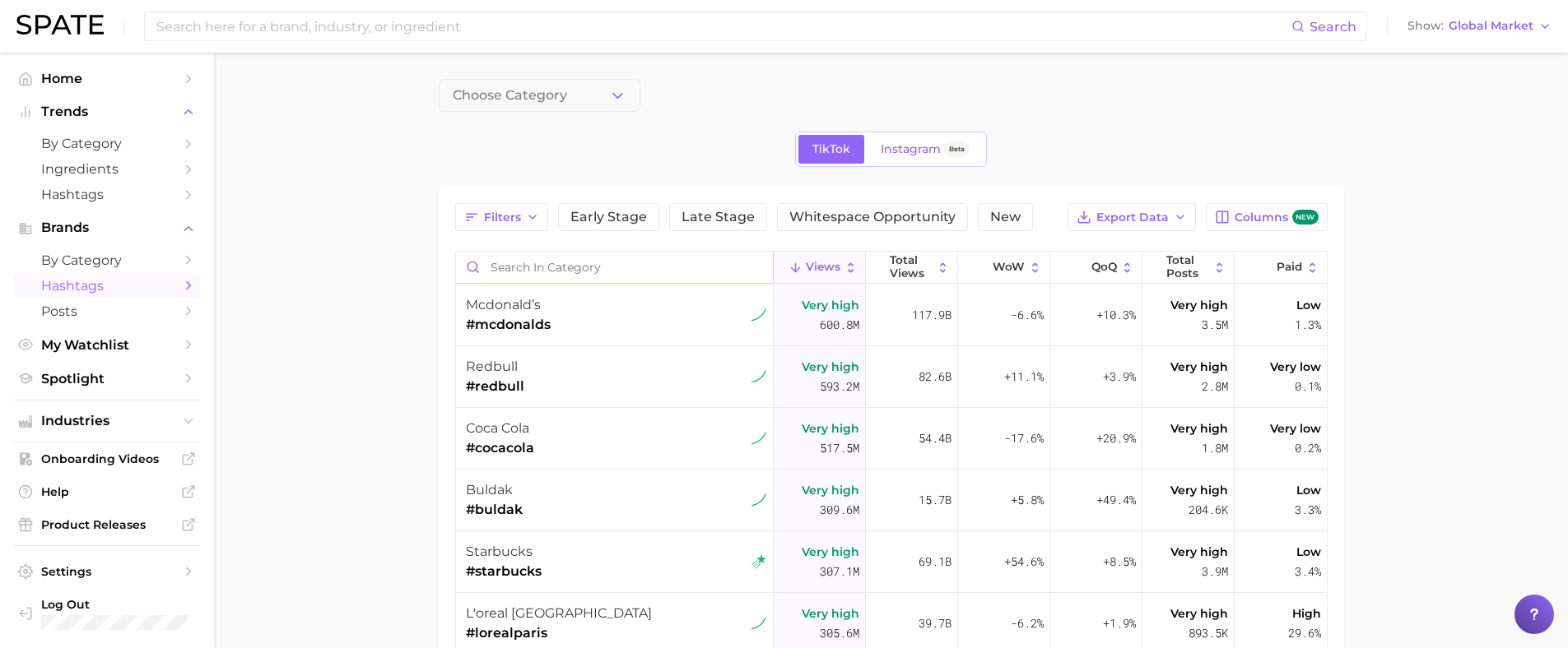
click at [587, 279] on input "Search in category" at bounding box center [614, 267] width 317 height 31
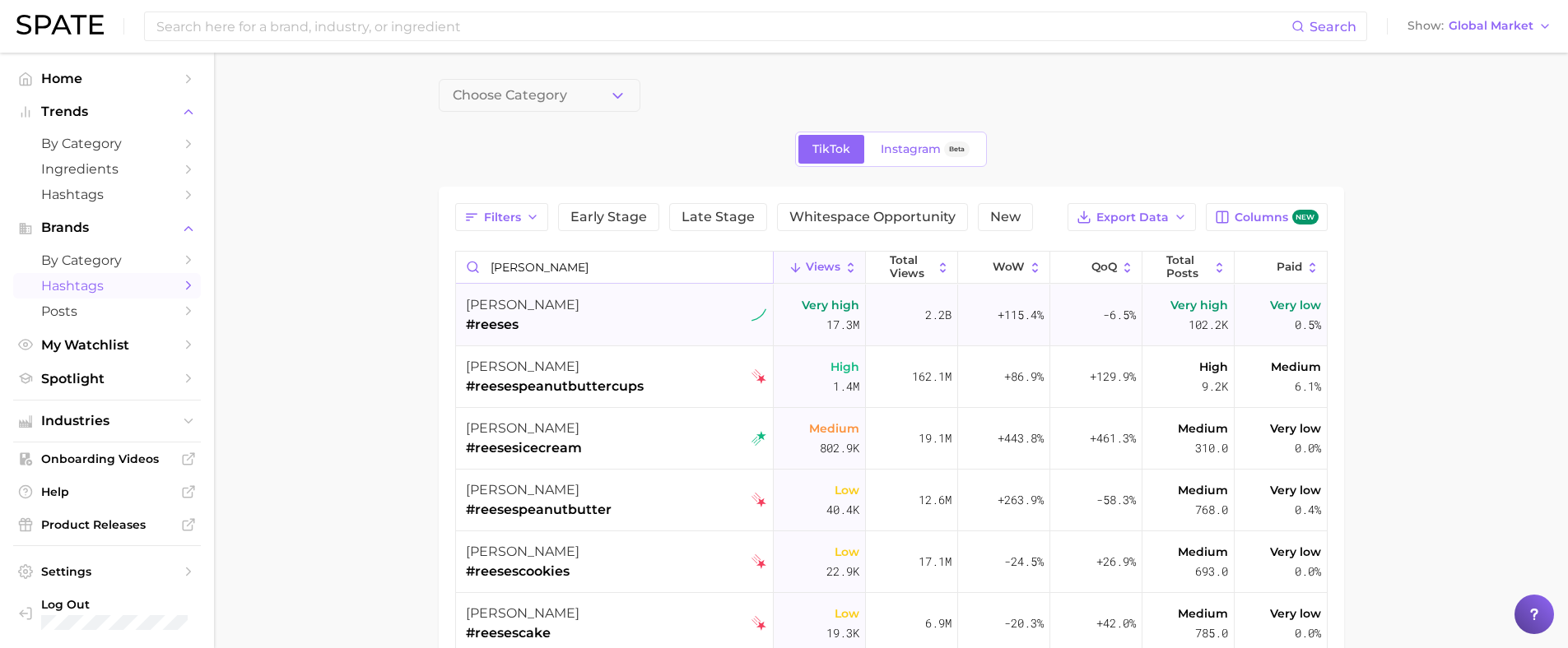
type input "[PERSON_NAME]"
click at [595, 302] on div "reese's #reeses" at bounding box center [616, 316] width 301 height 62
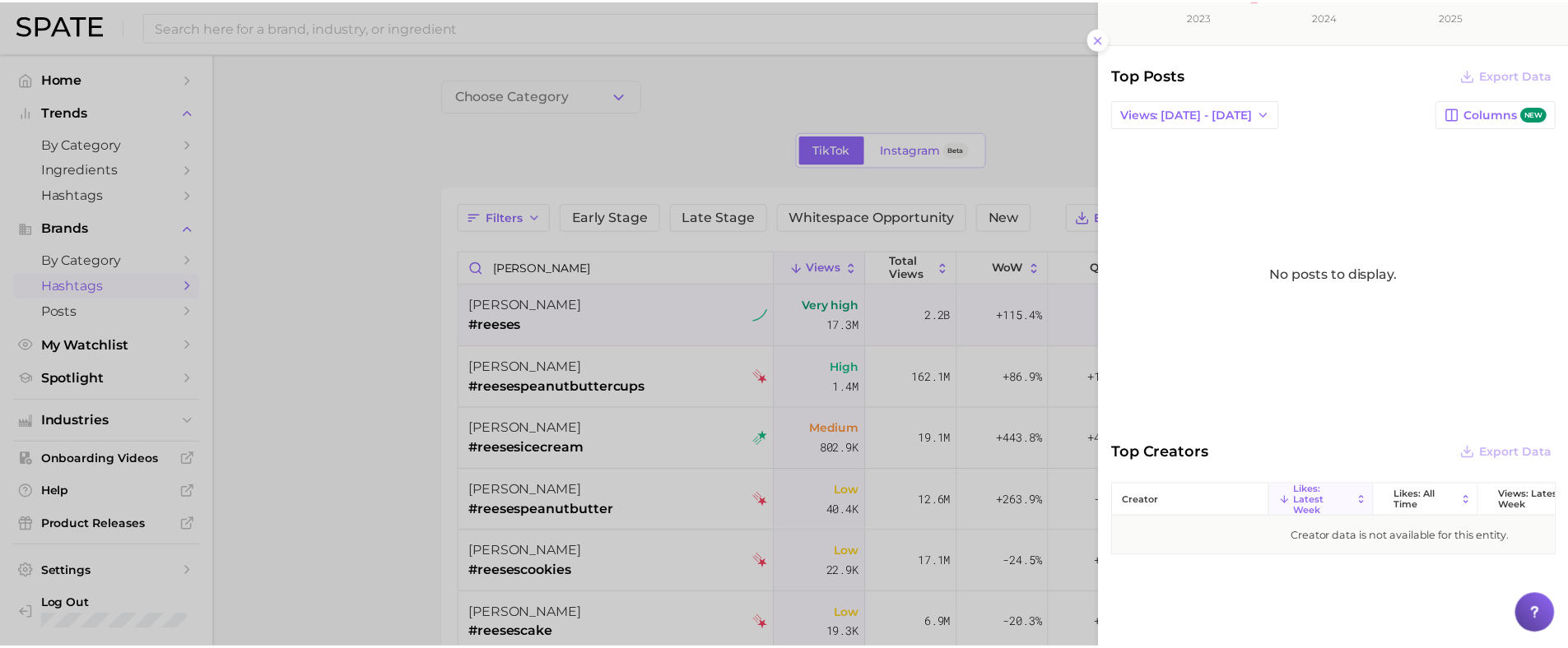
scroll to position [316, 0]
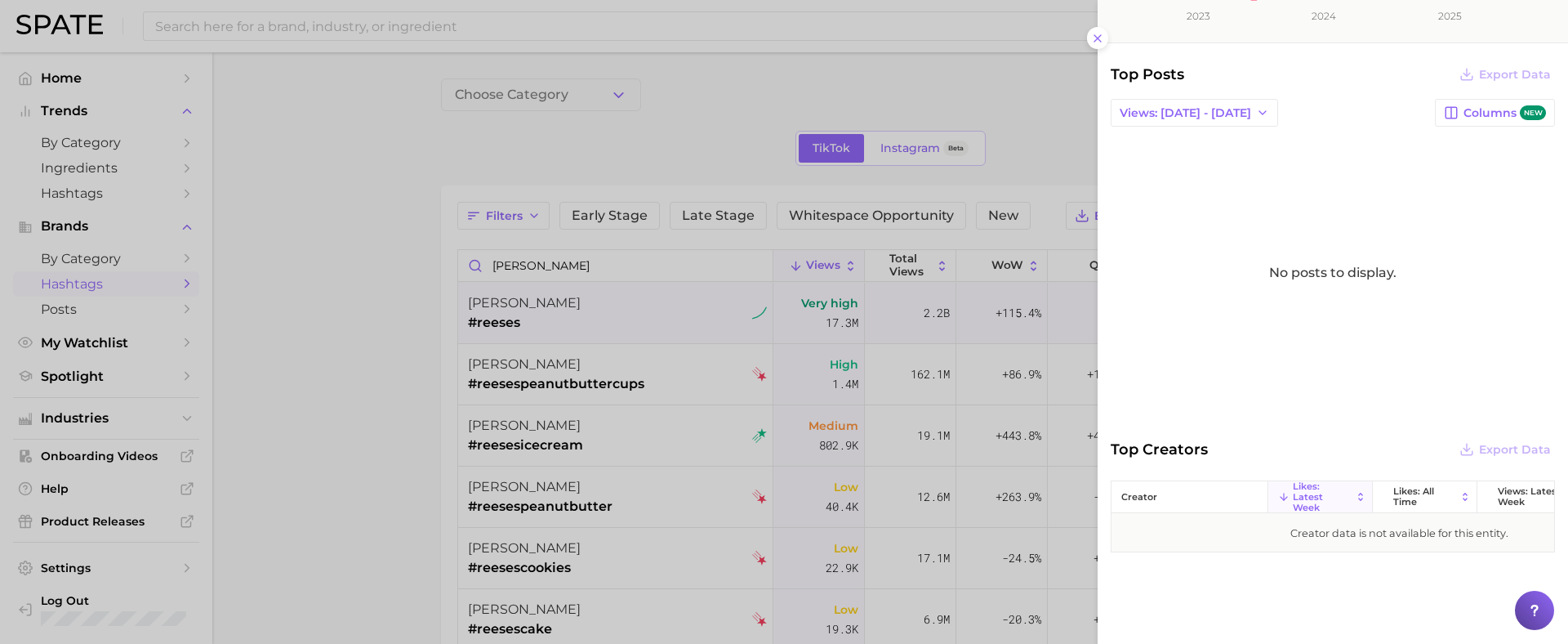
click at [1367, 303] on div "No posts to display." at bounding box center [1332, 272] width 444 height 265
click at [1100, 40] on line at bounding box center [1098, 38] width 7 height 7
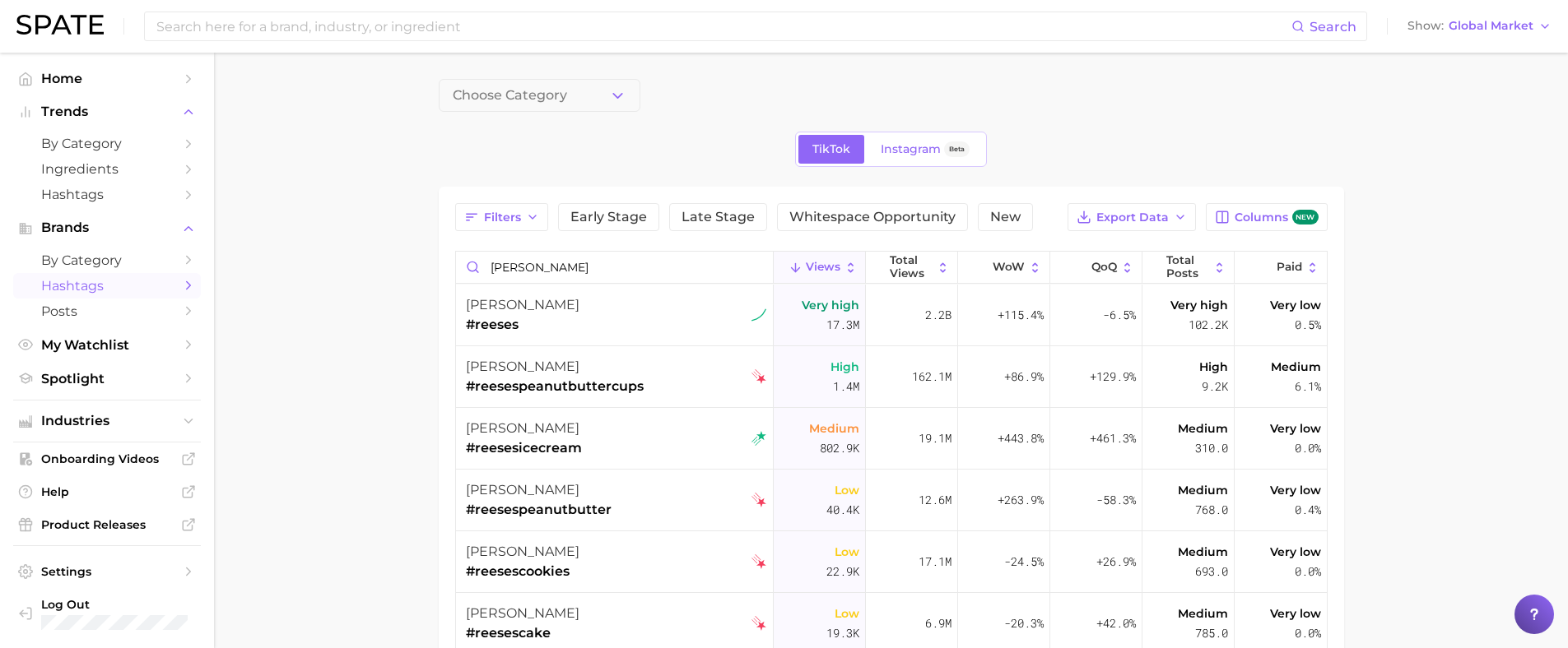
click at [282, 306] on main "Choose Category TikTok Instagram Beta Filters Early Stage Late Stage Whitespace…" at bounding box center [890, 525] width 1354 height 945
click at [242, 25] on input at bounding box center [723, 26] width 1137 height 28
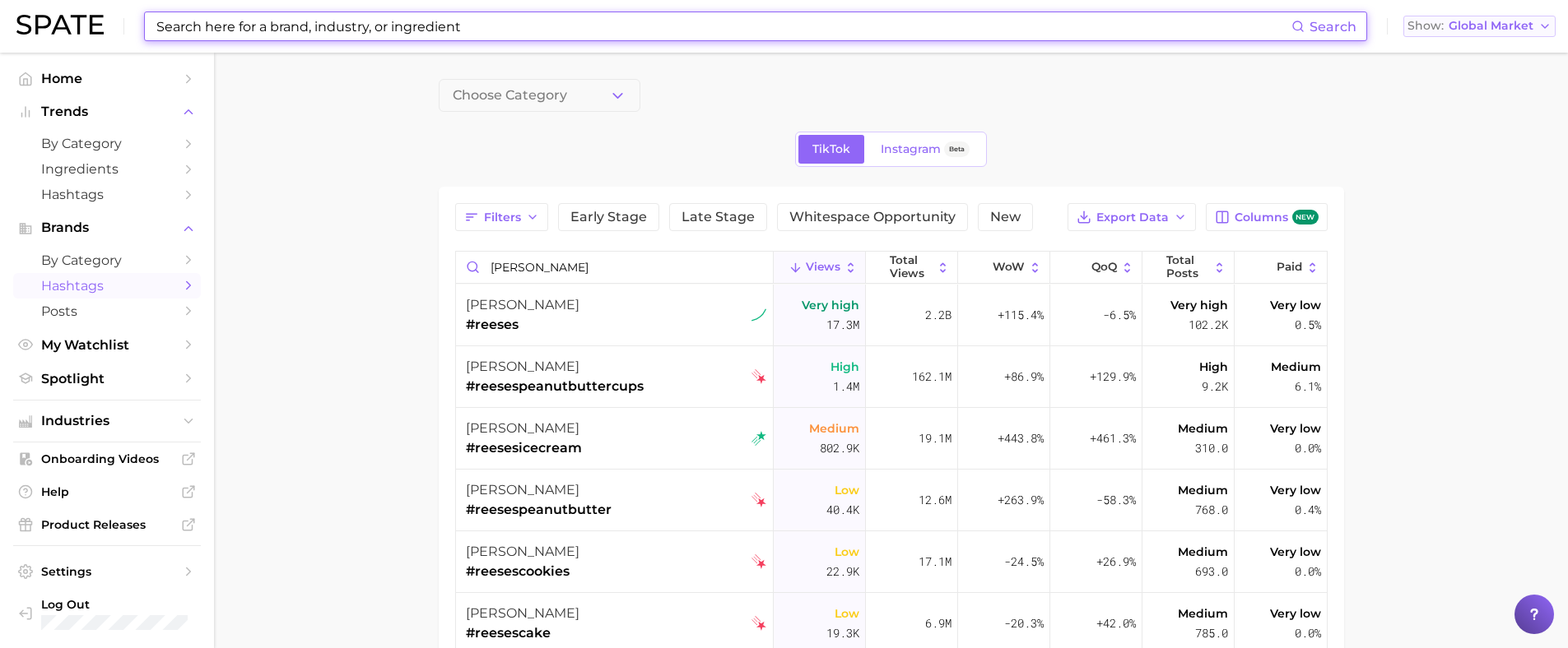
click at [1543, 24] on icon "button" at bounding box center [1544, 26] width 13 height 13
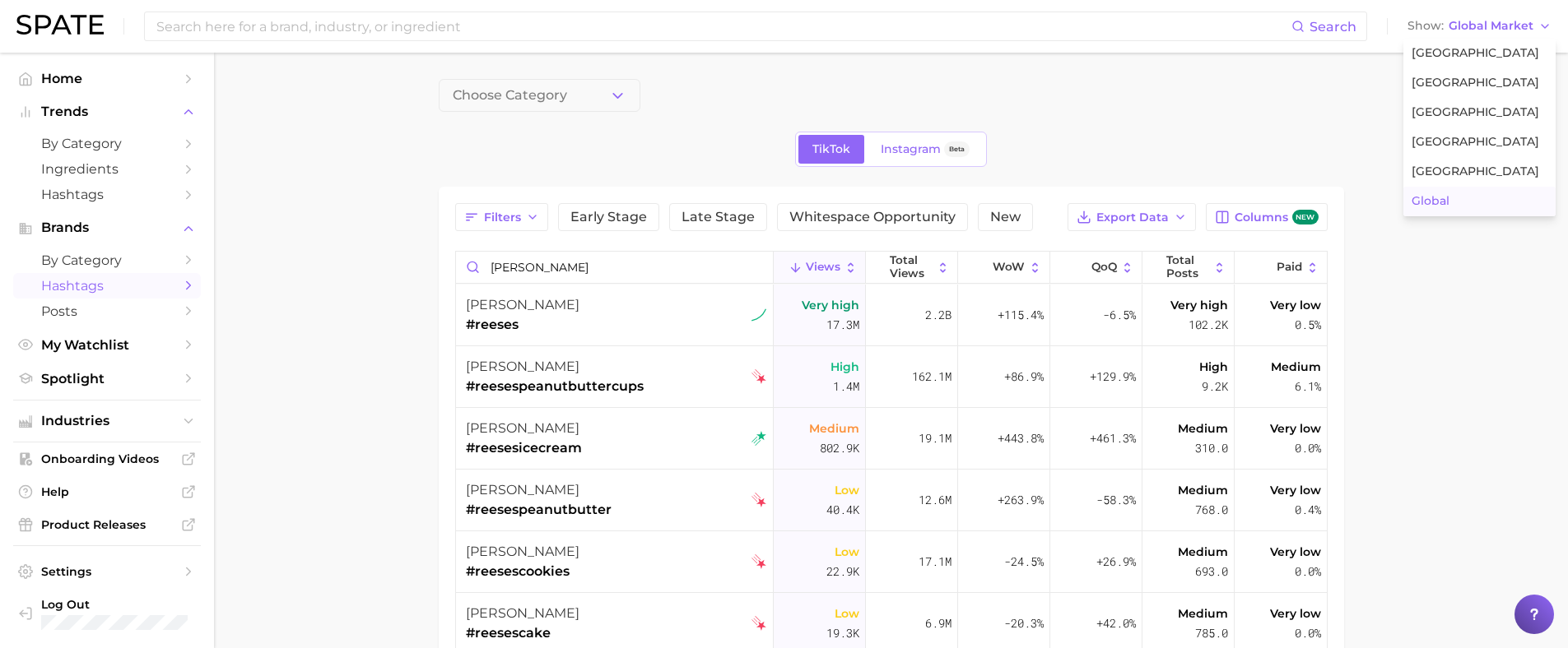
click at [304, 132] on main "Choose Category TikTok Instagram Beta Filters Early Stage Late Stage Whitespace…" at bounding box center [890, 525] width 1354 height 945
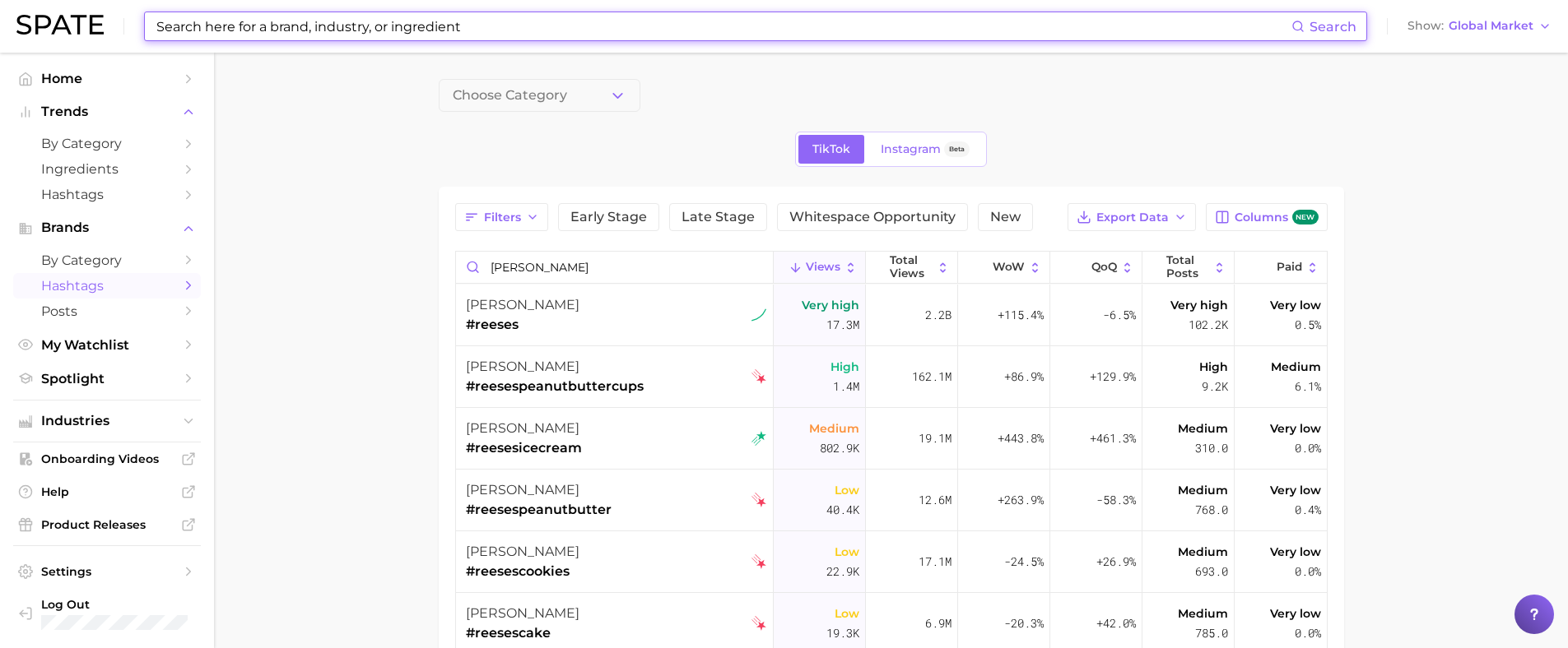
click at [341, 29] on input at bounding box center [723, 26] width 1137 height 28
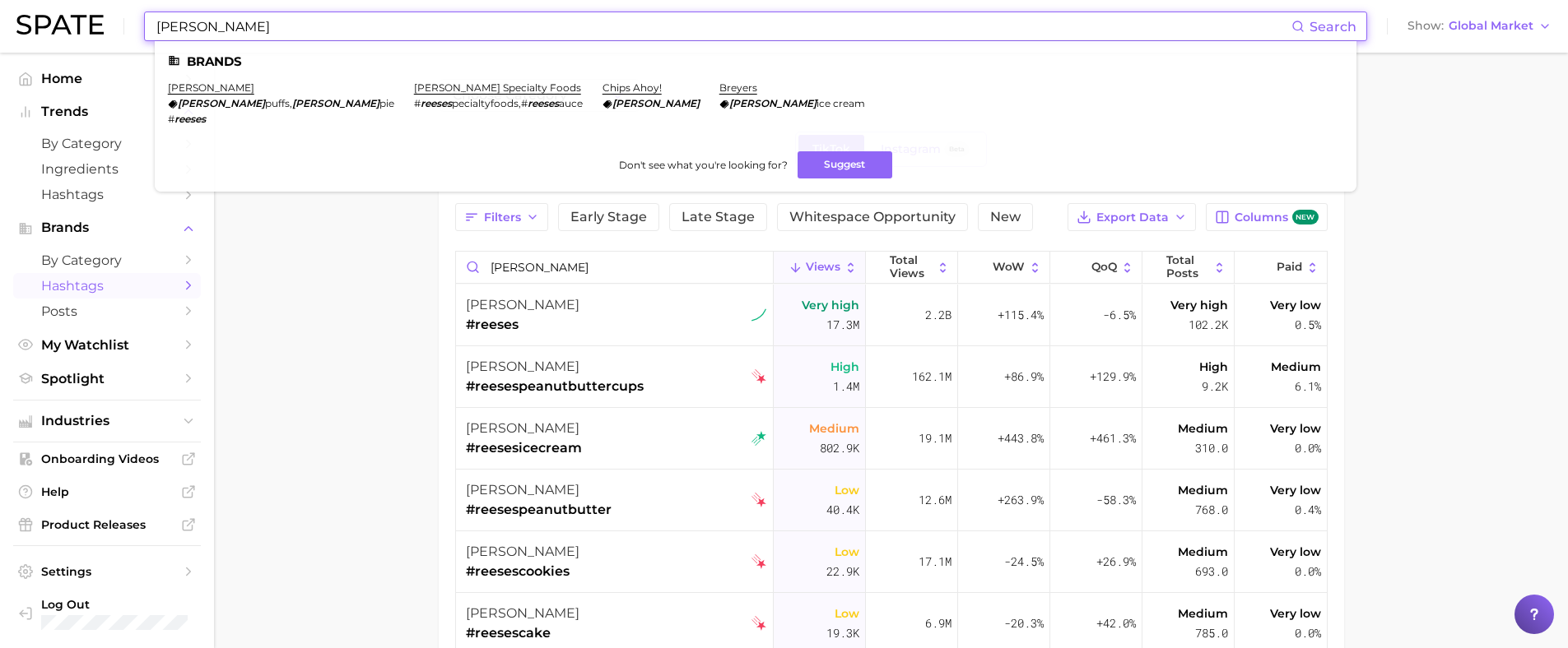
type input "[PERSON_NAME]"
click at [265, 56] on ul "Brands reese's reese's puffs , reese's pie # reeses reese specialty foods # ree…" at bounding box center [756, 116] width 1202 height 151
click at [195, 85] on link "[PERSON_NAME]" at bounding box center [211, 87] width 86 height 12
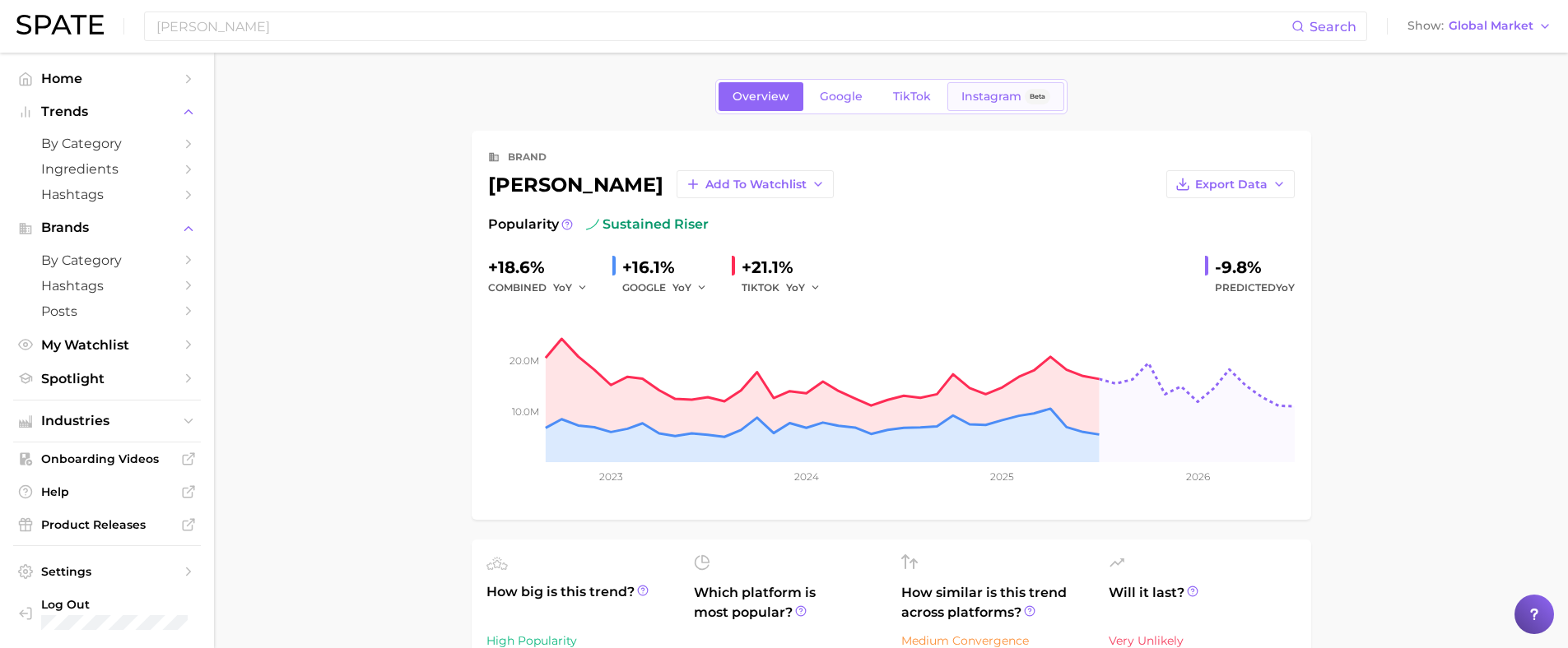
click at [990, 90] on span "Instagram" at bounding box center [991, 96] width 61 height 14
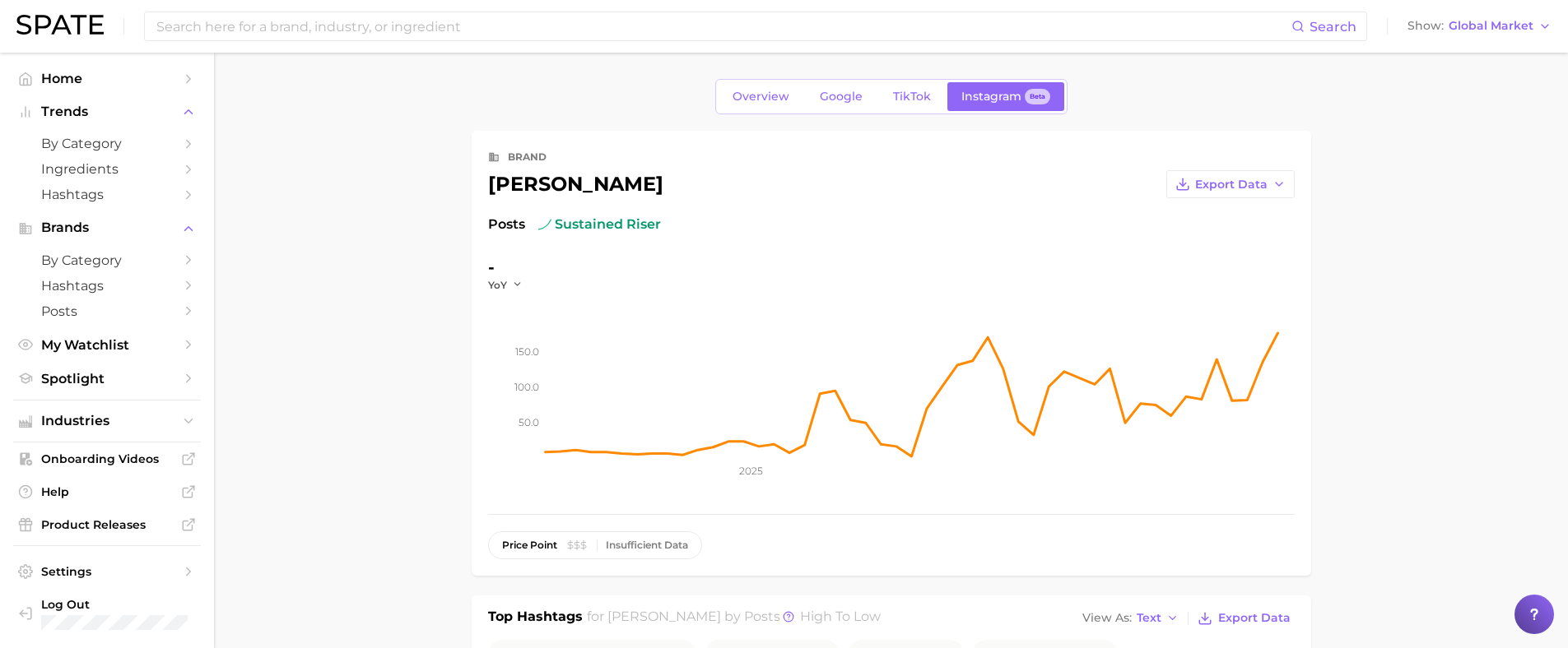
click at [491, 269] on div "-" at bounding box center [510, 267] width 46 height 27
click at [1283, 340] on rect at bounding box center [920, 374] width 749 height 165
click at [1278, 333] on rect at bounding box center [920, 374] width 749 height 165
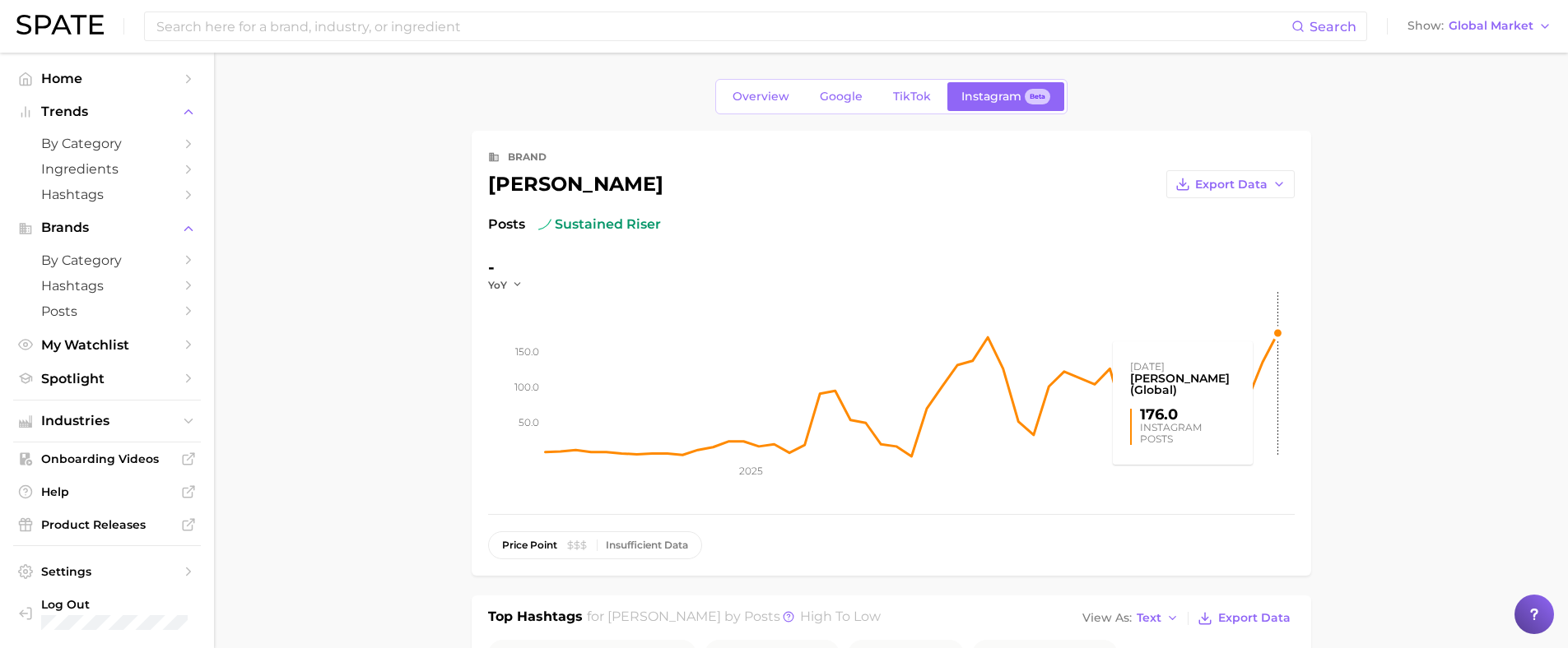
click at [1262, 351] on rect at bounding box center [920, 374] width 749 height 165
click at [512, 287] on icon "button" at bounding box center [517, 285] width 12 height 12
click at [524, 355] on tspan "150.0" at bounding box center [527, 350] width 24 height 12
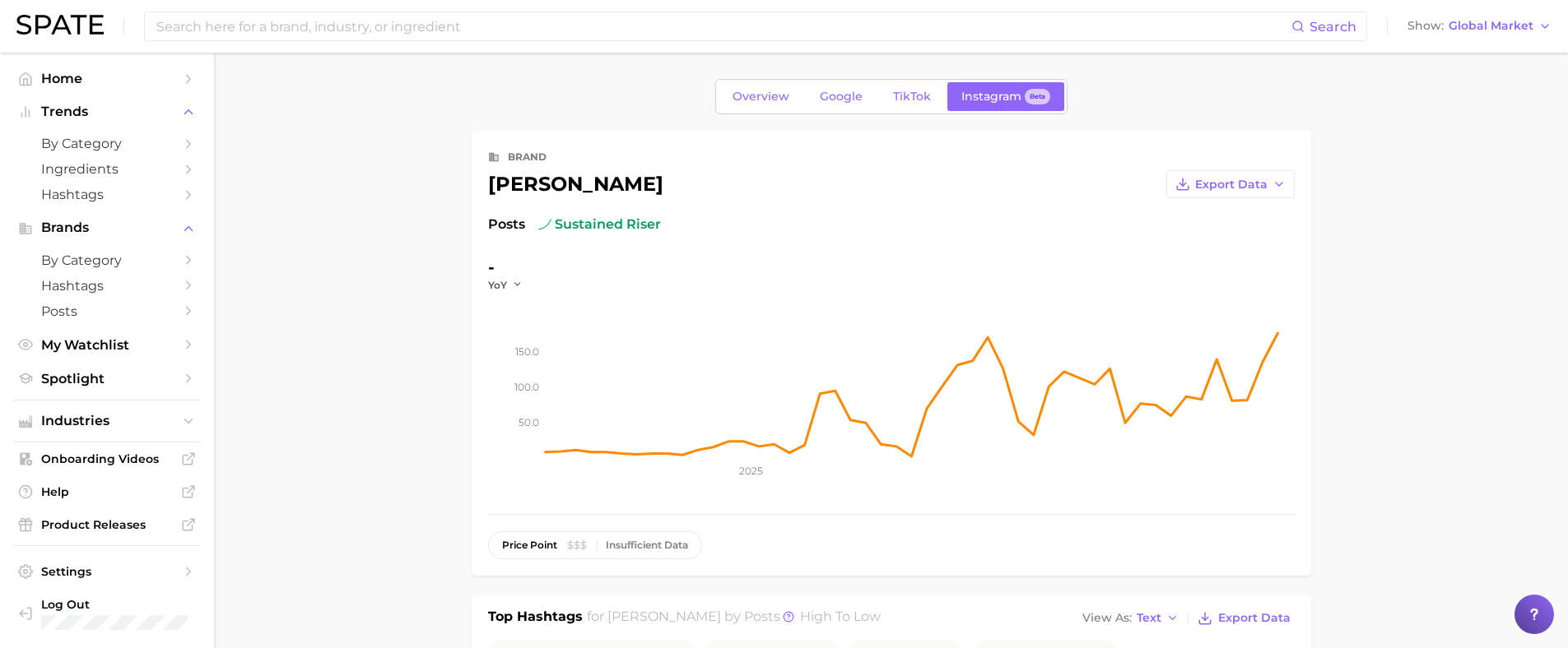
click at [524, 352] on tspan "150.0" at bounding box center [527, 350] width 24 height 12
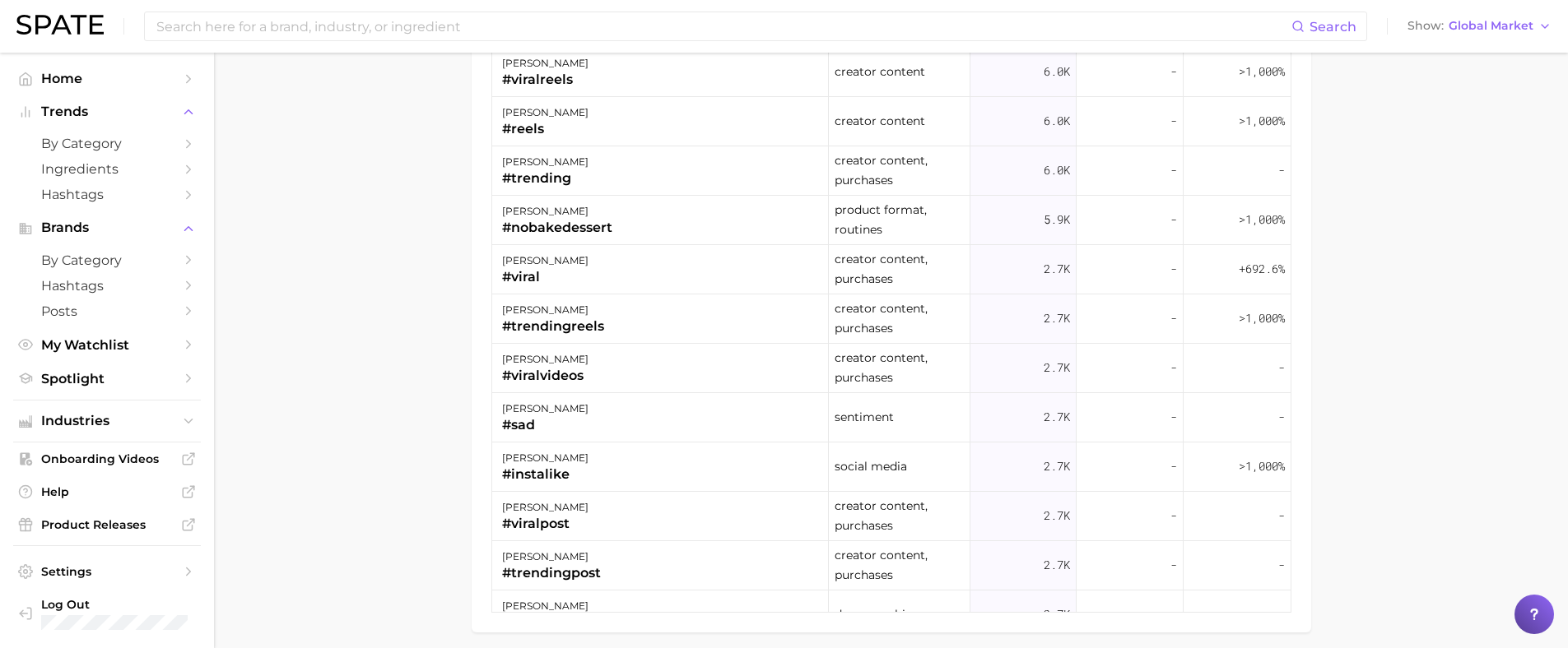
scroll to position [1484, 0]
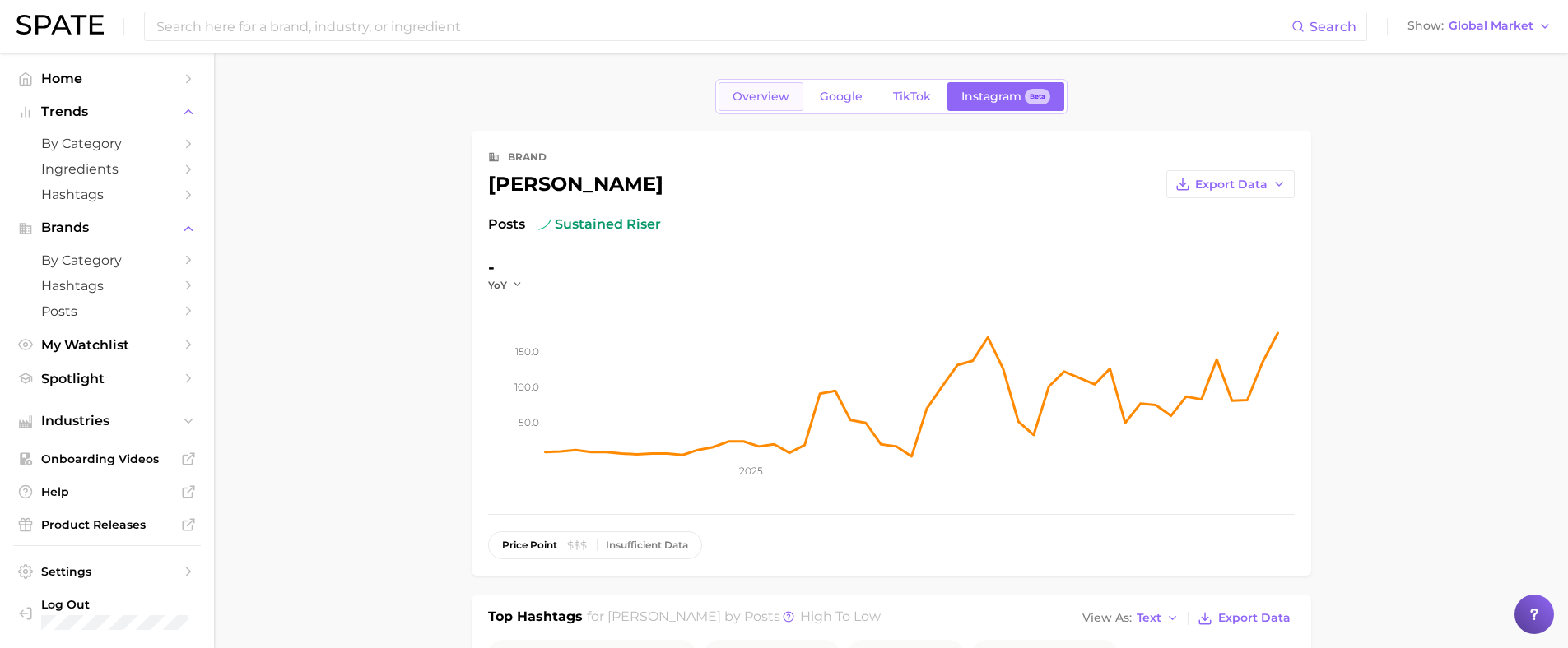
click at [761, 90] on span "Overview" at bounding box center [761, 96] width 57 height 14
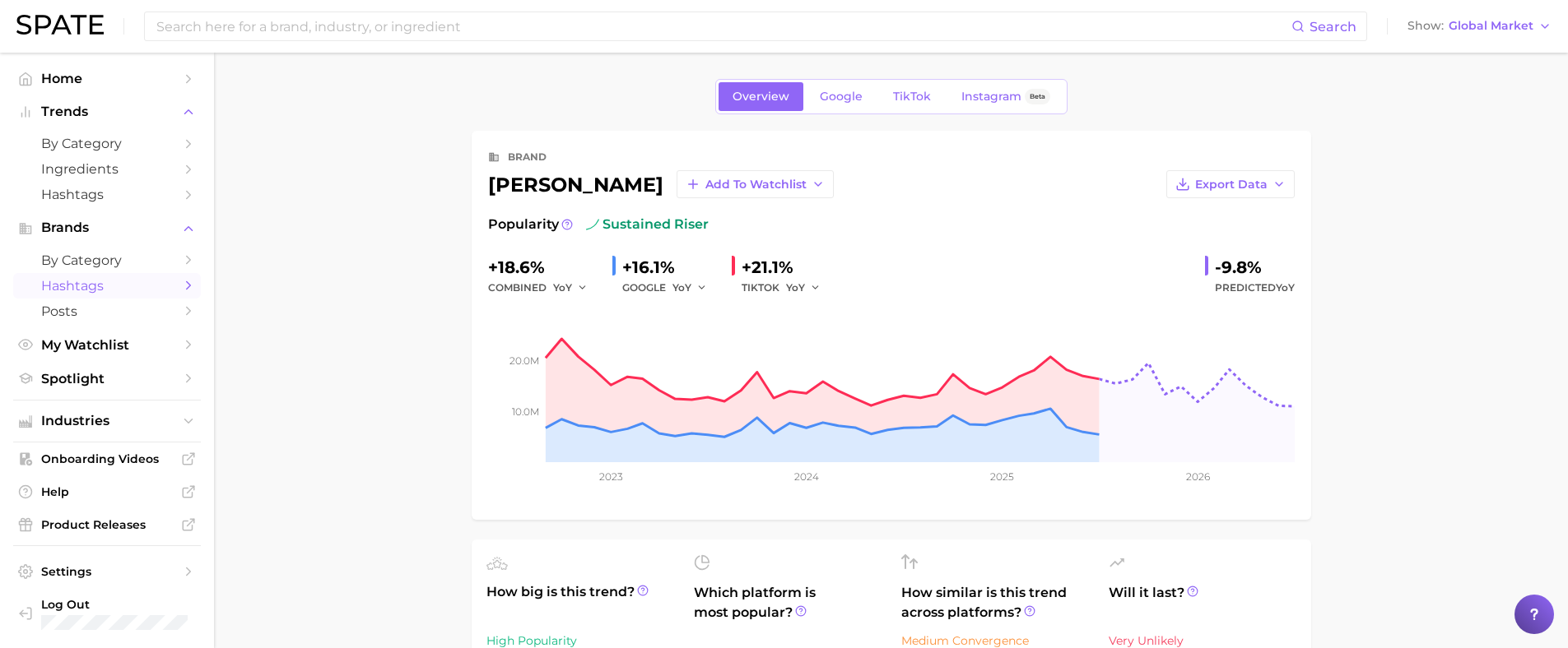
click at [134, 287] on span "Hashtags" at bounding box center [106, 286] width 132 height 16
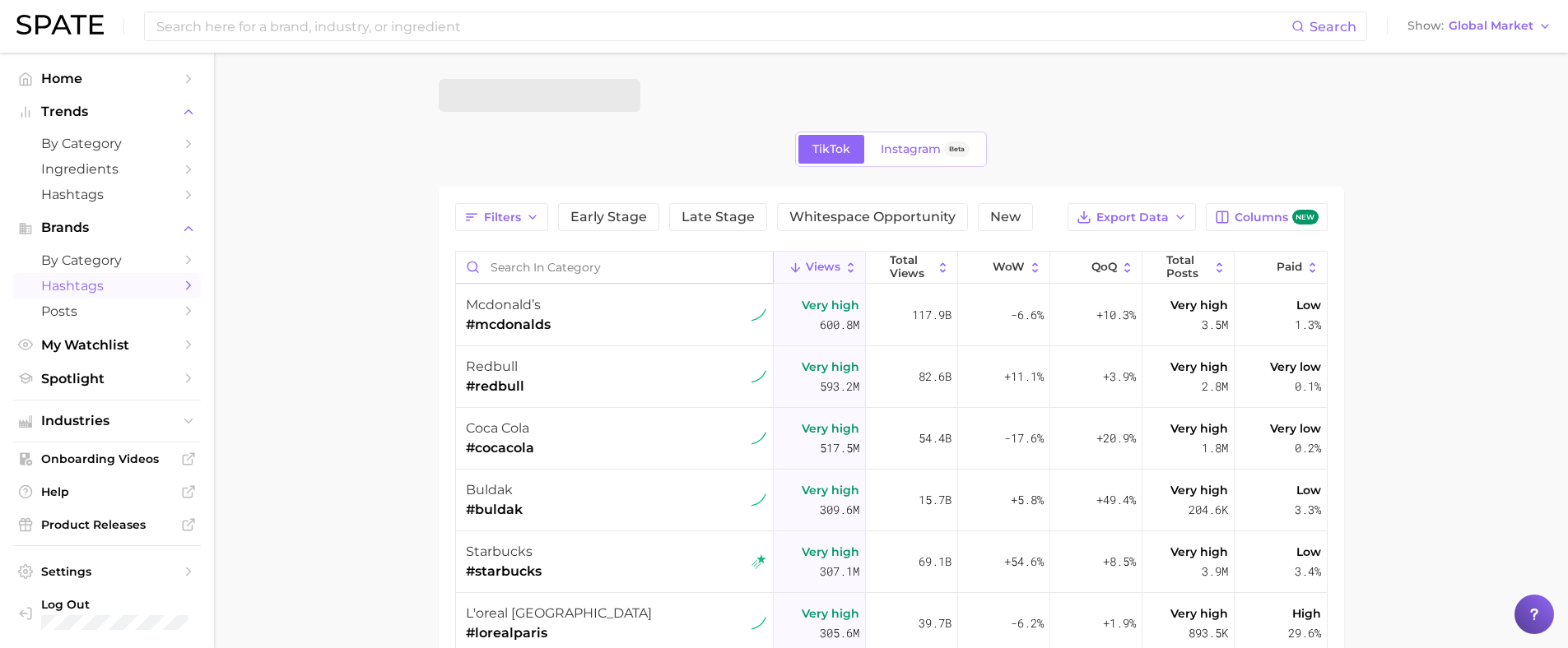
click at [598, 268] on input "Search in category" at bounding box center [614, 267] width 317 height 31
type input "[PERSON_NAME]"
